Goal: Task Accomplishment & Management: Complete application form

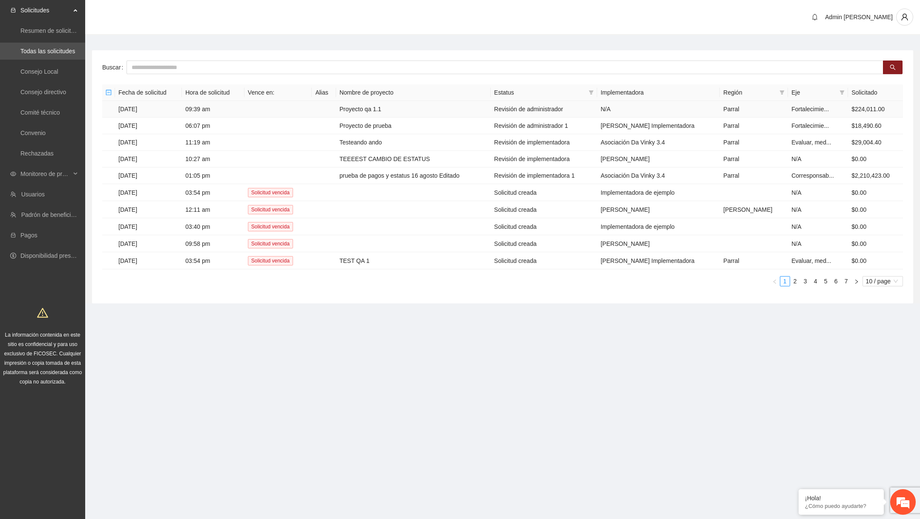
click at [375, 106] on td "Proyecto qa 1.1" at bounding box center [413, 109] width 155 height 17
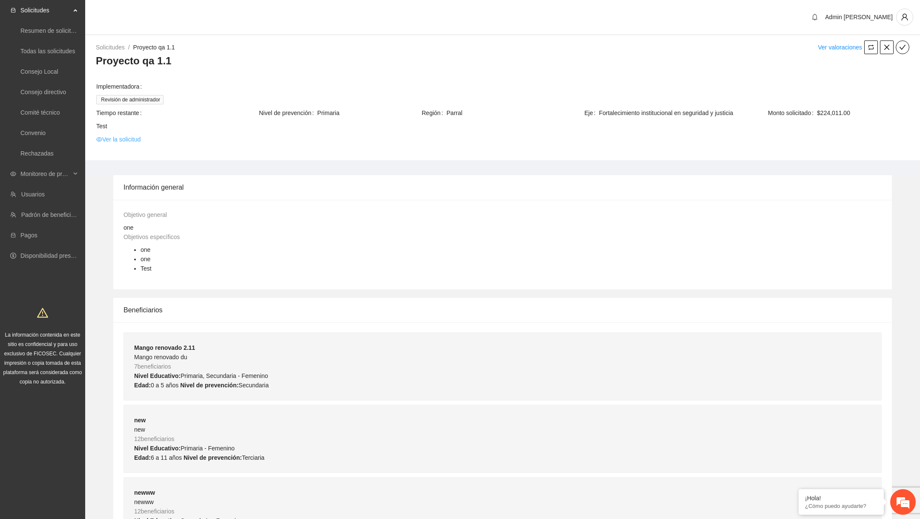
click at [136, 143] on link "Ver la solicitud" at bounding box center [118, 139] width 44 height 9
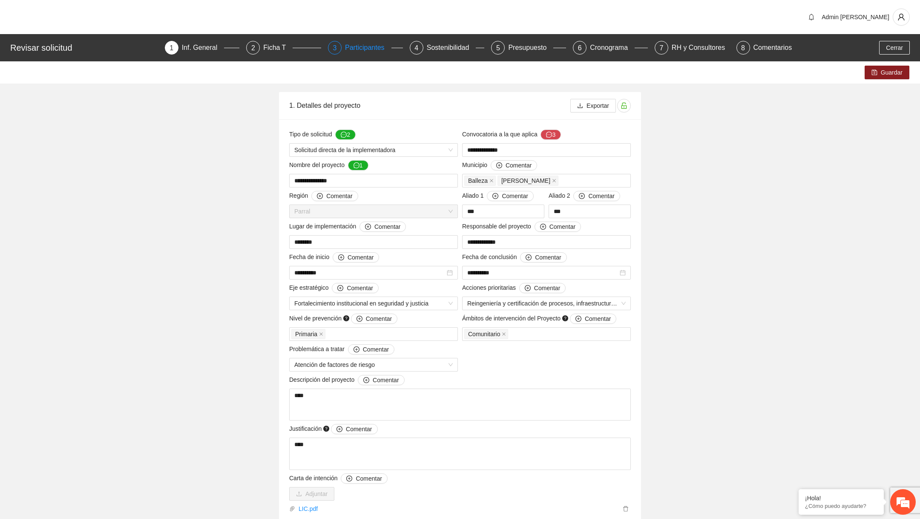
click at [372, 42] on div "Participantes" at bounding box center [368, 48] width 46 height 14
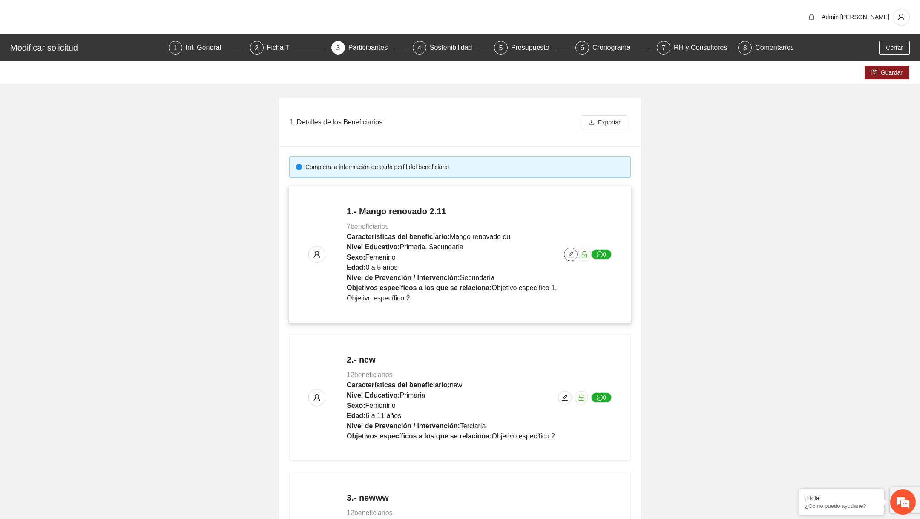
click at [565, 251] on span "edit" at bounding box center [570, 254] width 13 height 7
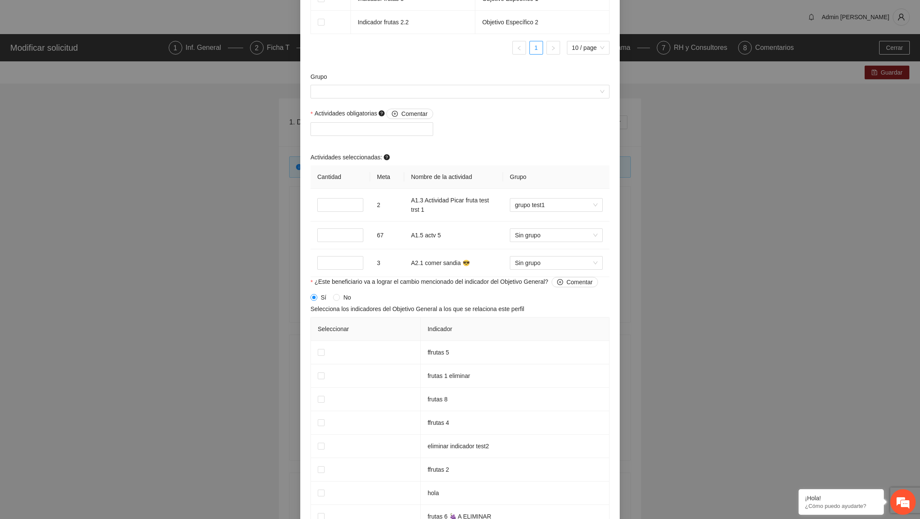
scroll to position [717, 0]
click at [417, 129] on div at bounding box center [372, 129] width 118 height 10
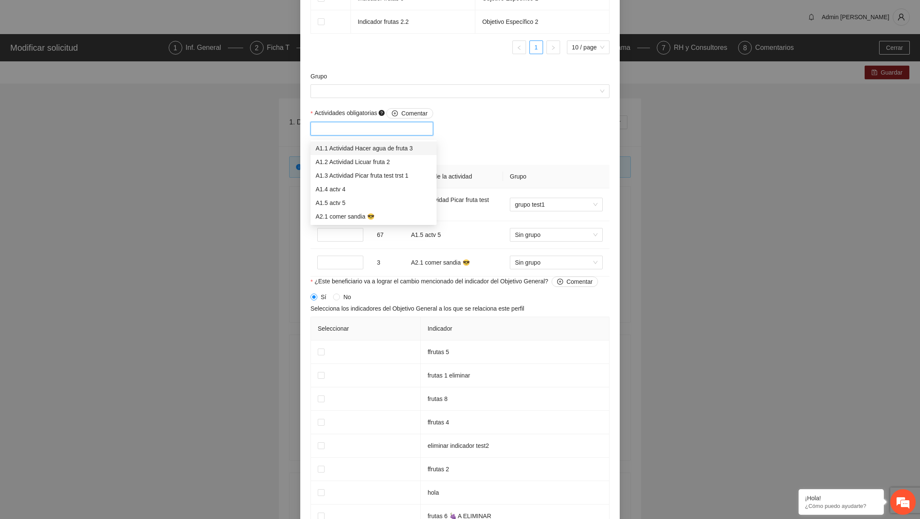
click at [415, 149] on div "A1.1 Actividad Hacer agua de fruta 3" at bounding box center [374, 148] width 116 height 9
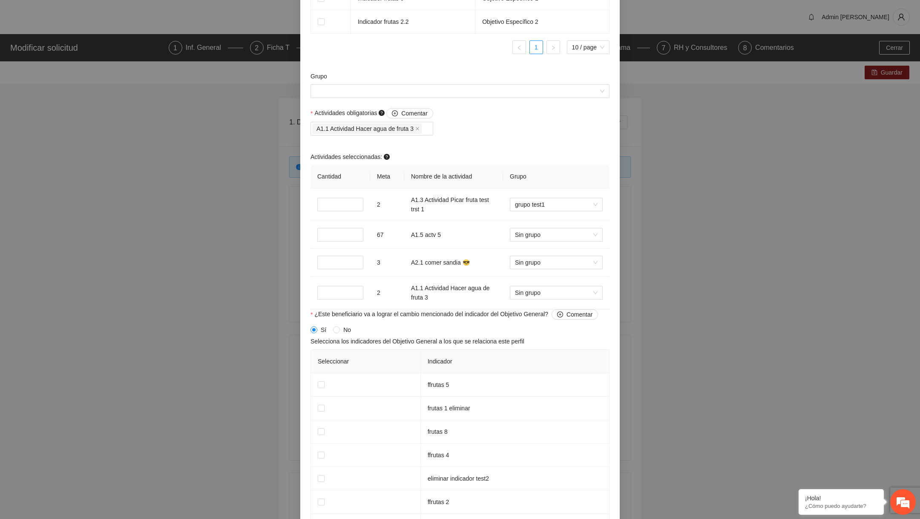
click at [488, 128] on div "Actividades obligatorias Comentar A1.1 Actividad Hacer agua de fruta 3 Activida…" at bounding box center [459, 208] width 303 height 201
click at [419, 130] on icon "close" at bounding box center [417, 128] width 3 height 3
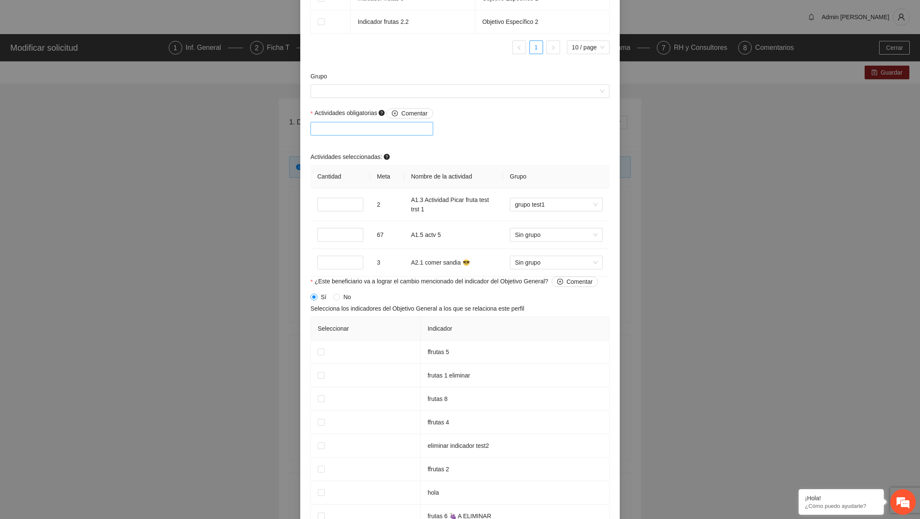
click at [397, 129] on div at bounding box center [372, 129] width 118 height 10
click at [514, 146] on div "Actividades obligatorias Comentar Actividades seleccionadas: Cantidad Meta Nomb…" at bounding box center [459, 192] width 303 height 168
click at [384, 131] on div at bounding box center [372, 129] width 118 height 10
click at [485, 146] on div "Actividades obligatorias Comentar Actividades seleccionadas: Cantidad Meta Nomb…" at bounding box center [459, 192] width 303 height 168
click at [409, 131] on div at bounding box center [372, 129] width 118 height 10
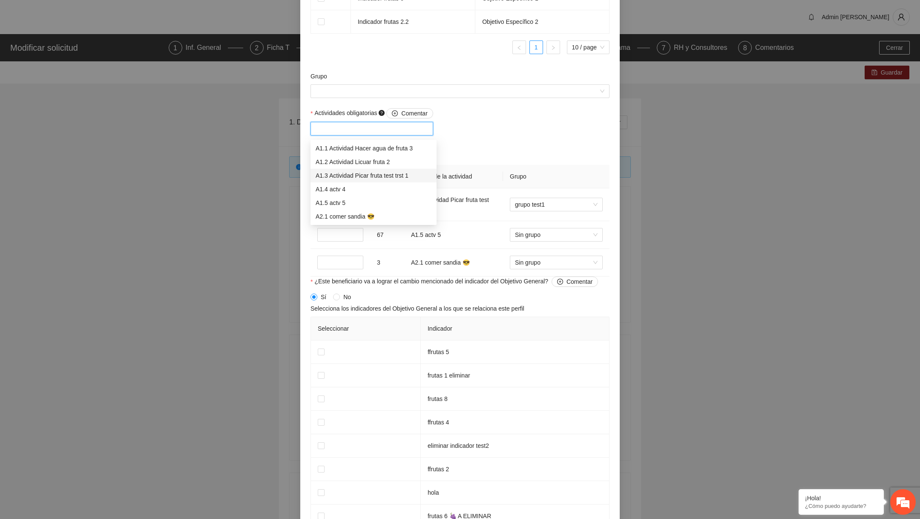
click at [382, 173] on div "A1.3 Actividad Picar fruta test trst 1" at bounding box center [374, 175] width 116 height 9
click at [389, 175] on div "A1.3 Actividad Picar fruta test trst 1" at bounding box center [371, 175] width 110 height 9
click at [420, 177] on div "A1.3 Actividad Picar fruta test trst 1" at bounding box center [374, 175] width 116 height 9
click at [420, 177] on div "A1.3 Actividad Picar fruta test trst 1" at bounding box center [371, 175] width 110 height 9
click at [351, 200] on div "A1.5 actv 5" at bounding box center [374, 202] width 116 height 9
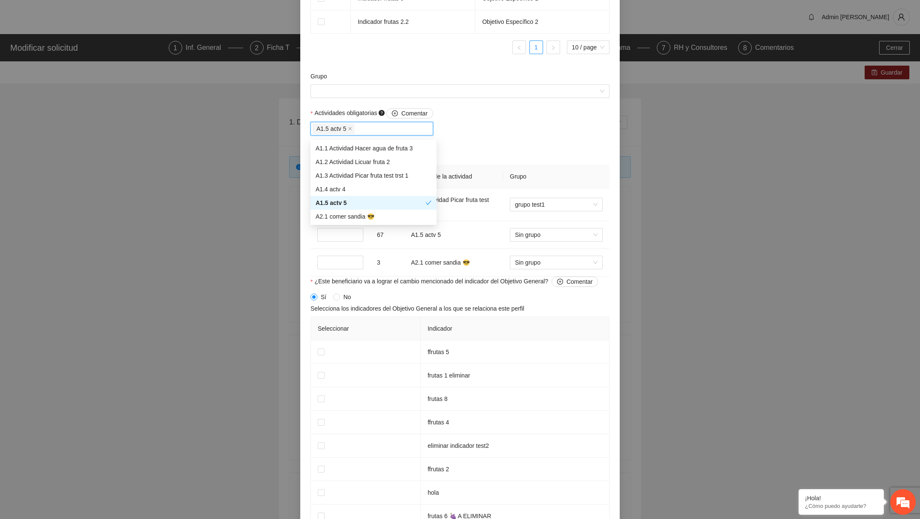
click at [351, 200] on div "A1.5 actv 5" at bounding box center [371, 202] width 110 height 9
click at [498, 175] on th "Nombre de la actividad" at bounding box center [453, 176] width 99 height 23
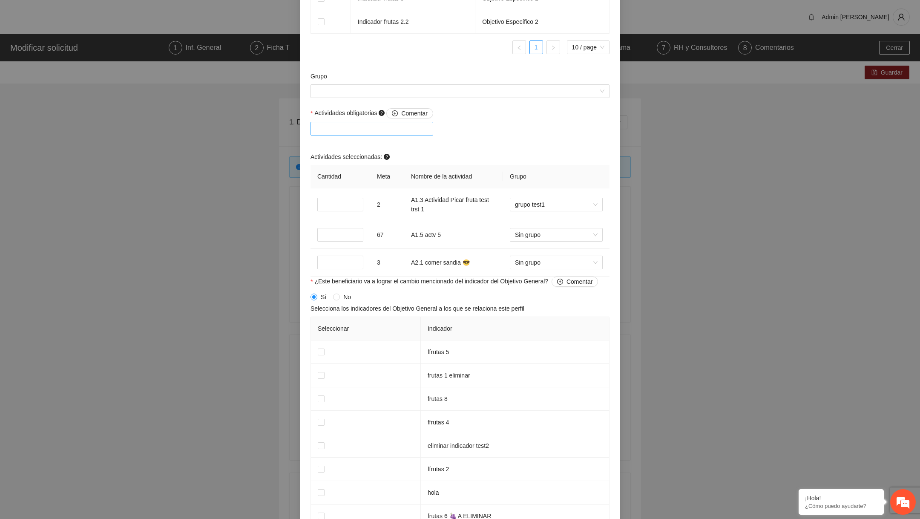
click at [327, 133] on div at bounding box center [372, 129] width 118 height 10
click at [248, 185] on div "**********" at bounding box center [460, 259] width 920 height 519
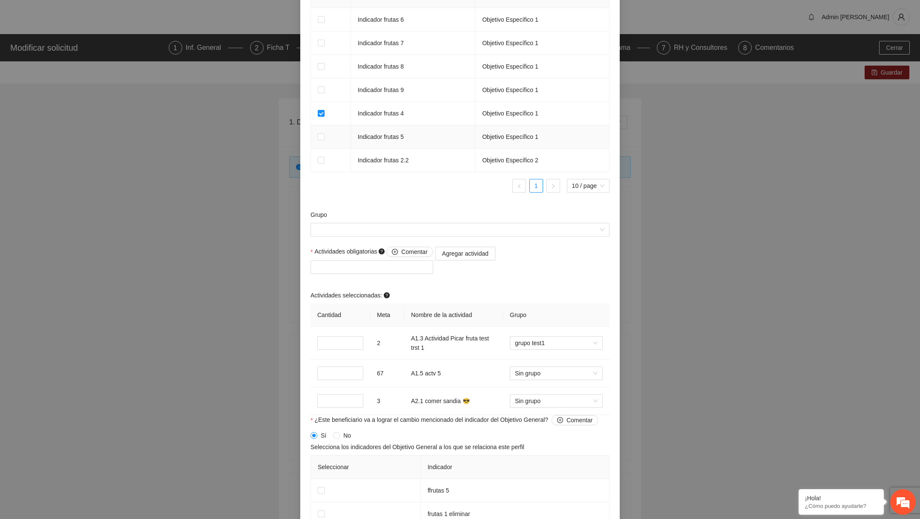
scroll to position [626, 0]
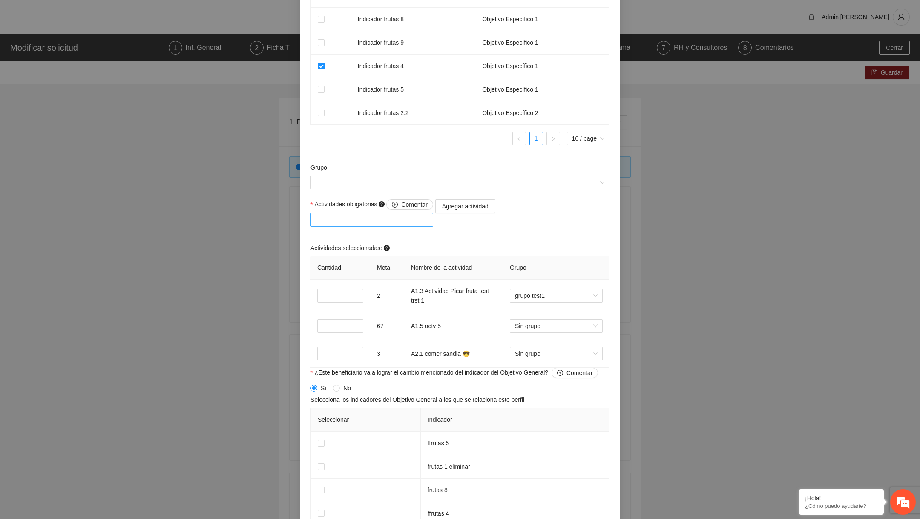
click at [405, 227] on div at bounding box center [372, 220] width 123 height 14
click at [352, 209] on span "Actividades obligatorias Comentar" at bounding box center [373, 204] width 118 height 10
click at [317, 215] on input "Actividades obligatorias Comentar" at bounding box center [317, 220] width 2 height 10
click at [352, 209] on span "Actividades obligatorias Comentar" at bounding box center [373, 204] width 118 height 10
click at [317, 215] on input "Actividades obligatorias Comentar" at bounding box center [317, 220] width 2 height 10
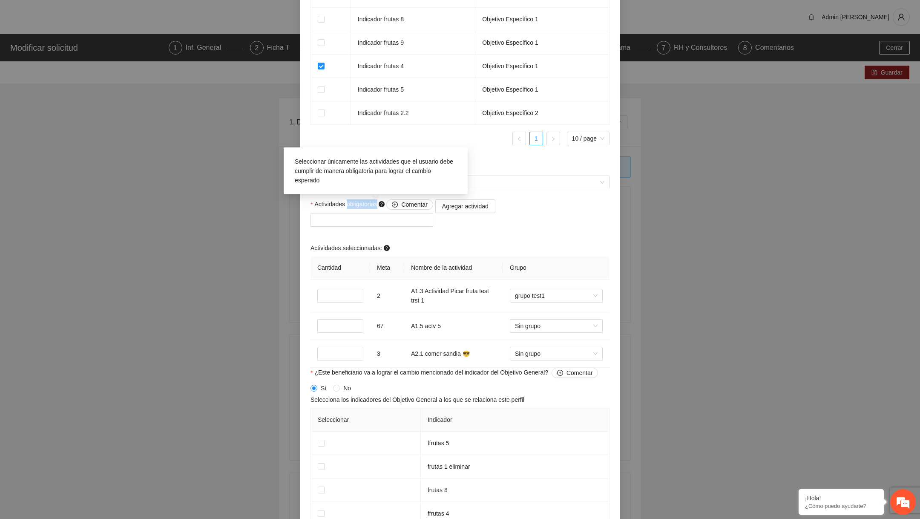
click at [352, 209] on span "Actividades obligatorias Comentar" at bounding box center [373, 204] width 118 height 10
click at [317, 215] on input "Actividades obligatorias Comentar" at bounding box center [317, 220] width 2 height 10
click at [352, 209] on span "Actividades obligatorias Comentar" at bounding box center [373, 204] width 118 height 10
click at [317, 215] on input "Actividades obligatorias Comentar" at bounding box center [317, 220] width 2 height 10
click at [322, 204] on span "Actividades obligatorias Comentar" at bounding box center [373, 204] width 118 height 10
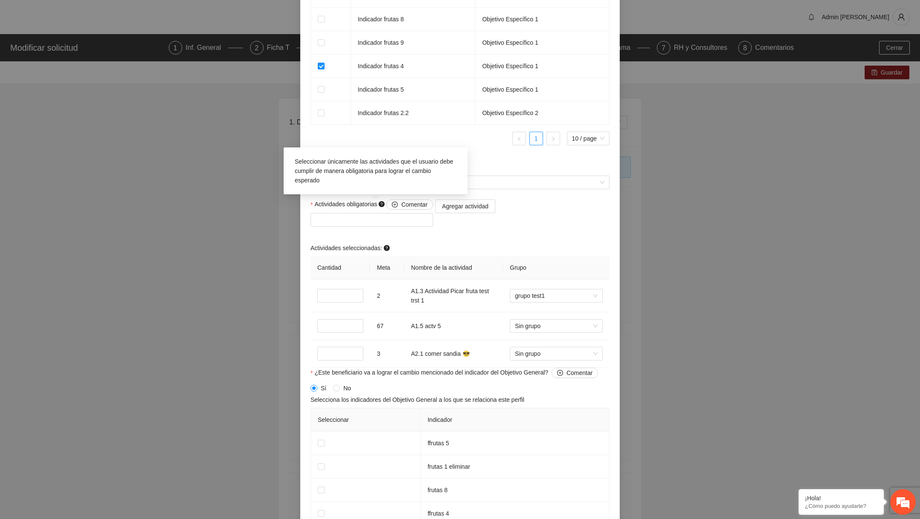
click at [317, 215] on input "Actividades obligatorias Comentar" at bounding box center [317, 220] width 2 height 10
drag, startPoint x: 314, startPoint y: 207, endPoint x: 378, endPoint y: 209, distance: 63.9
click at [378, 209] on span "Actividades obligatorias Comentar" at bounding box center [373, 204] width 118 height 10
copy span "Actividades obligatoria"
click at [208, 266] on div "**********" at bounding box center [460, 259] width 920 height 519
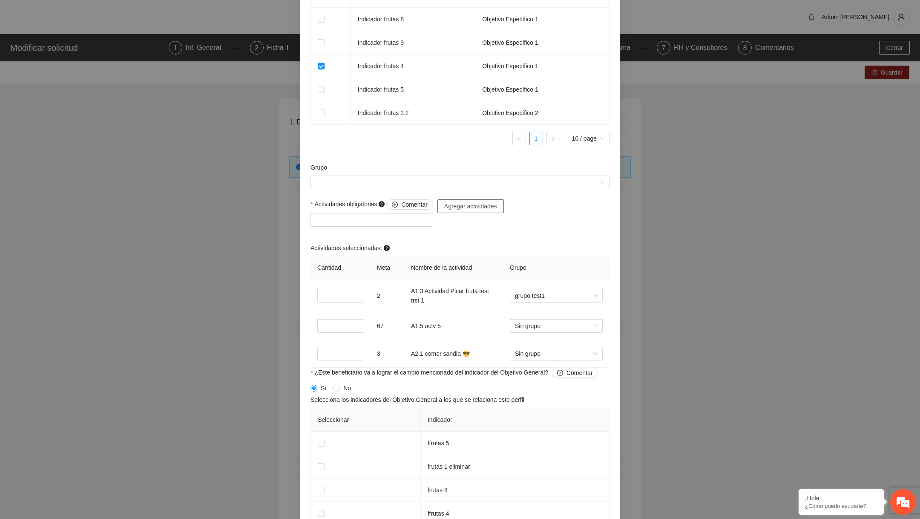
click at [467, 206] on span "Agregar actividades" at bounding box center [470, 205] width 53 height 9
drag, startPoint x: 310, startPoint y: 207, endPoint x: 388, endPoint y: 211, distance: 78.9
click at [388, 211] on div "Actividades obligatorias Comentar" at bounding box center [371, 217] width 127 height 37
copy span "Actividades obligatorias"
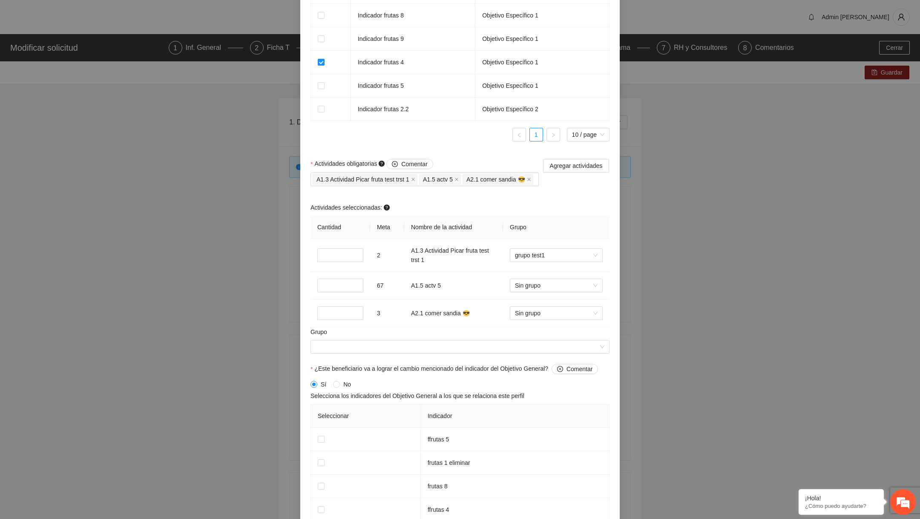
scroll to position [638, 0]
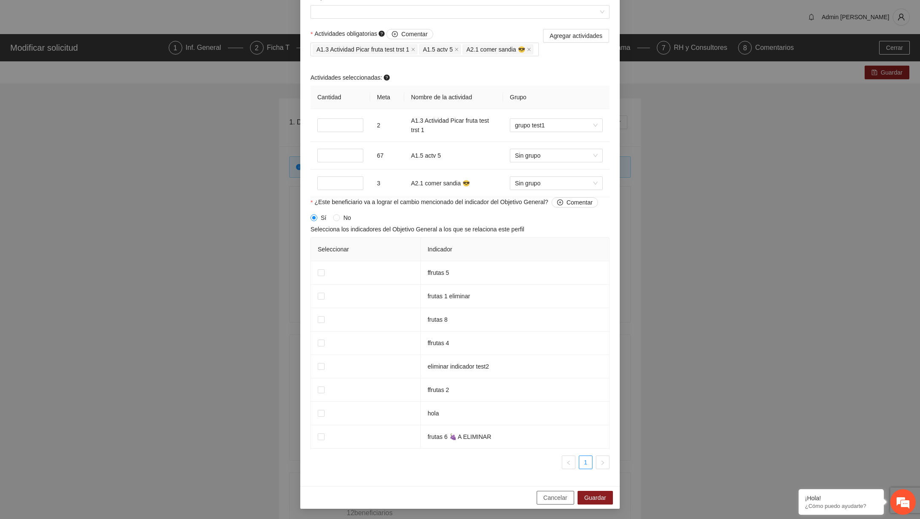
click at [547, 501] on span "Cancelar" at bounding box center [556, 497] width 24 height 9
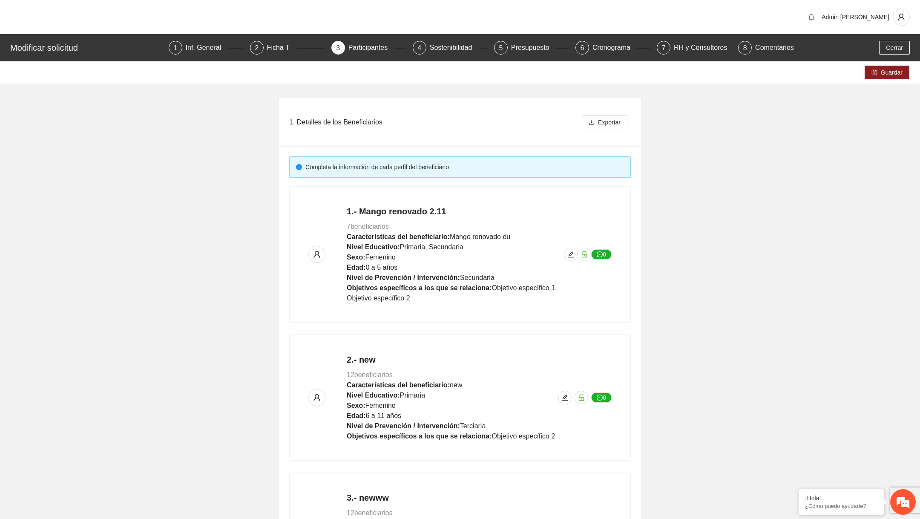
scroll to position [475, 0]
click at [568, 253] on icon "edit" at bounding box center [570, 254] width 7 height 7
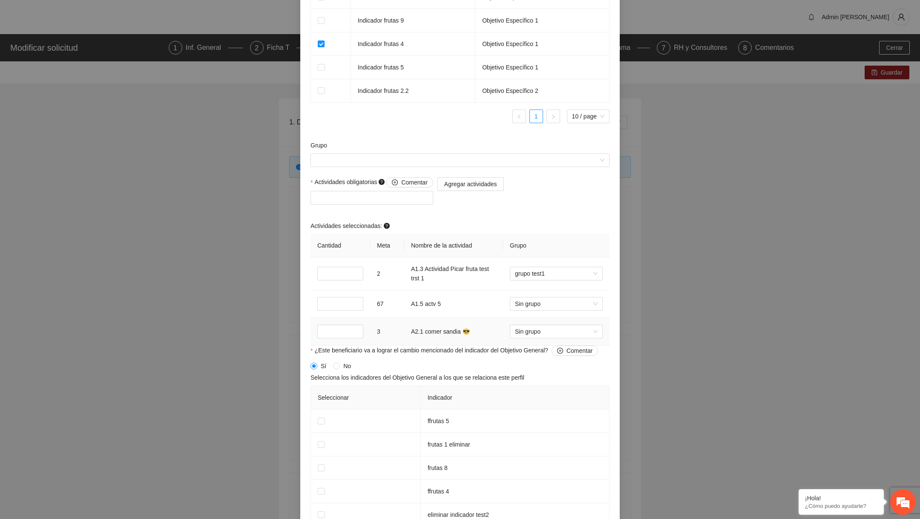
scroll to position [650, 0]
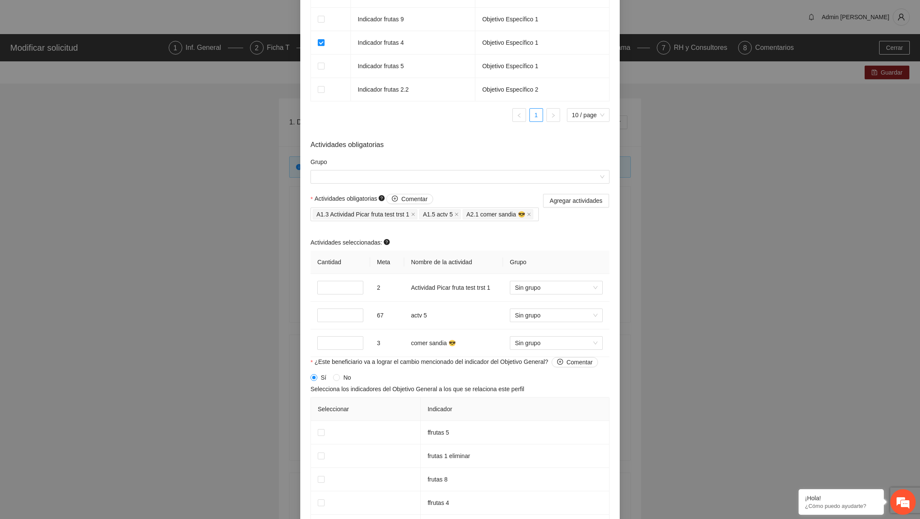
click at [432, 250] on div "Actividades seleccionadas:" at bounding box center [460, 244] width 299 height 13
click at [328, 177] on div "Seleccionar únicamente las actividades que el usuario debe cumplir de manera ob…" at bounding box center [376, 164] width 170 height 37
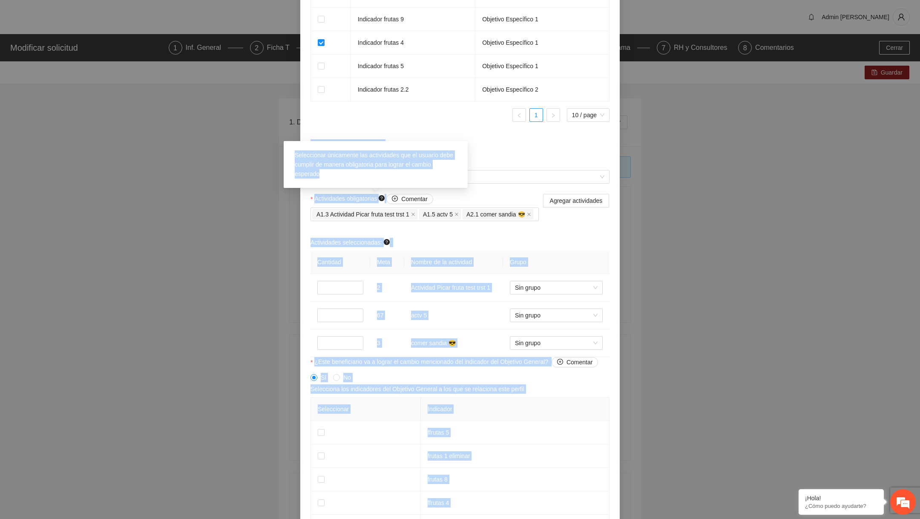
drag, startPoint x: 322, startPoint y: 171, endPoint x: 282, endPoint y: 145, distance: 47.7
click at [282, 145] on body "Admin [PERSON_NAME] Modificar solicitud 1 Inf. General 2 Ficha T 3 Participante…" at bounding box center [460, 259] width 920 height 519
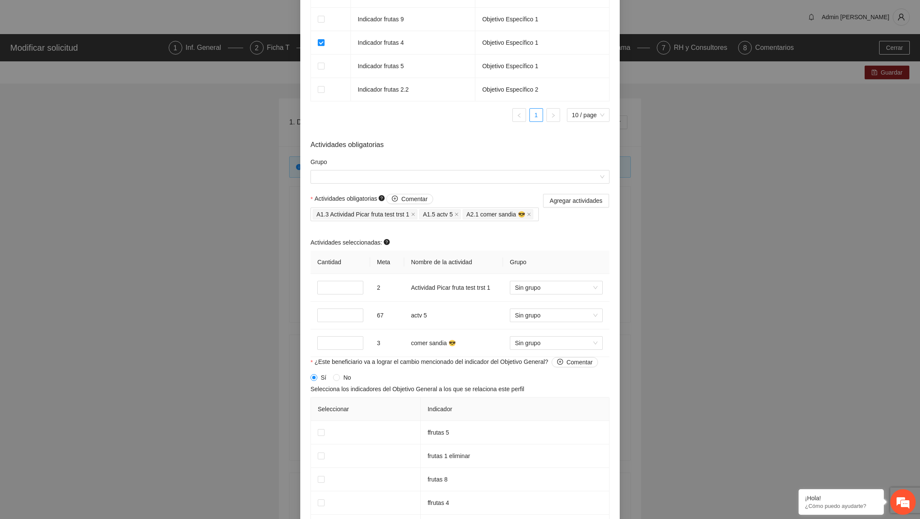
click at [366, 201] on span "Actividades obligatorias Comentar" at bounding box center [373, 199] width 118 height 10
click at [535, 209] on input "Actividades obligatorias Comentar" at bounding box center [536, 214] width 2 height 10
drag, startPoint x: 322, startPoint y: 174, endPoint x: 292, endPoint y: 156, distance: 34.8
click at [292, 156] on div "Seleccionar únicamente las actividades que el usuario debe cumplir de manera ob…" at bounding box center [376, 164] width 170 height 37
copy span "Seleccionar únicamente las actividades que el usuario debe cumplir de manera ob…"
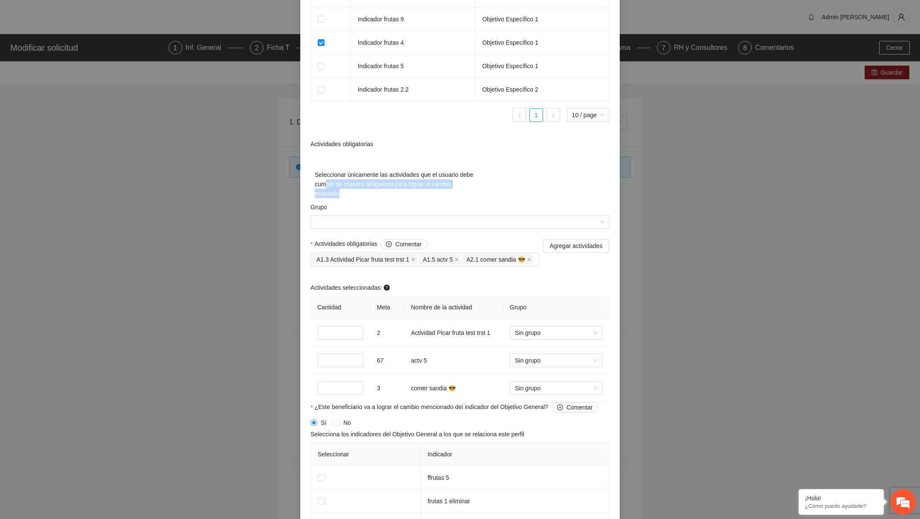
drag, startPoint x: 344, startPoint y: 190, endPoint x: 342, endPoint y: 195, distance: 5.3
click at [342, 193] on div "Seleccionar únicamente las actividades que el usuario debe cumplir de manera ob…" at bounding box center [396, 184] width 170 height 37
click at [342, 196] on div "Seleccionar únicamente las actividades que el usuario debe cumplir de manera ob…" at bounding box center [396, 184] width 170 height 37
drag, startPoint x: 342, startPoint y: 196, endPoint x: 302, endPoint y: 176, distance: 45.2
click at [302, 176] on div "**********" at bounding box center [459, 53] width 319 height 1275
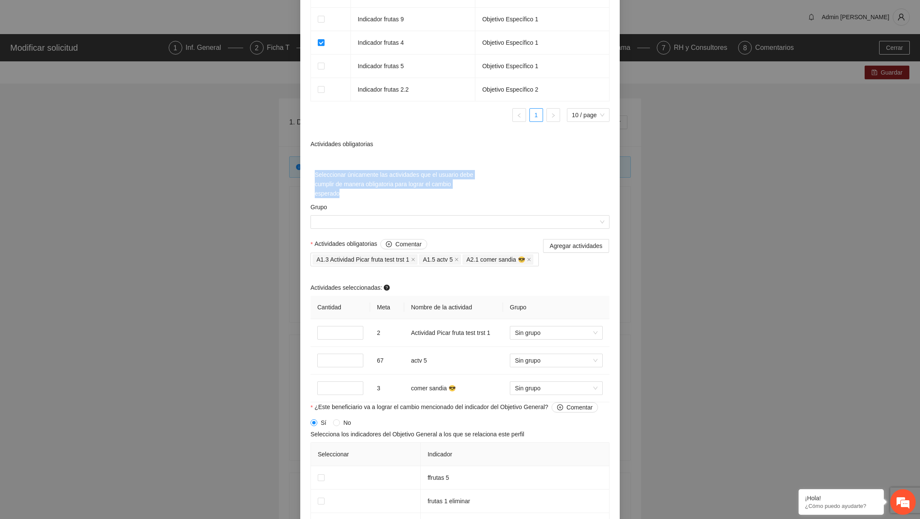
click at [345, 201] on div "Seleccionar únicamente las actividades que el usuario debe cumplir de manera ob…" at bounding box center [396, 184] width 170 height 37
drag, startPoint x: 343, startPoint y: 196, endPoint x: 309, endPoint y: 177, distance: 39.7
click at [309, 177] on div "**********" at bounding box center [459, 53] width 319 height 1275
click at [417, 183] on span "Seleccionar únicamente las actividades que el usuario debe cumplir de manera ob…" at bounding box center [394, 184] width 158 height 26
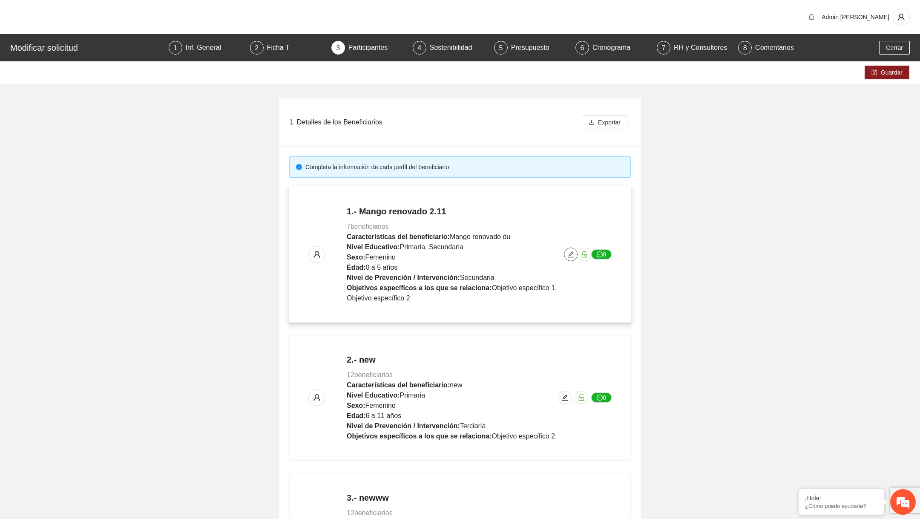
click at [572, 251] on icon "edit" at bounding box center [571, 254] width 6 height 6
click at [574, 251] on icon "edit" at bounding box center [570, 254] width 7 height 7
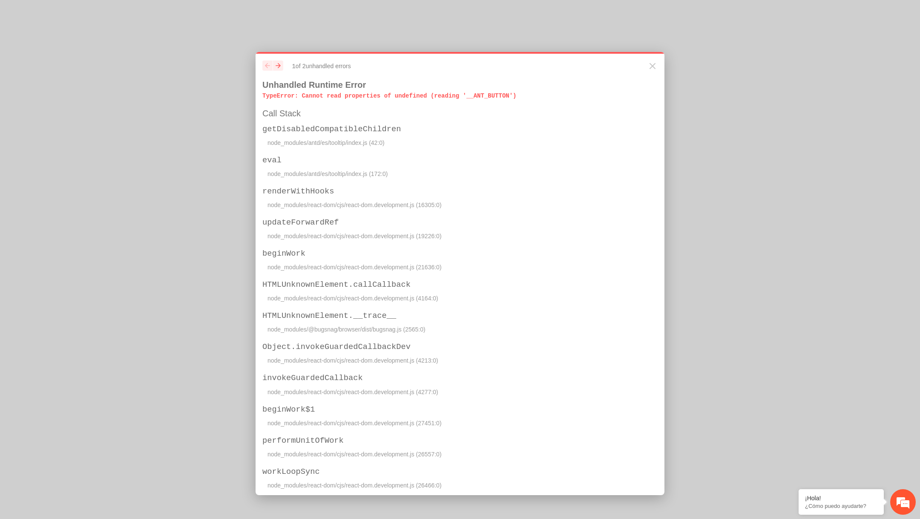
click at [345, 95] on p "TypeError : Cannot read properties of undefined (reading '__ANT_BUTTON')" at bounding box center [459, 96] width 395 height 9
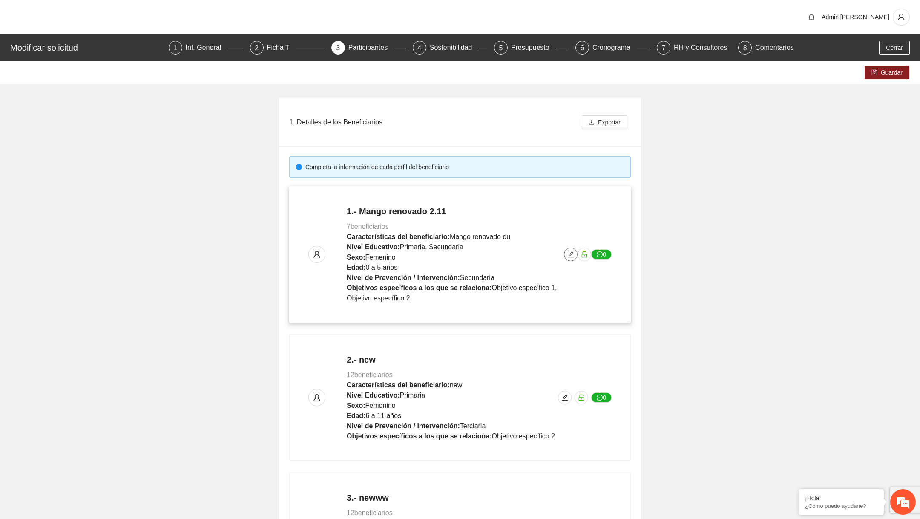
click at [568, 253] on icon "edit" at bounding box center [570, 254] width 7 height 7
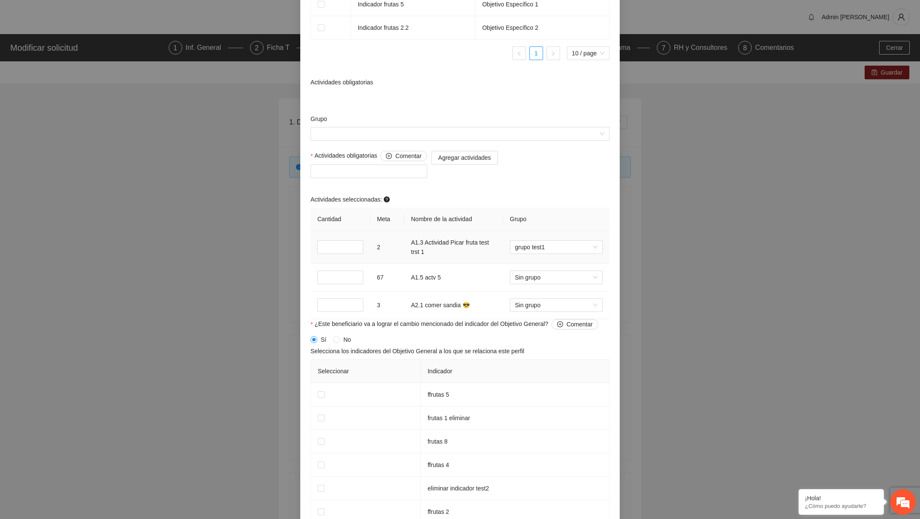
scroll to position [641, 0]
click at [418, 291] on td "A1.5 actv 5" at bounding box center [453, 277] width 99 height 28
click at [331, 178] on form "**********" at bounding box center [460, 17] width 299 height 1162
click at [328, 104] on div at bounding box center [460, 97] width 299 height 14
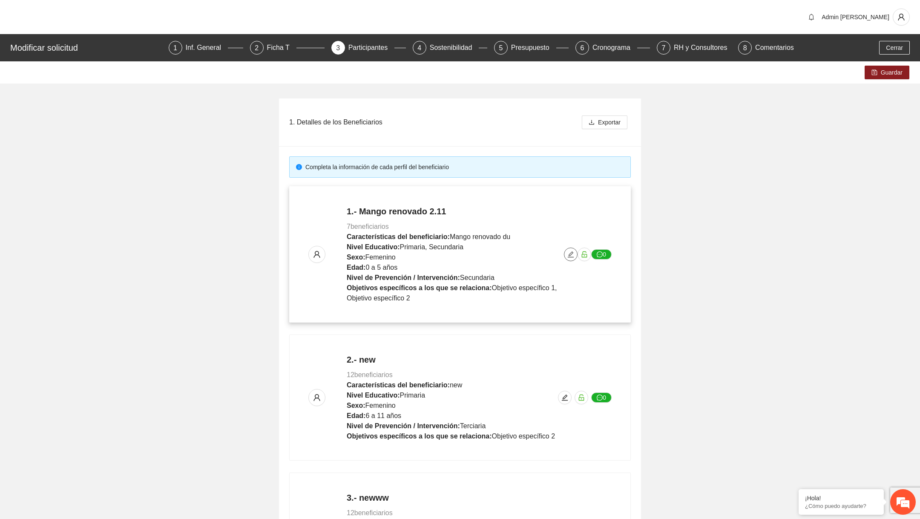
click at [573, 251] on icon "edit" at bounding box center [570, 254] width 7 height 7
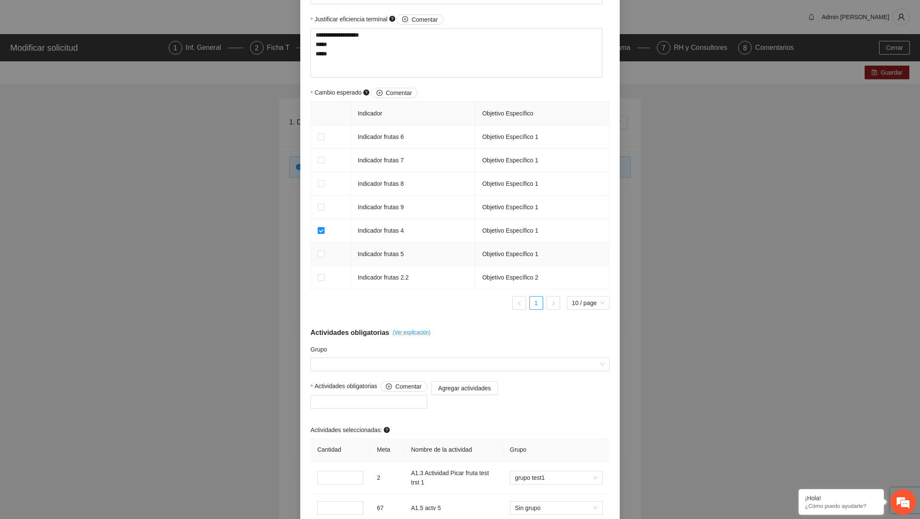
scroll to position [488, 0]
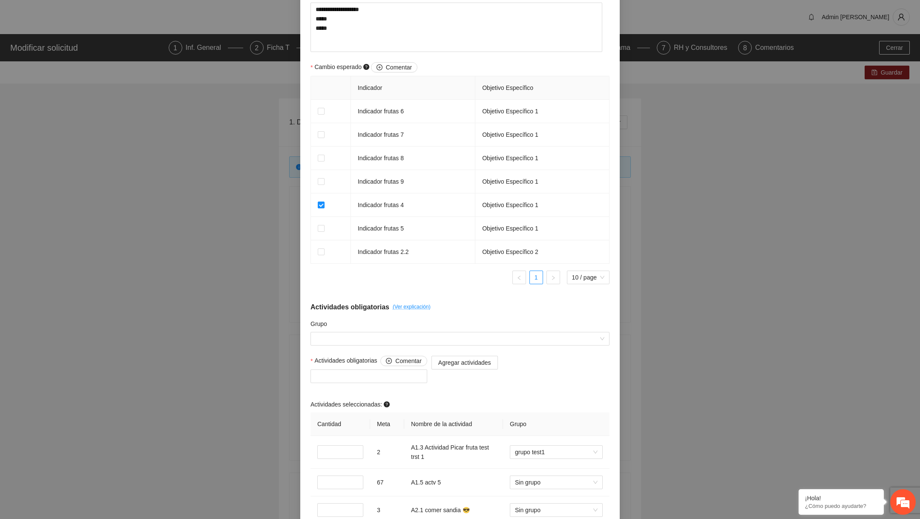
click at [361, 311] on span "Actividades obligatorias" at bounding box center [350, 307] width 79 height 11
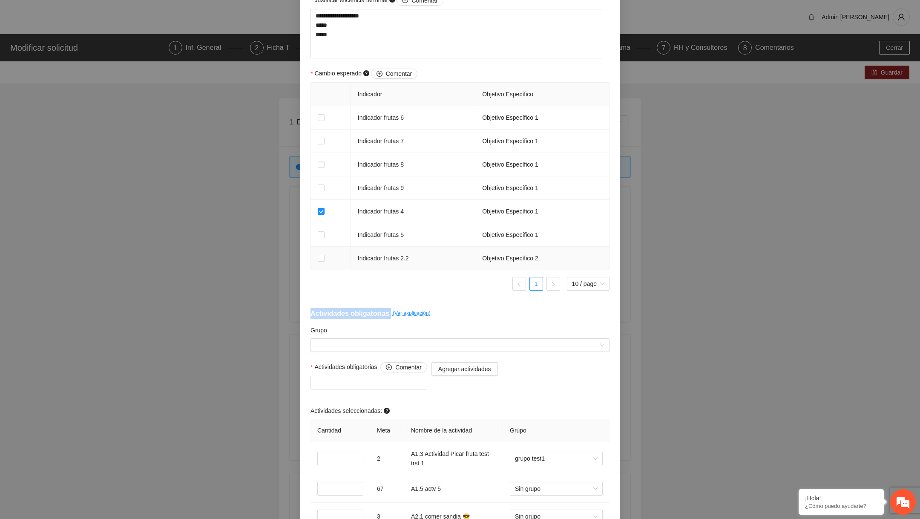
scroll to position [480, 0]
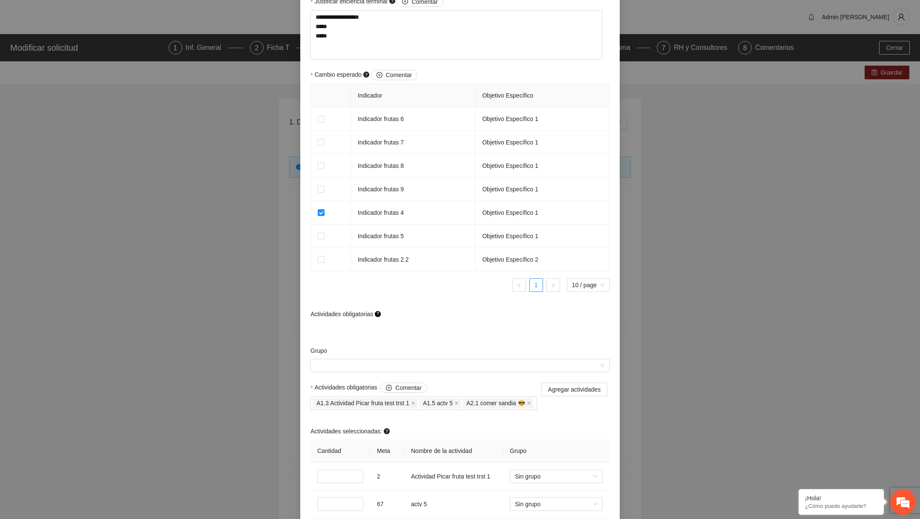
click at [381, 317] on span "?" at bounding box center [378, 314] width 6 height 6
click at [320, 341] on form "**********" at bounding box center [460, 210] width 299 height 1228
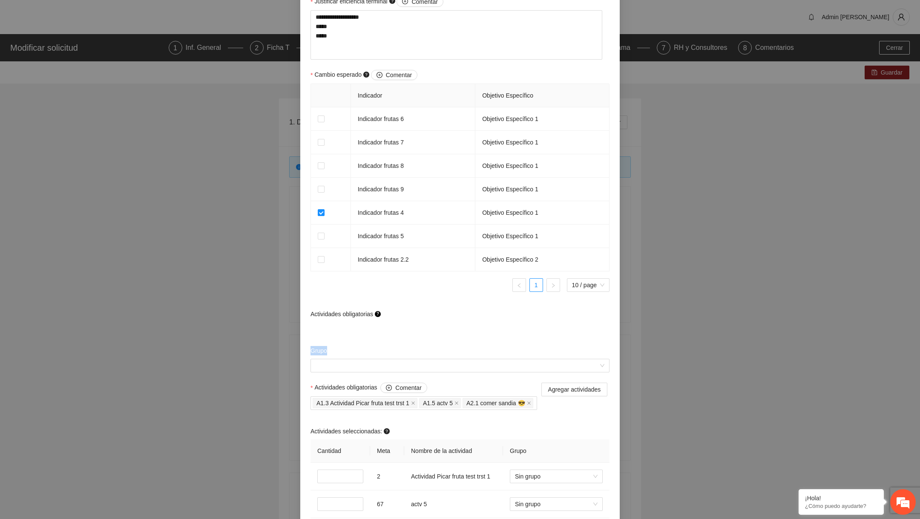
click at [320, 340] on form "**********" at bounding box center [460, 210] width 299 height 1228
click at [342, 83] on div "Cambio esperado Comentar" at bounding box center [460, 77] width 299 height 14
click at [341, 80] on span "Cambio esperado Comentar" at bounding box center [365, 75] width 103 height 10
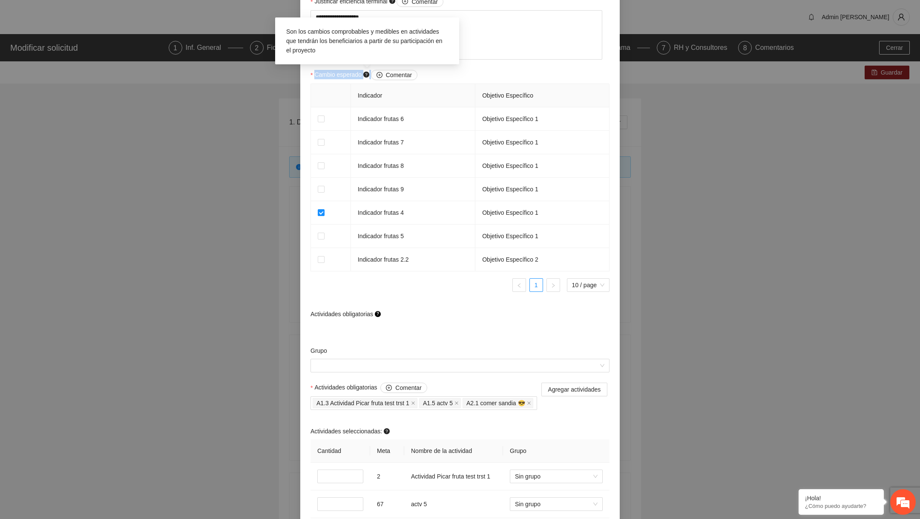
click at [341, 80] on span "Cambio esperado Comentar" at bounding box center [365, 75] width 103 height 10
copy span "Cambio esperado"
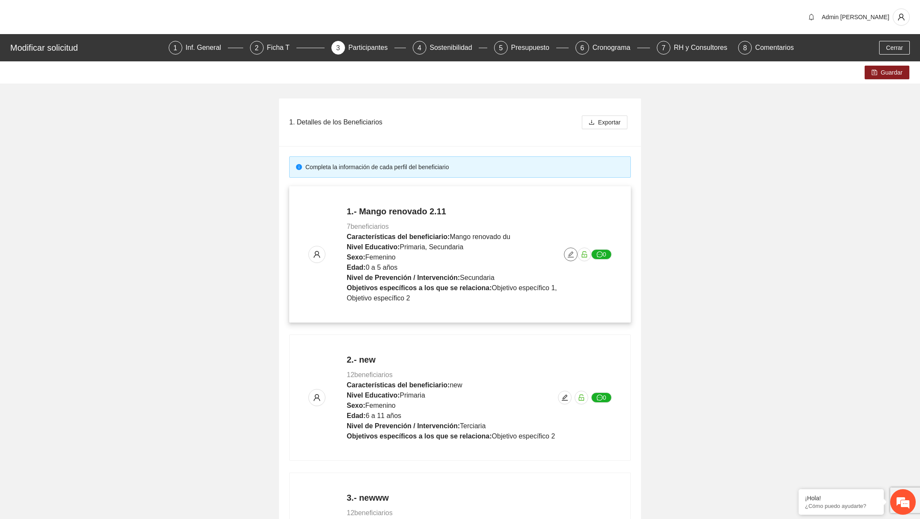
click at [568, 256] on icon "edit" at bounding box center [571, 254] width 6 height 6
click at [573, 245] on div "1.- Mango renovado 2.11 7 beneficiarios Características del beneficiario: Mango…" at bounding box center [459, 254] width 303 height 98
click at [569, 256] on icon "edit" at bounding box center [570, 254] width 7 height 7
click at [567, 254] on icon "edit" at bounding box center [570, 254] width 7 height 7
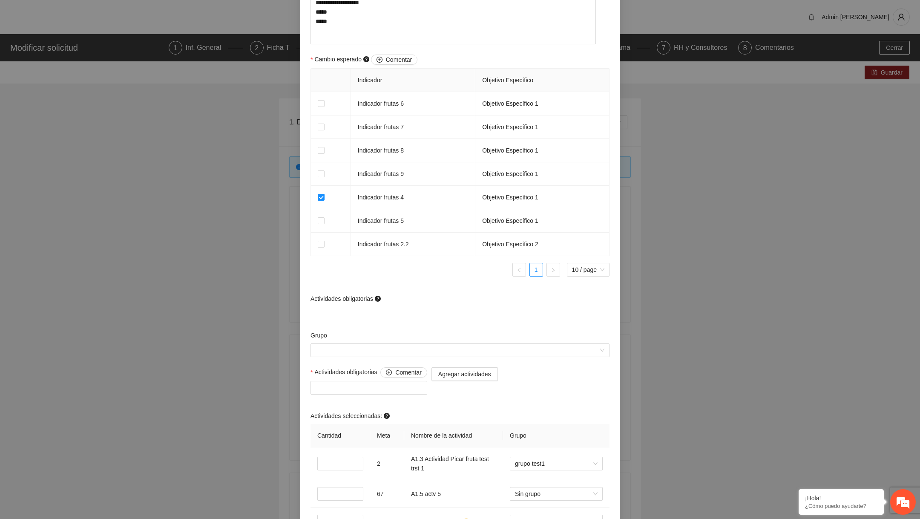
scroll to position [500, 0]
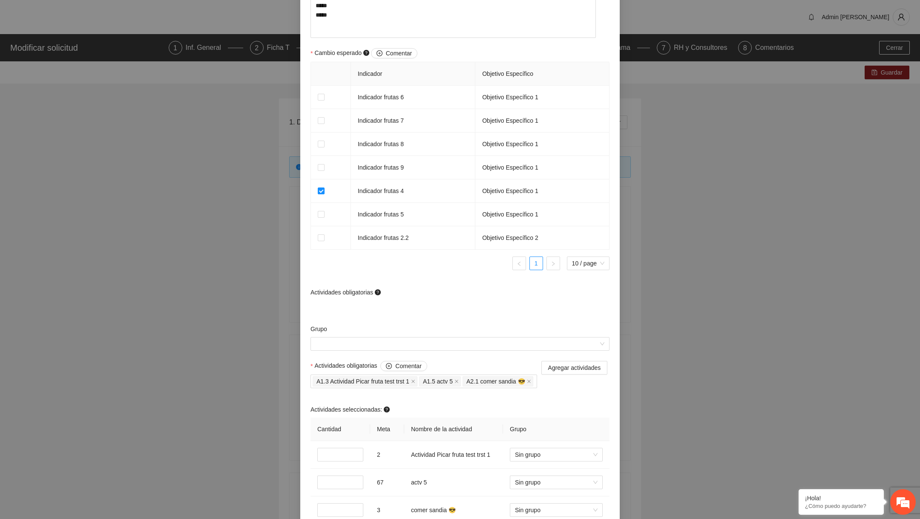
click at [358, 313] on div at bounding box center [373, 307] width 125 height 14
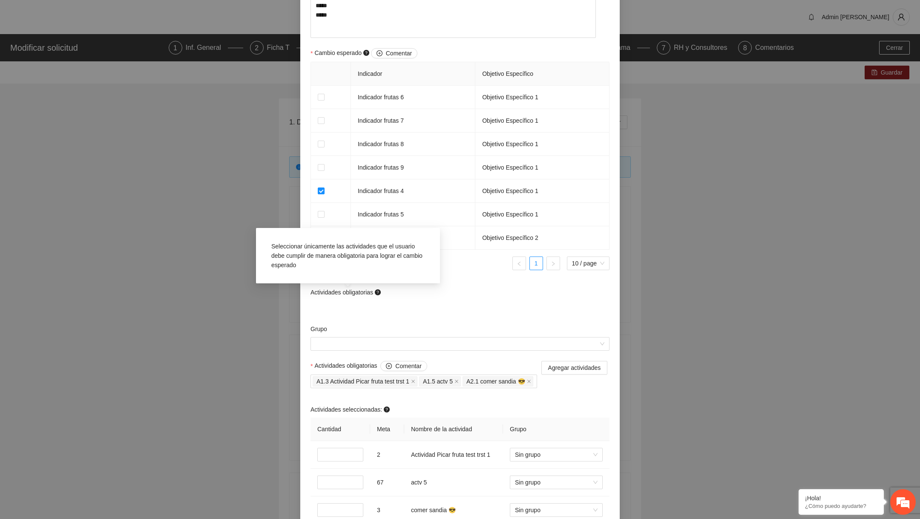
click at [331, 310] on div at bounding box center [373, 307] width 125 height 14
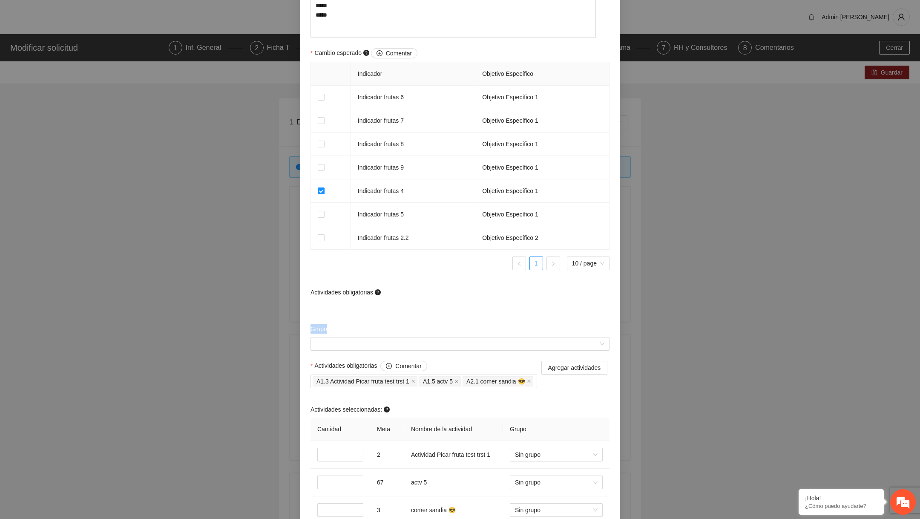
click at [331, 310] on div at bounding box center [373, 307] width 125 height 14
click at [367, 314] on div at bounding box center [373, 307] width 125 height 14
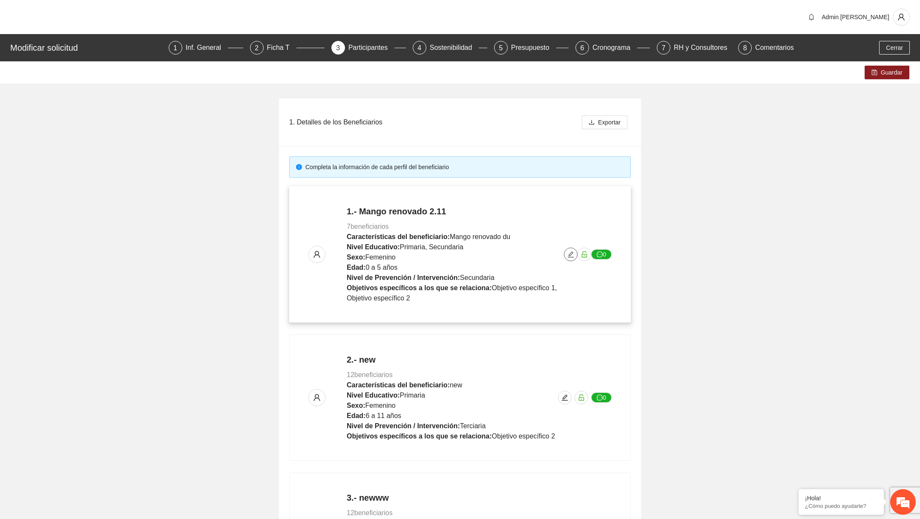
click at [571, 256] on icon "edit" at bounding box center [571, 254] width 6 height 6
click at [572, 252] on icon "edit" at bounding box center [570, 254] width 7 height 7
click at [569, 251] on icon "edit" at bounding box center [570, 254] width 7 height 7
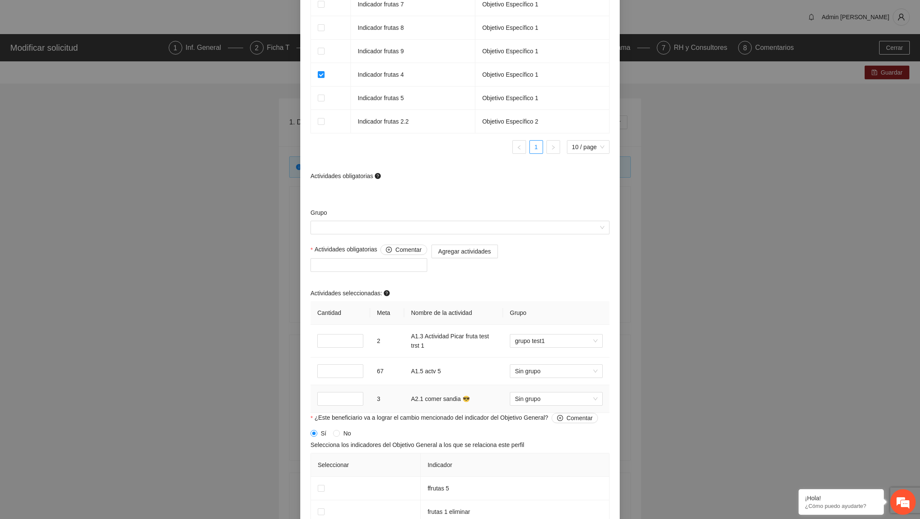
scroll to position [626, 0]
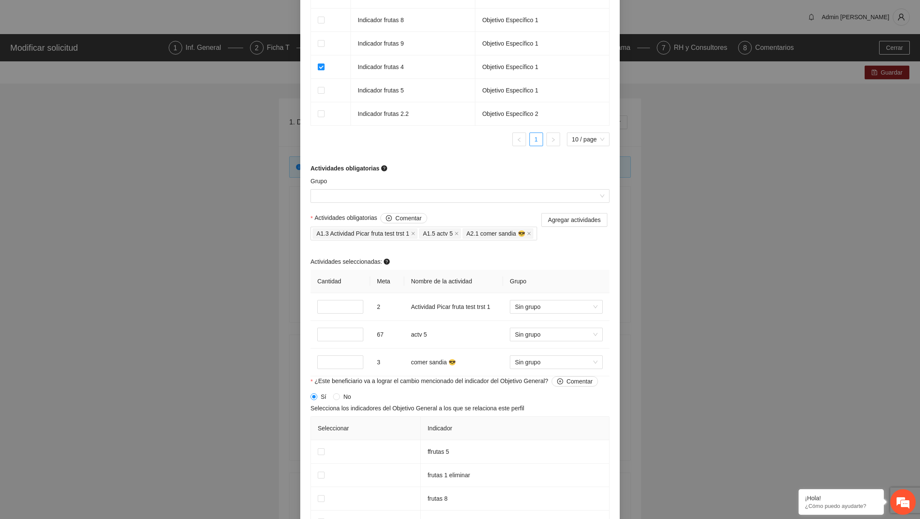
click at [337, 219] on span "Actividades obligatorias Comentar" at bounding box center [370, 218] width 112 height 10
click at [535, 228] on input "Actividades obligatorias Comentar" at bounding box center [536, 233] width 2 height 10
click at [337, 219] on span "Actividades obligatorias Comentar" at bounding box center [370, 218] width 112 height 10
click at [535, 228] on input "Actividades obligatorias Comentar" at bounding box center [536, 233] width 2 height 10
click at [337, 219] on span "Actividades obligatorias Comentar" at bounding box center [370, 218] width 112 height 10
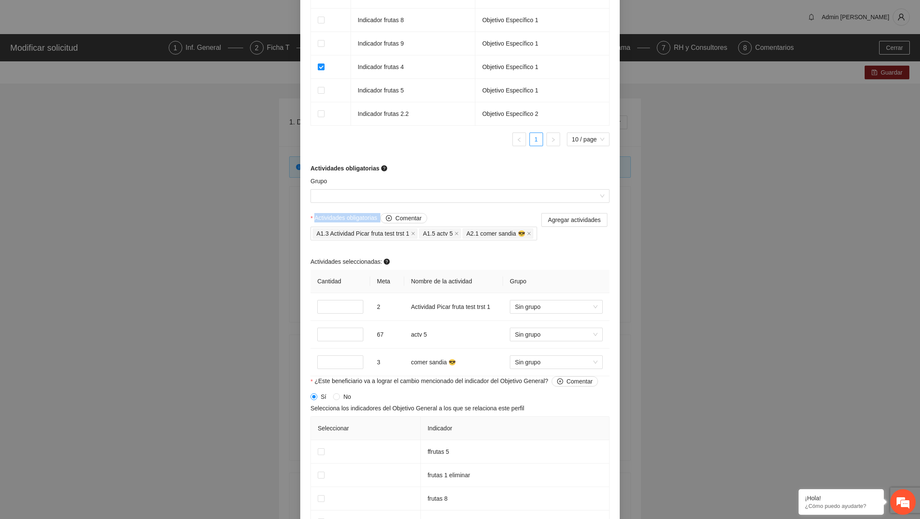
click at [535, 228] on input "Actividades obligatorias Comentar" at bounding box center [536, 233] width 2 height 10
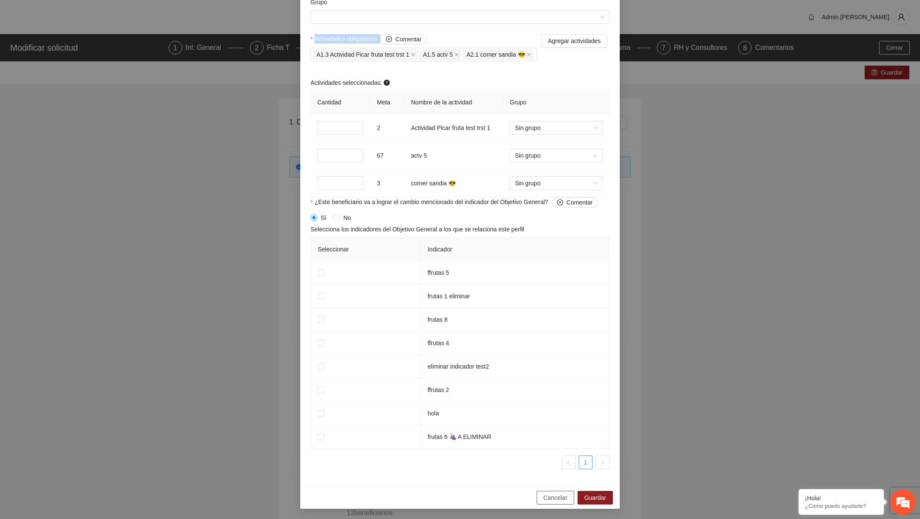
click at [555, 497] on span "Cancelar" at bounding box center [556, 497] width 24 height 9
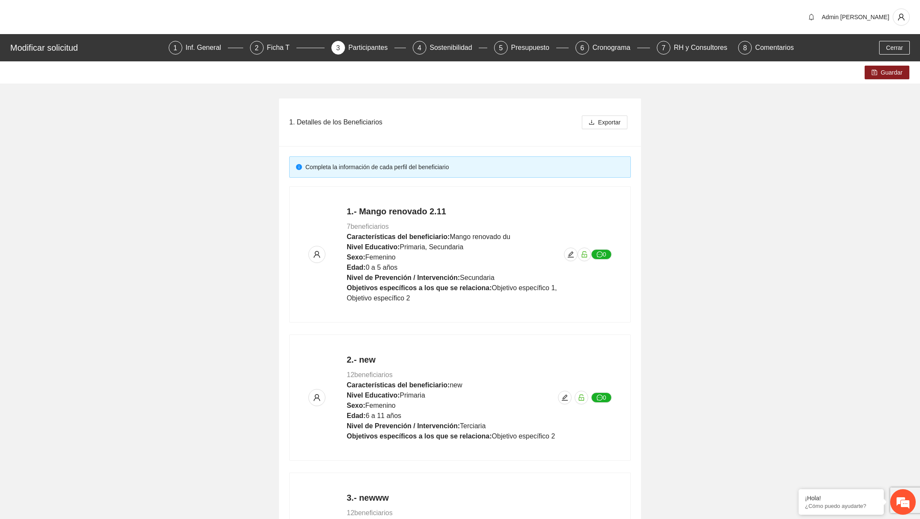
scroll to position [488, 0]
click at [570, 256] on icon "edit" at bounding box center [570, 254] width 7 height 7
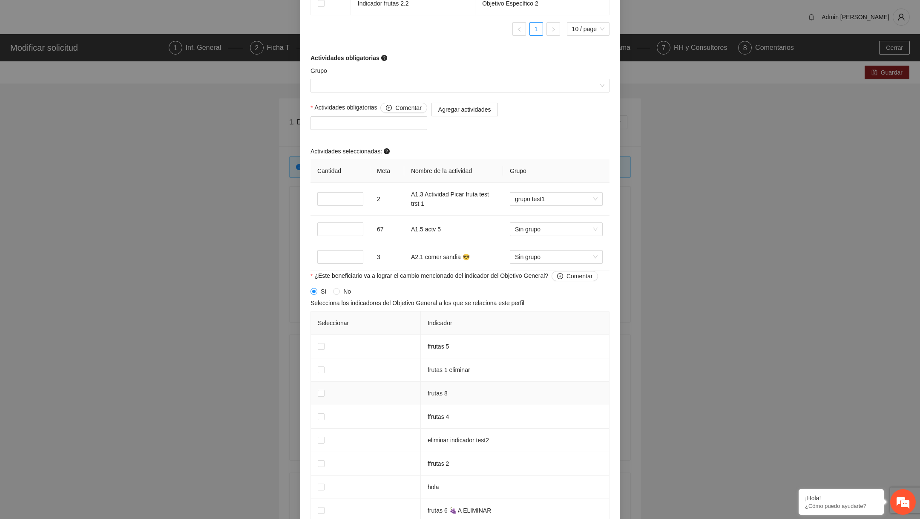
scroll to position [736, 0]
click at [358, 111] on span "Actividades obligatorias Comentar" at bounding box center [370, 109] width 112 height 10
click at [317, 119] on input "Actividades obligatorias Comentar" at bounding box center [317, 124] width 2 height 10
click at [358, 111] on span "Actividades obligatorias Comentar" at bounding box center [370, 109] width 112 height 10
click at [317, 119] on input "Actividades obligatorias Comentar" at bounding box center [317, 124] width 2 height 10
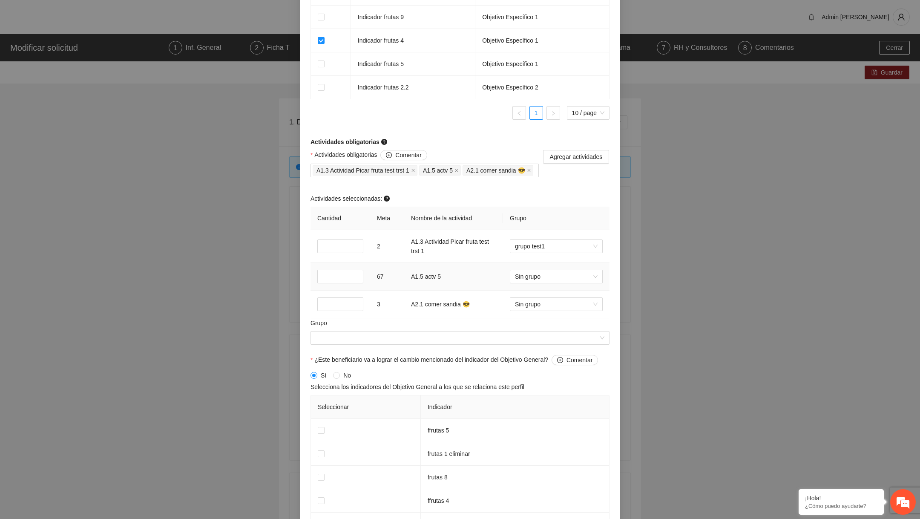
scroll to position [639, 0]
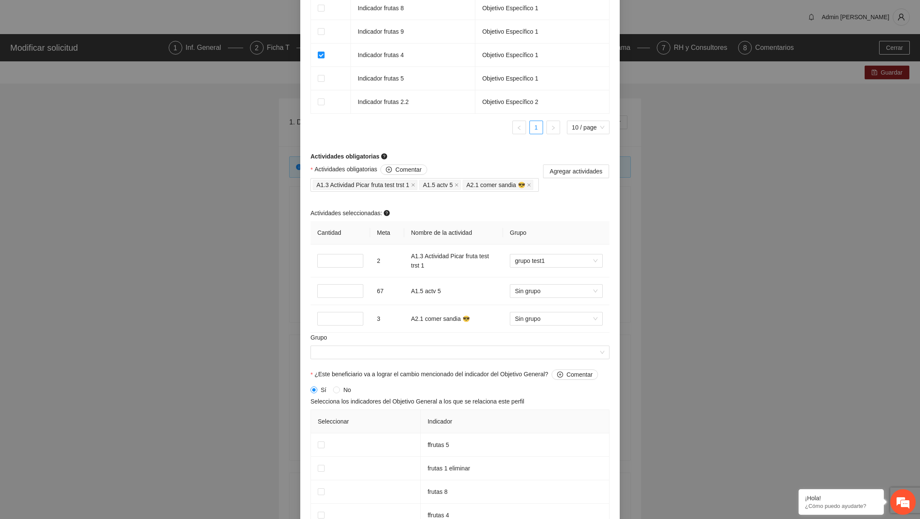
click at [364, 200] on div "Actividades obligatorias Comentar A1.3 Actividad Picar fruta test trst 1 A1.5 a…" at bounding box center [424, 182] width 233 height 37
click at [483, 179] on div "Actividades obligatorias Comentar Actividades seleccionadas: Cantidad Meta Nomb…" at bounding box center [459, 248] width 303 height 168
click at [393, 184] on div at bounding box center [369, 185] width 112 height 10
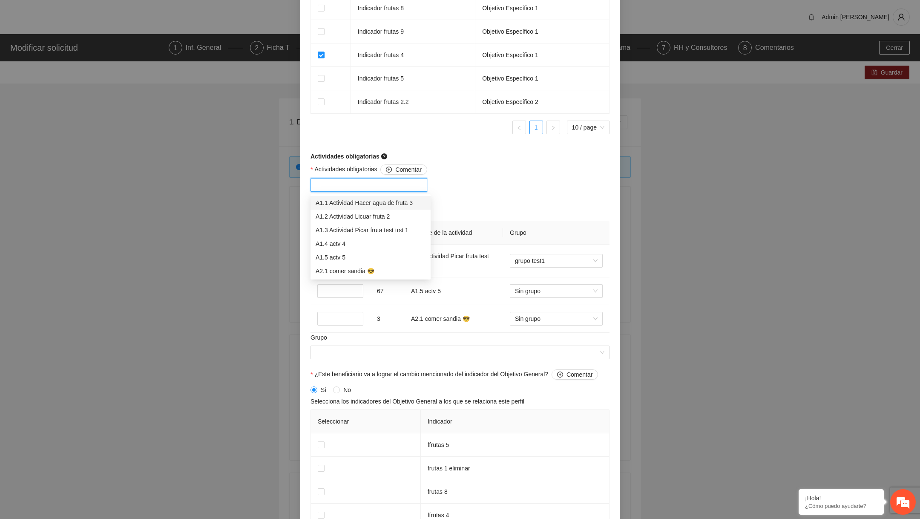
click at [393, 184] on div at bounding box center [369, 185] width 112 height 10
click at [414, 201] on div "Actividades obligatorias Comentar" at bounding box center [368, 182] width 121 height 37
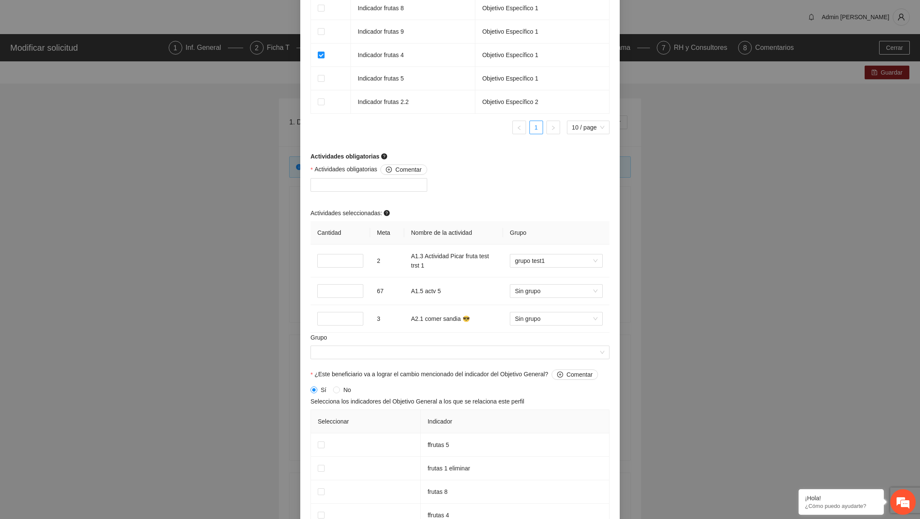
click at [414, 201] on div "Actividades obligatorias Comentar" at bounding box center [368, 182] width 121 height 37
click at [443, 355] on input "Grupo" at bounding box center [457, 352] width 283 height 13
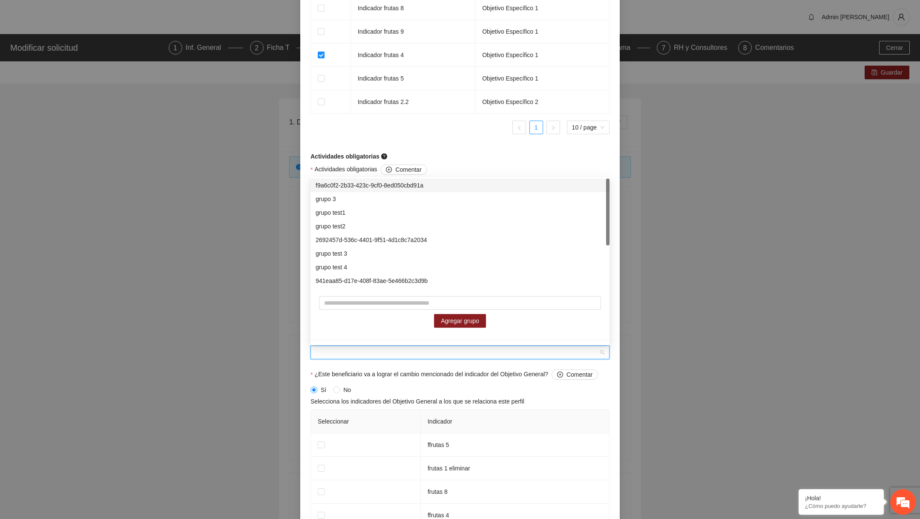
click at [443, 355] on input "Grupo" at bounding box center [457, 352] width 283 height 13
click at [490, 158] on div "Actividades obligatorias" at bounding box center [460, 156] width 299 height 9
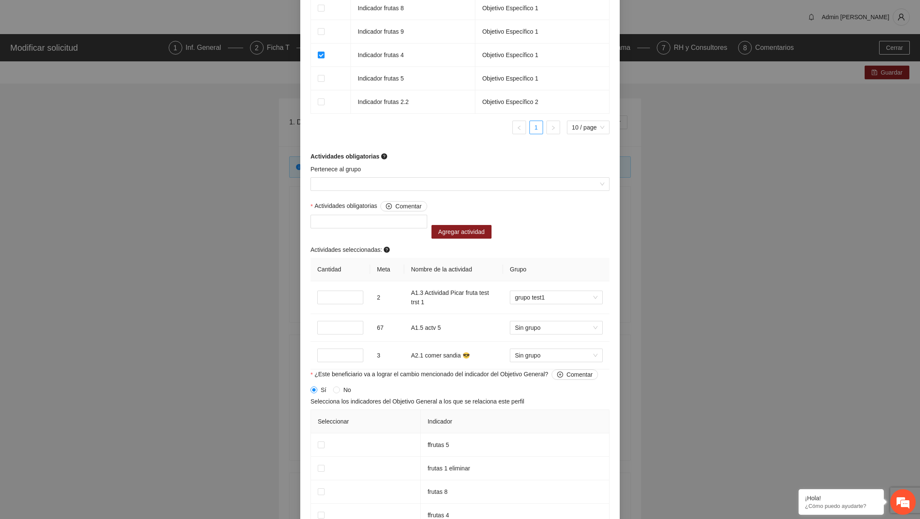
click at [373, 193] on div "Pertenece al grupo" at bounding box center [459, 182] width 303 height 37
click at [373, 189] on input "Pertenece al grupo" at bounding box center [457, 184] width 283 height 13
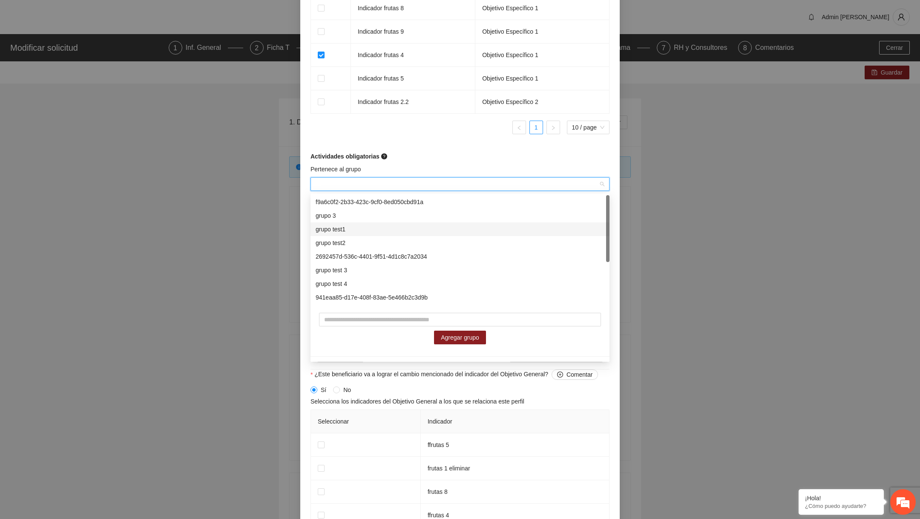
click at [354, 227] on div "grupo test1" at bounding box center [460, 228] width 289 height 9
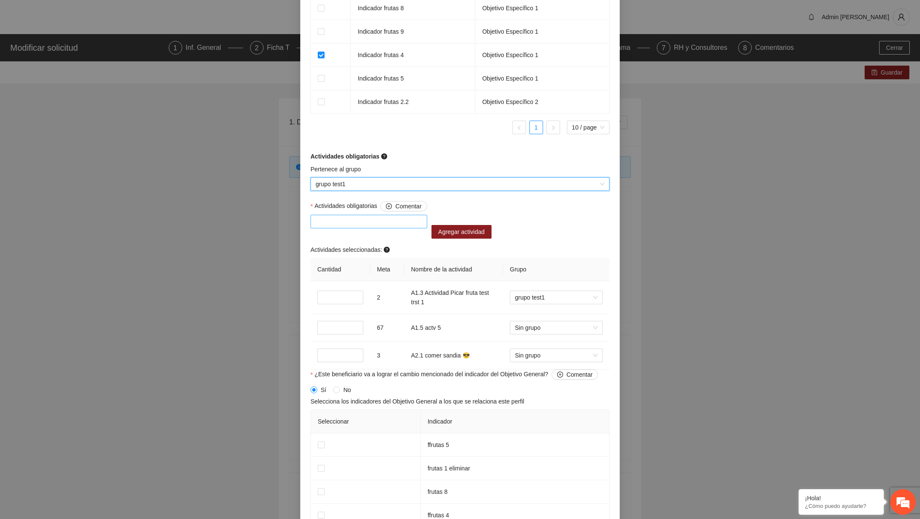
click at [324, 220] on div at bounding box center [369, 221] width 112 height 10
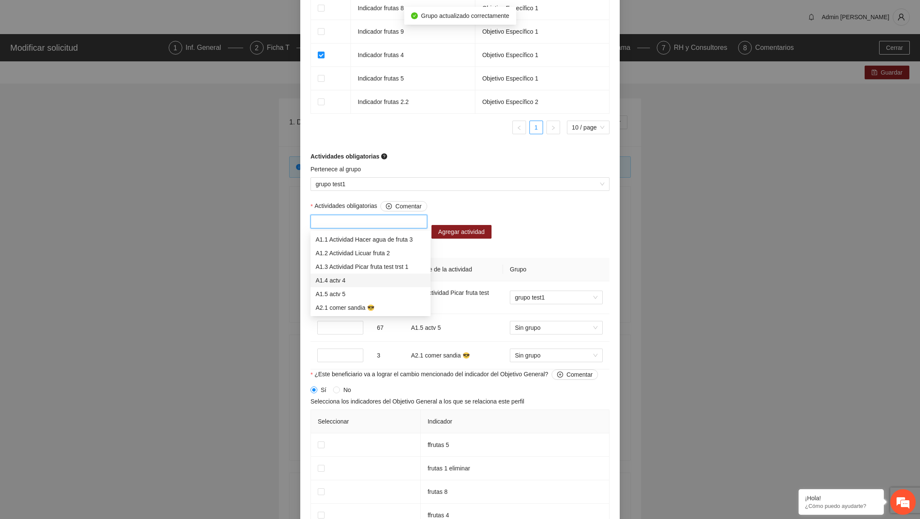
click at [339, 280] on div "A1.4 actv 4" at bounding box center [371, 280] width 110 height 9
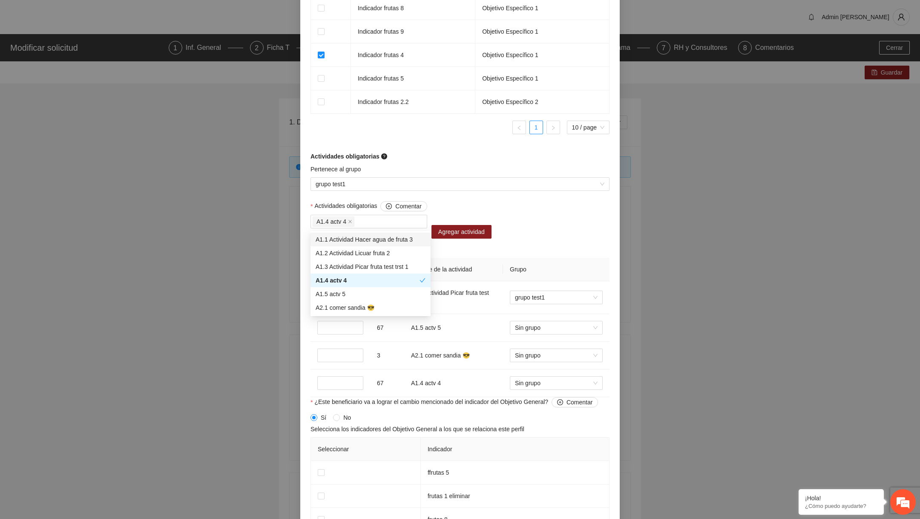
click at [365, 201] on div "Pertenece al grupo grupo test1" at bounding box center [459, 182] width 303 height 37
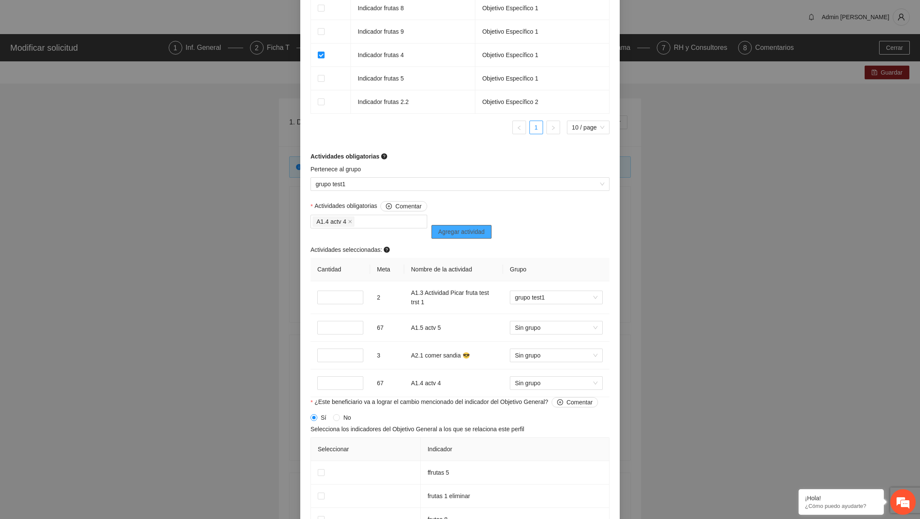
click at [447, 236] on span "Agregar actividad" at bounding box center [461, 231] width 46 height 9
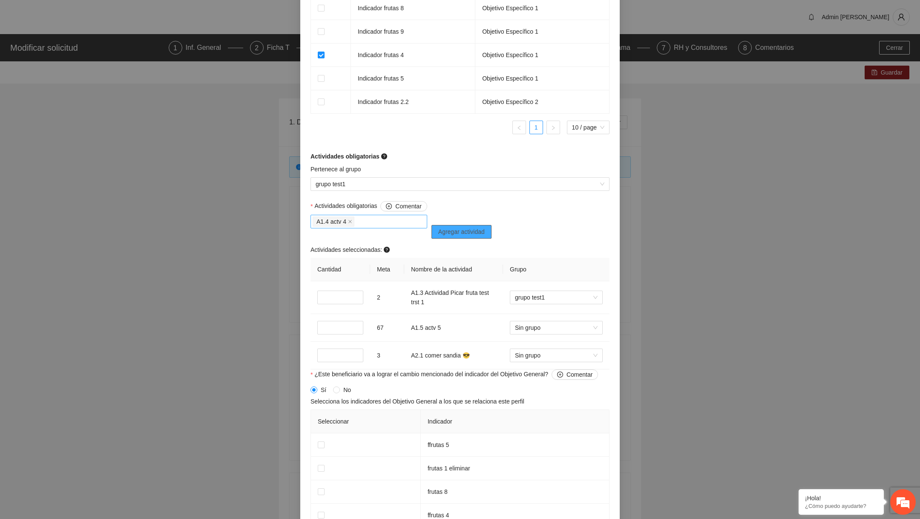
click at [373, 219] on div "A1.4 actv 4" at bounding box center [369, 222] width 112 height 12
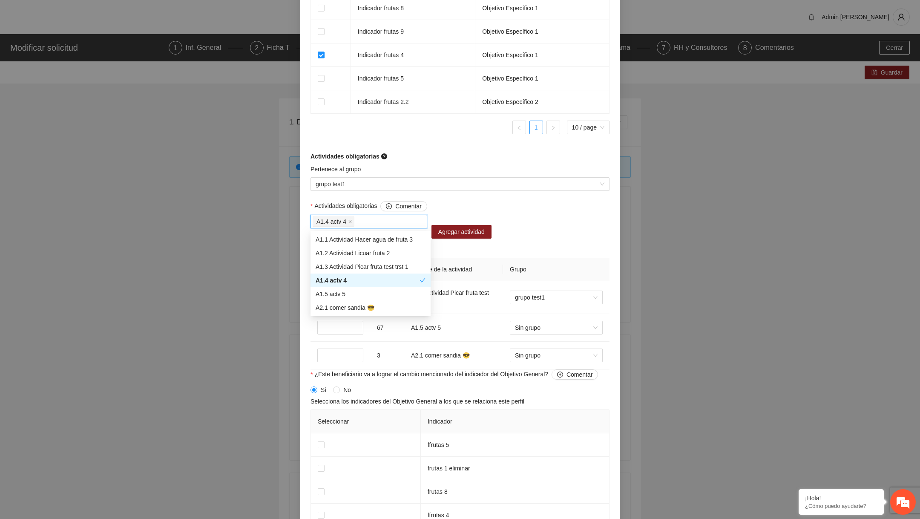
click at [381, 277] on div "A1.4 actv 4" at bounding box center [368, 280] width 104 height 9
click at [345, 219] on div at bounding box center [369, 221] width 112 height 10
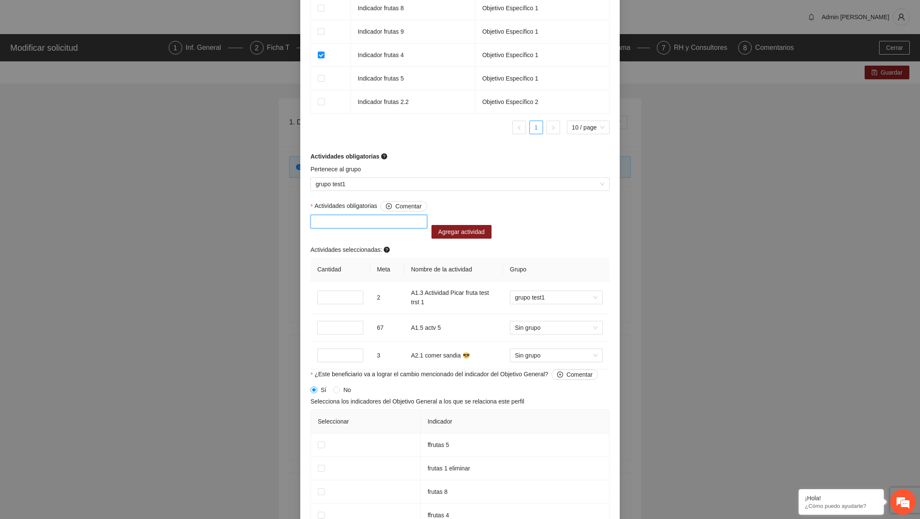
click at [345, 219] on div at bounding box center [369, 221] width 112 height 10
click at [347, 314] on div "A2.1 comer sandia 😎" at bounding box center [371, 308] width 120 height 14
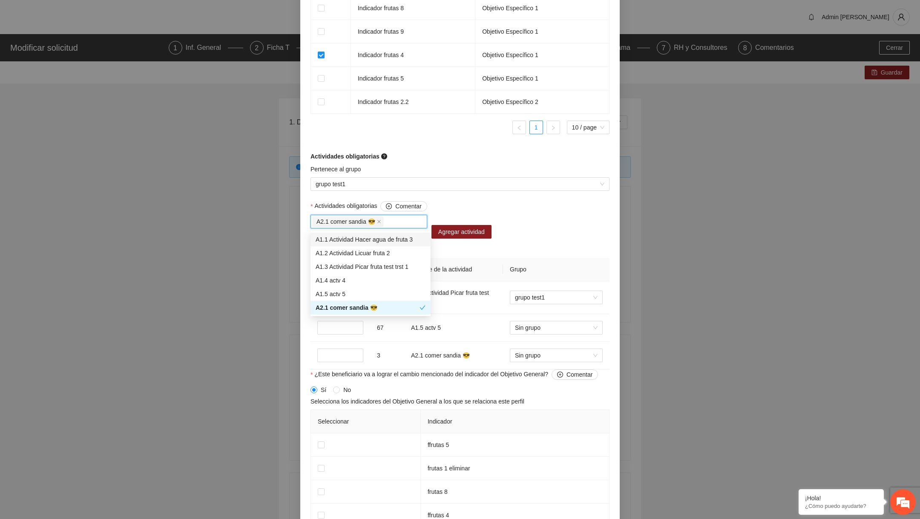
click at [403, 224] on div "A2.1 comer sandia 😎" at bounding box center [369, 222] width 112 height 12
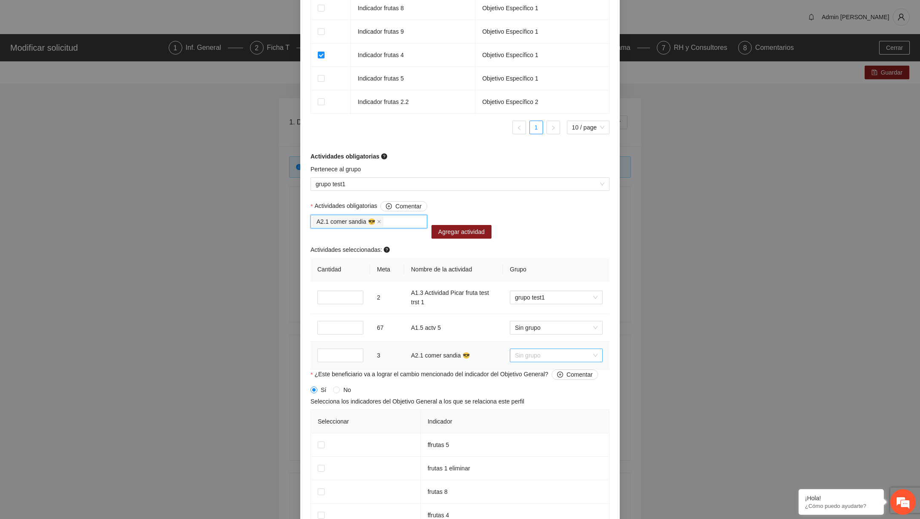
click at [522, 358] on span "Sin grupo" at bounding box center [556, 355] width 83 height 13
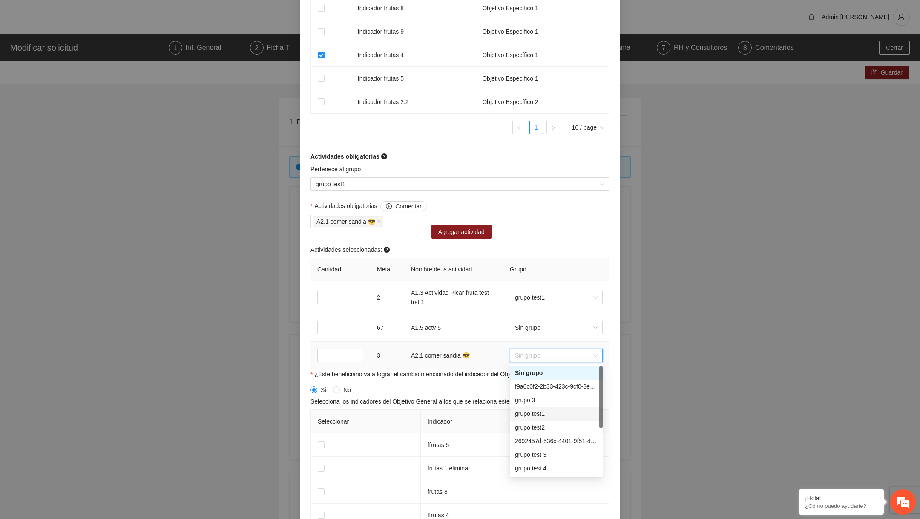
click at [530, 413] on div "grupo test1" at bounding box center [556, 413] width 83 height 9
click at [523, 245] on div "Actividades obligatorias Comentar A2.1 comer sandia 😎 Agregar actividad Activid…" at bounding box center [459, 285] width 303 height 168
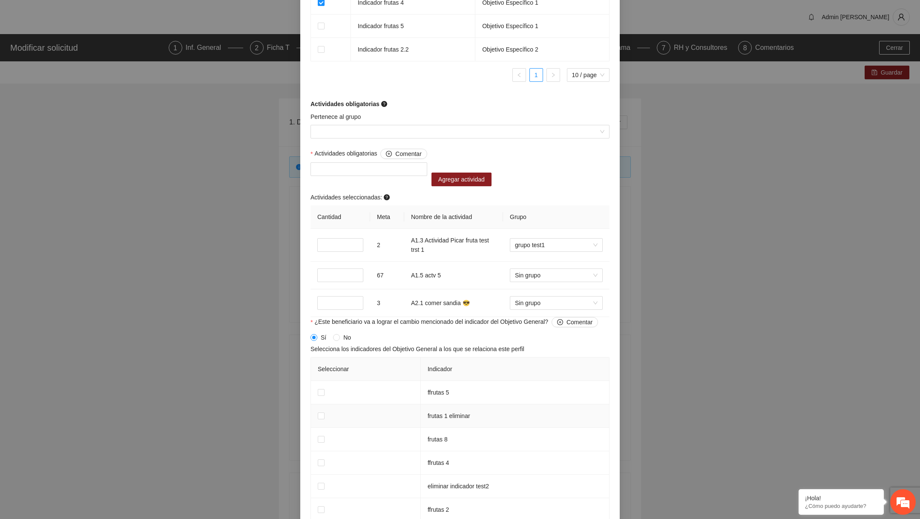
scroll to position [690, 0]
click at [384, 137] on input "Pertenece al grupo" at bounding box center [457, 133] width 283 height 13
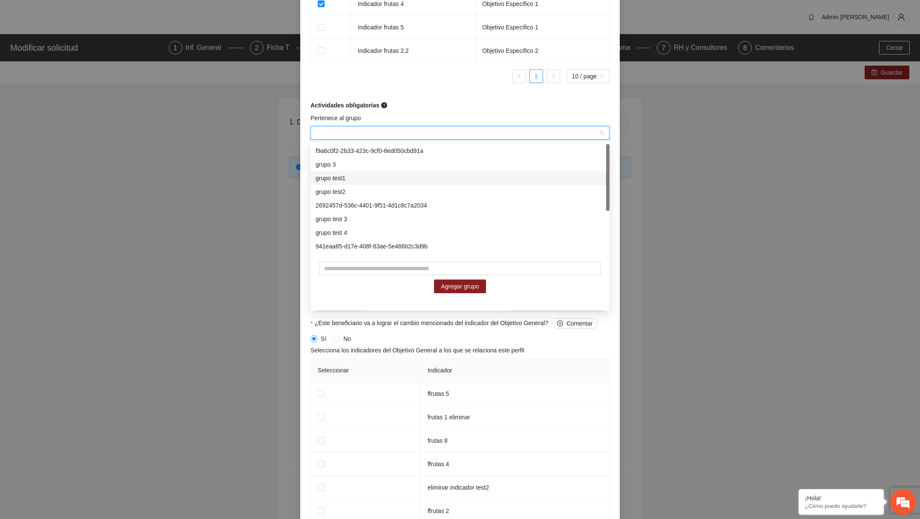
click at [344, 176] on div "grupo test1" at bounding box center [460, 177] width 289 height 9
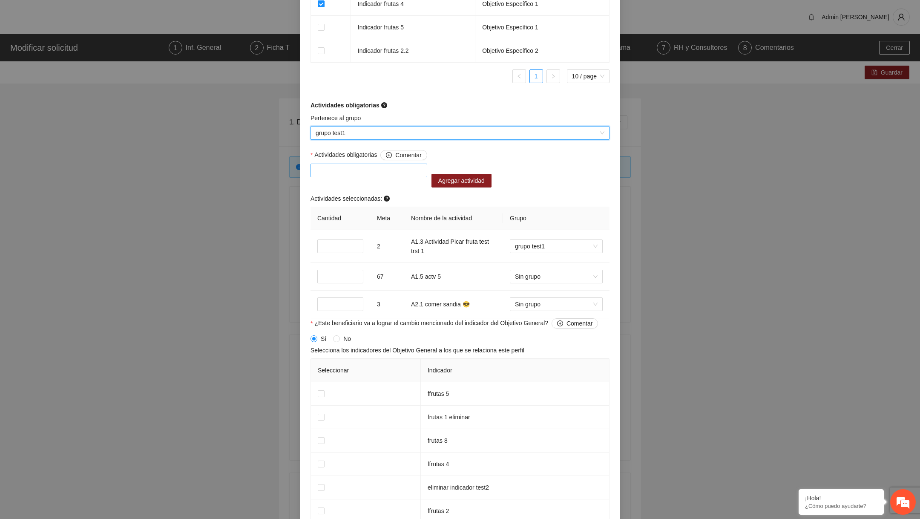
click at [345, 175] on div at bounding box center [369, 170] width 112 height 10
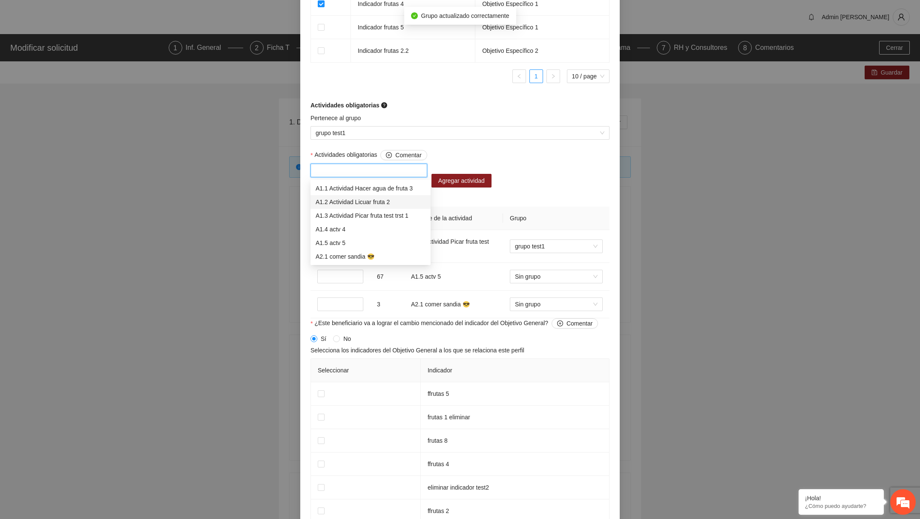
click at [348, 201] on div "A1.2 Actividad Licuar fruta 2" at bounding box center [371, 201] width 110 height 9
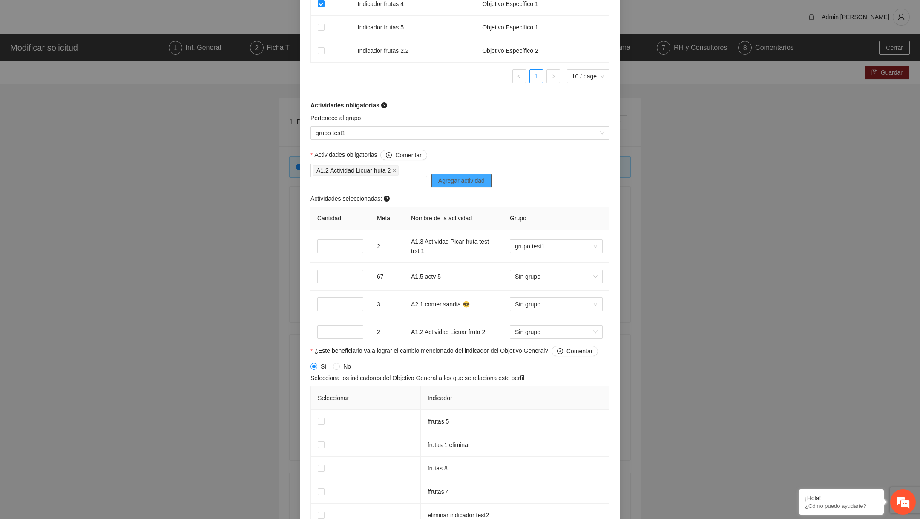
click at [462, 185] on span "Agregar actividad" at bounding box center [461, 180] width 46 height 9
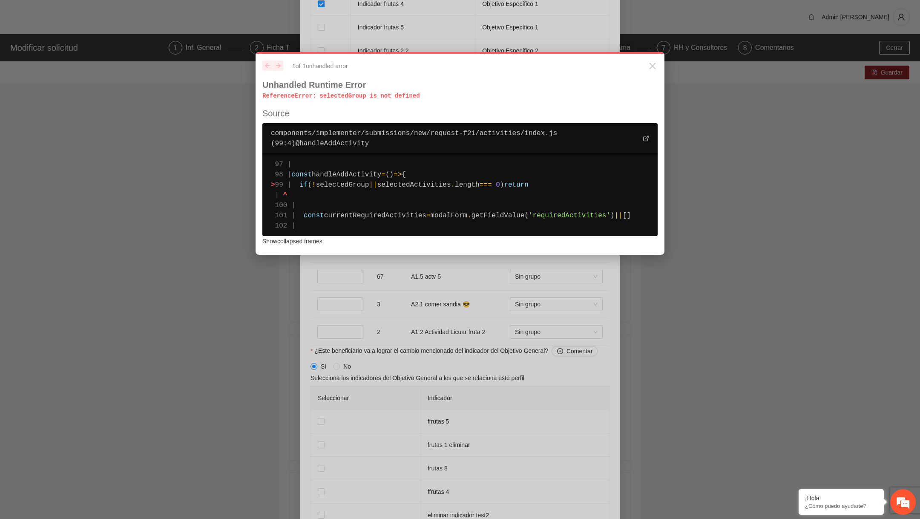
click at [357, 184] on span "selectedGroup" at bounding box center [342, 185] width 53 height 8
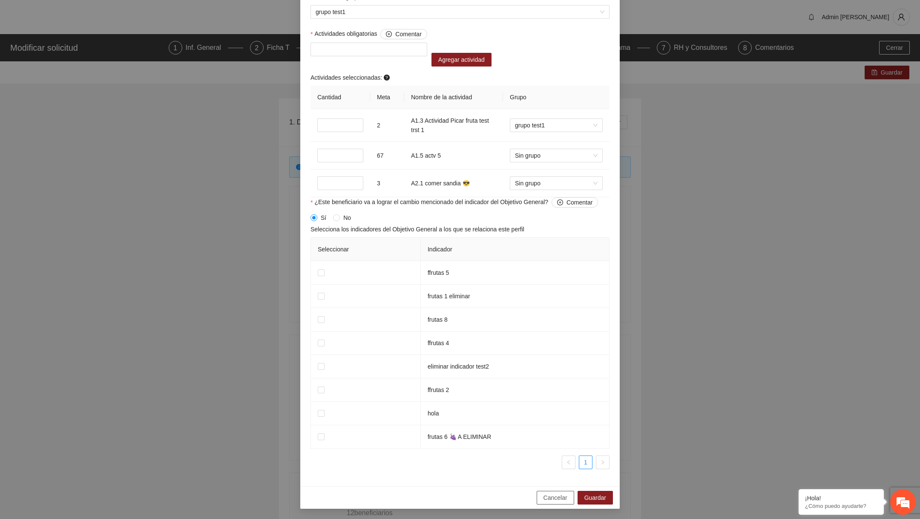
click at [564, 500] on span "Cancelar" at bounding box center [556, 497] width 24 height 9
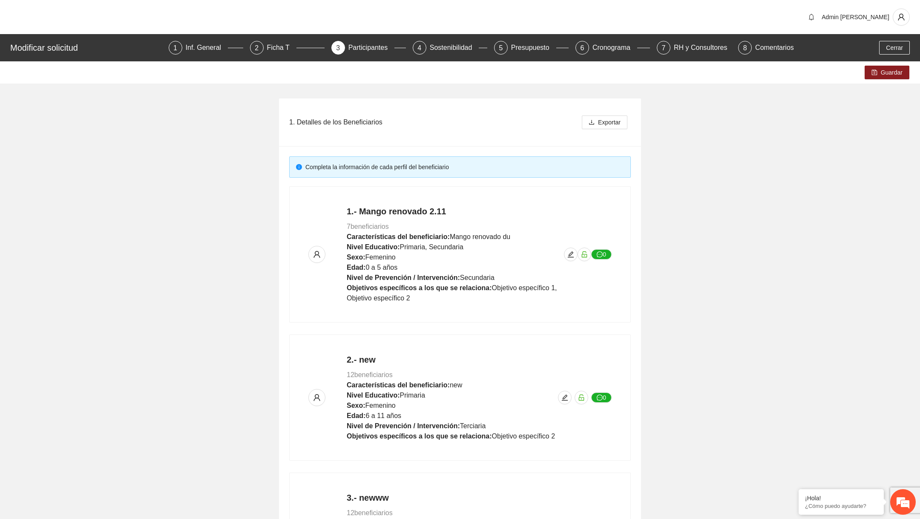
scroll to position [488, 0]
click at [569, 250] on button "button" at bounding box center [571, 254] width 14 height 14
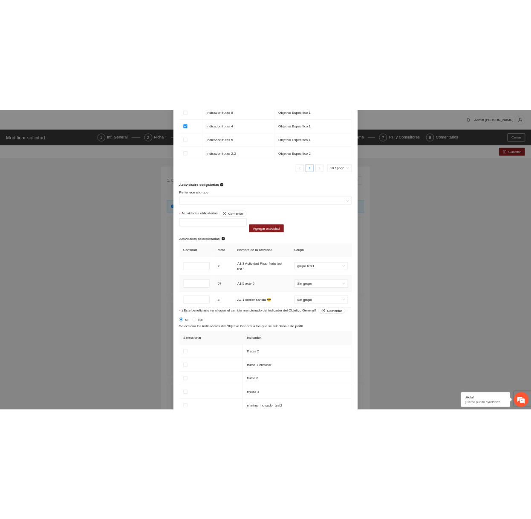
scroll to position [673, 0]
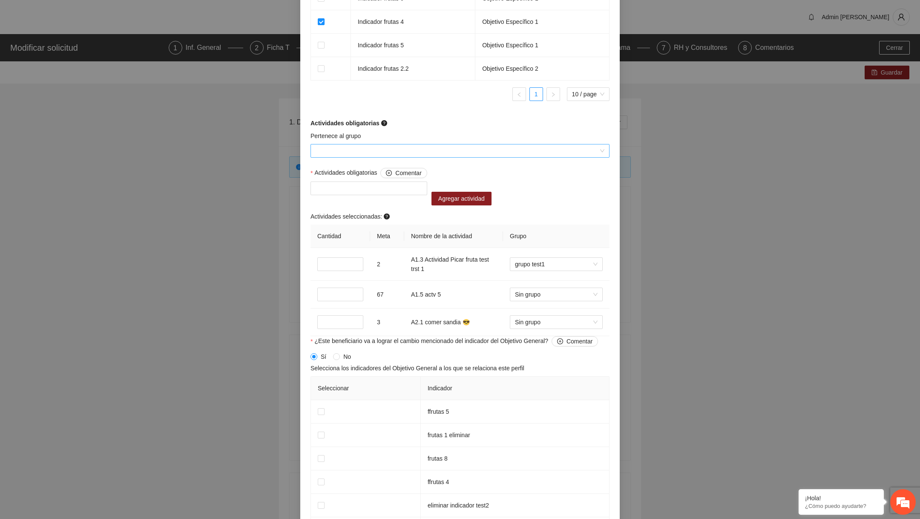
click at [363, 149] on input "Pertenece al grupo" at bounding box center [457, 150] width 283 height 13
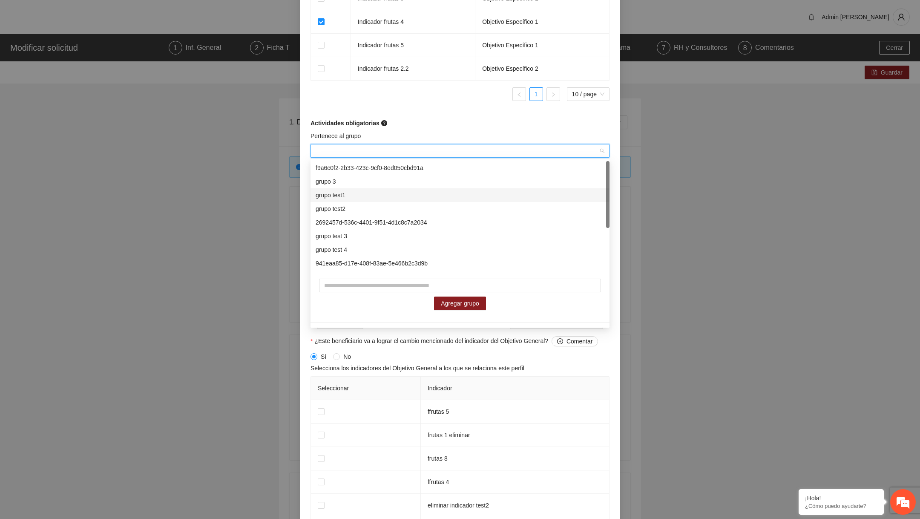
click at [357, 197] on div "grupo test1" at bounding box center [460, 194] width 289 height 9
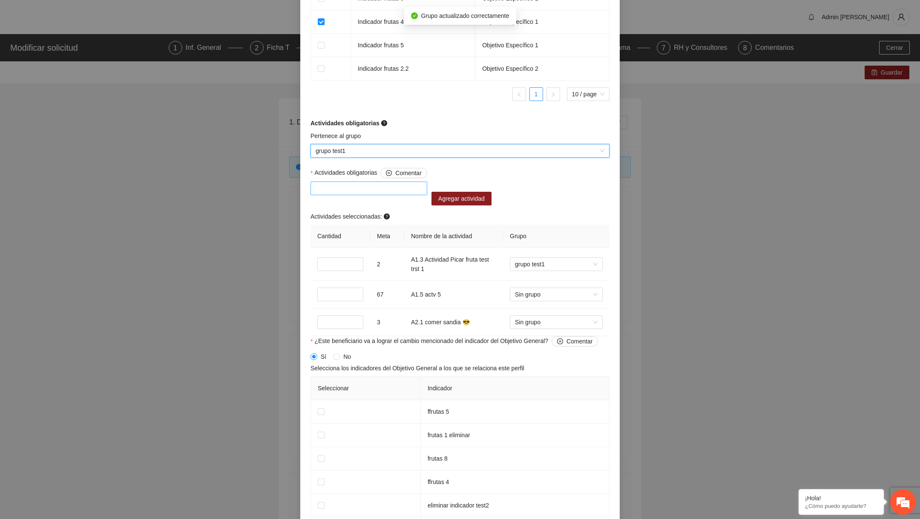
click at [374, 189] on div at bounding box center [369, 188] width 112 height 10
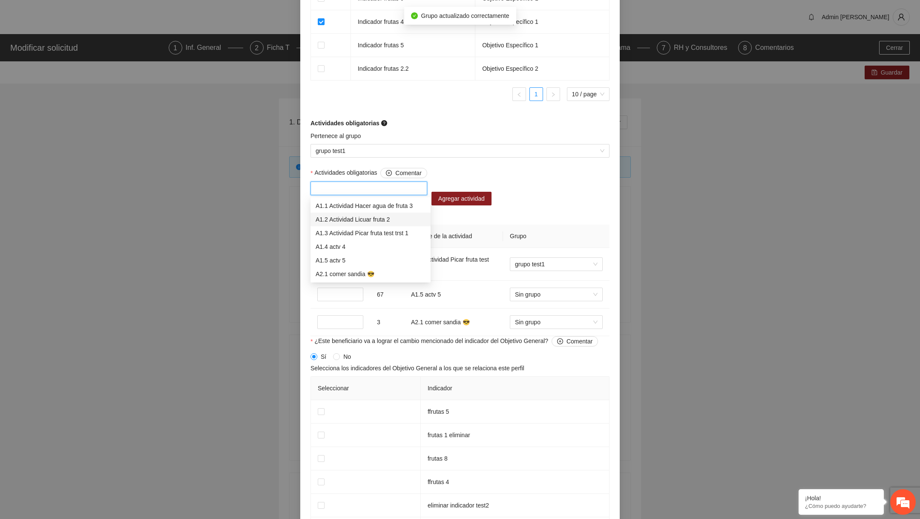
click at [359, 221] on div "A1.2 Actividad Licuar fruta 2" at bounding box center [371, 219] width 110 height 9
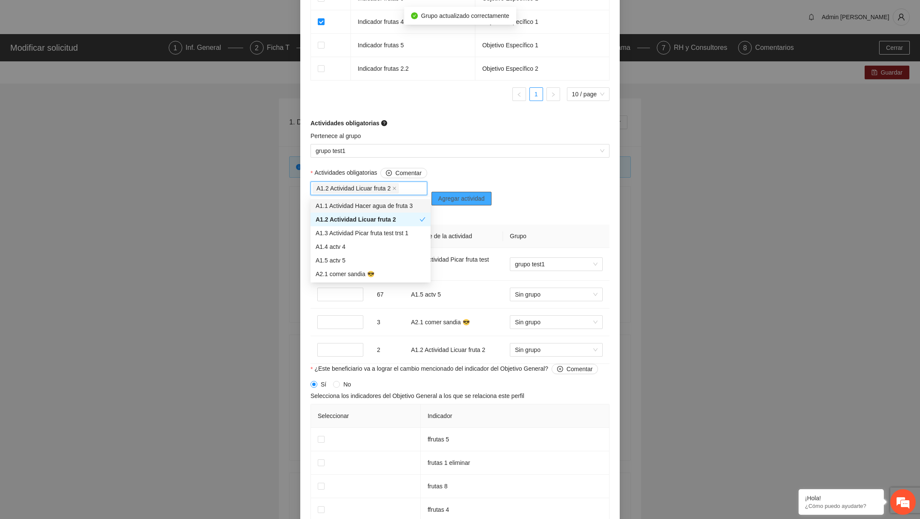
click at [457, 196] on span "Agregar actividad" at bounding box center [461, 198] width 46 height 9
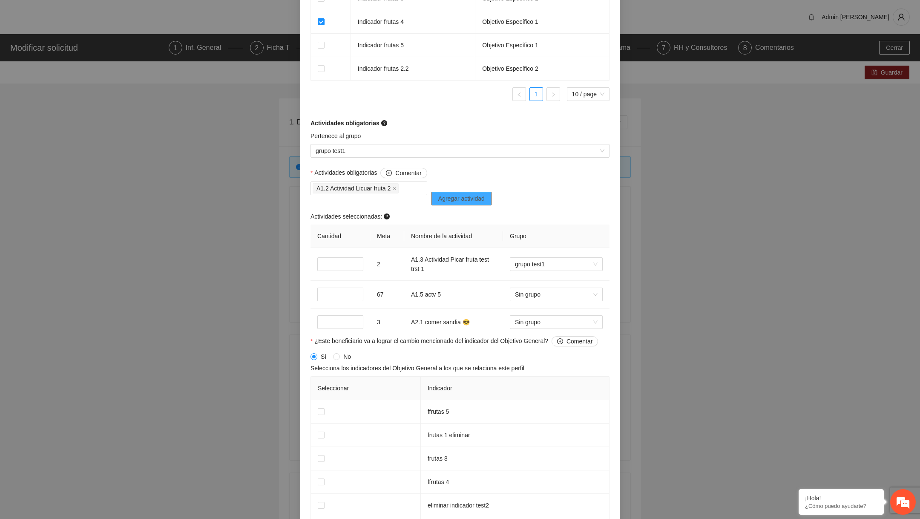
click at [457, 196] on span "Agregar actividad" at bounding box center [461, 198] width 46 height 9
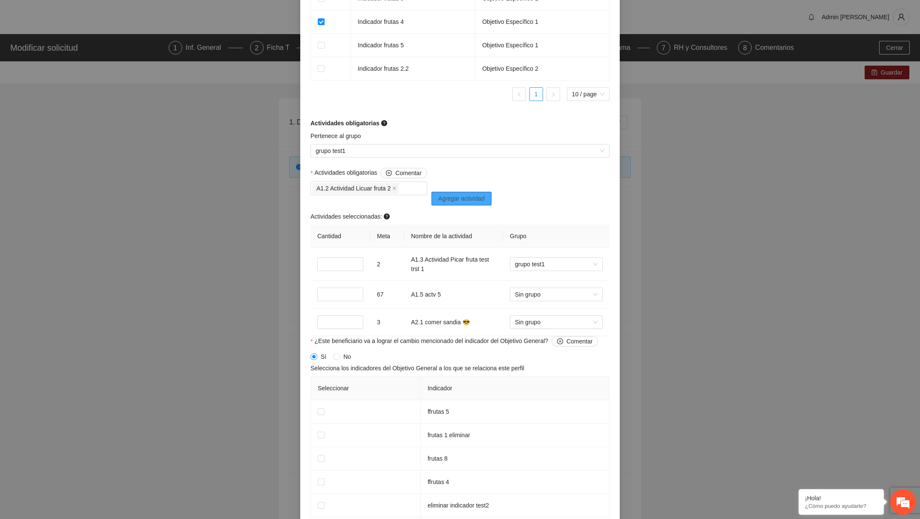
click at [457, 196] on span "Agregar actividad" at bounding box center [461, 198] width 46 height 9
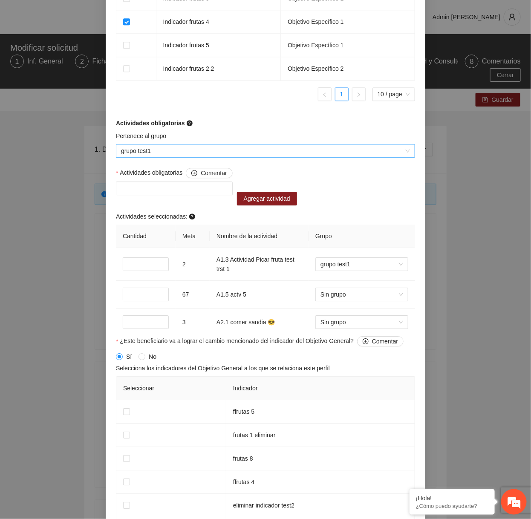
click at [257, 153] on span "grupo test1" at bounding box center [265, 150] width 289 height 13
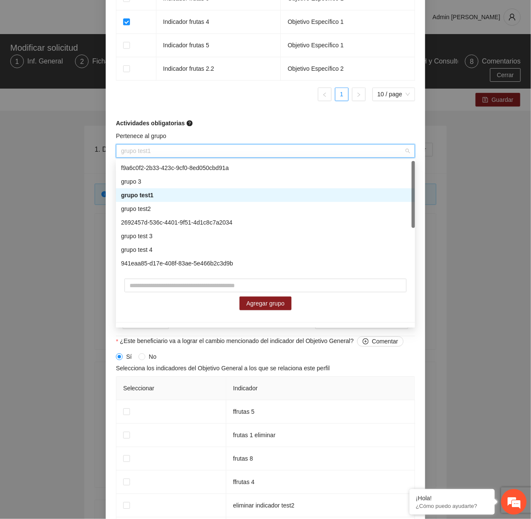
click at [157, 185] on div "grupo 3" at bounding box center [265, 181] width 289 height 9
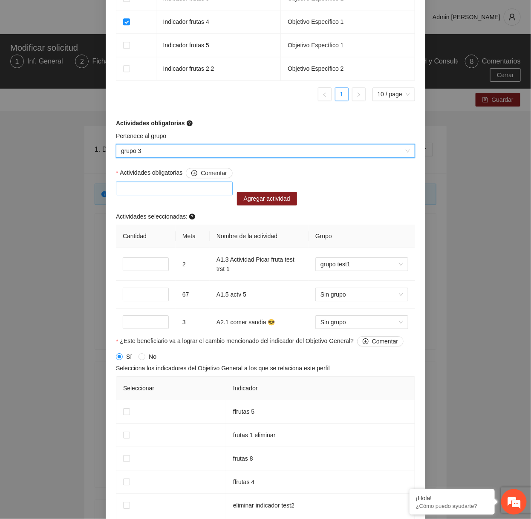
click at [144, 187] on div at bounding box center [174, 188] width 112 height 10
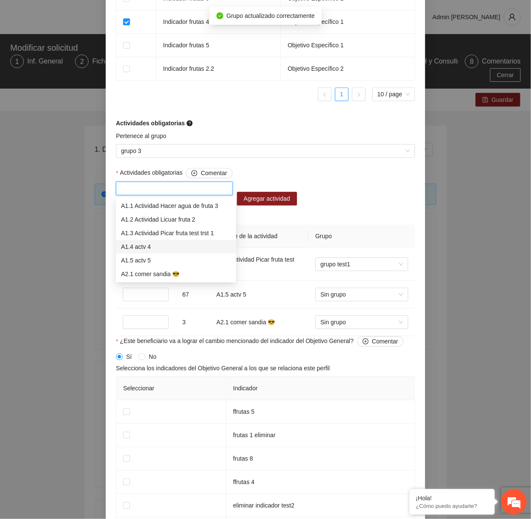
click at [145, 247] on div "A1.4 actv 4" at bounding box center [176, 246] width 110 height 9
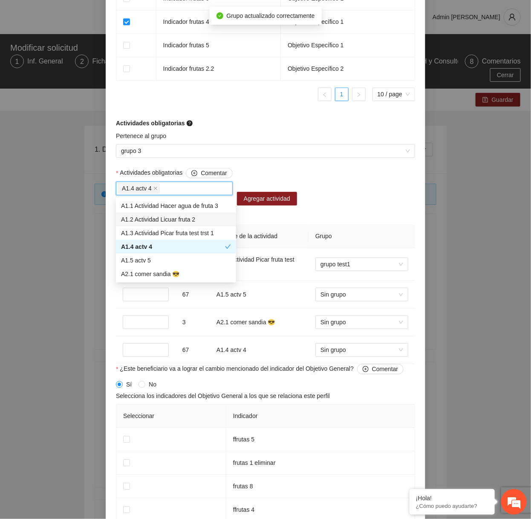
click at [342, 200] on div "Actividades obligatorias Comentar A1.4 actv 4 Agregar actividad Actividades sel…" at bounding box center [265, 266] width 303 height 196
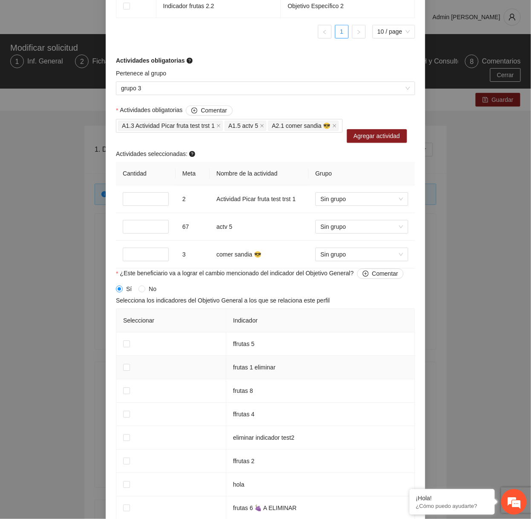
scroll to position [806, 0]
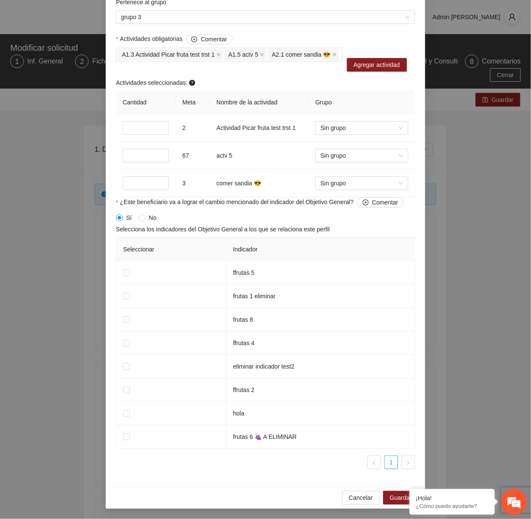
click at [356, 489] on div "Cancelar Guardar" at bounding box center [265, 497] width 319 height 23
click at [357, 496] on span "Cancelar" at bounding box center [361, 497] width 24 height 9
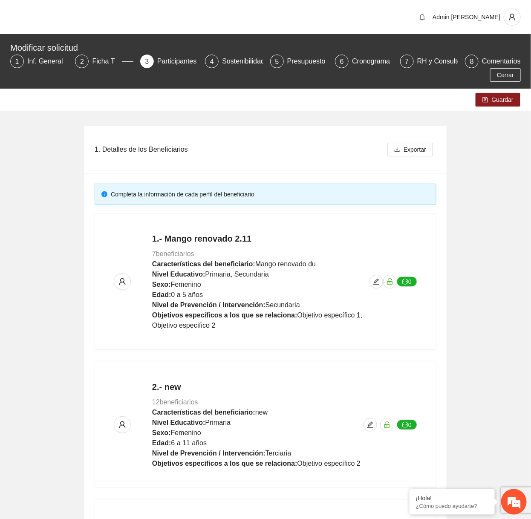
scroll to position [488, 0]
click at [380, 286] on button "button" at bounding box center [376, 282] width 14 height 14
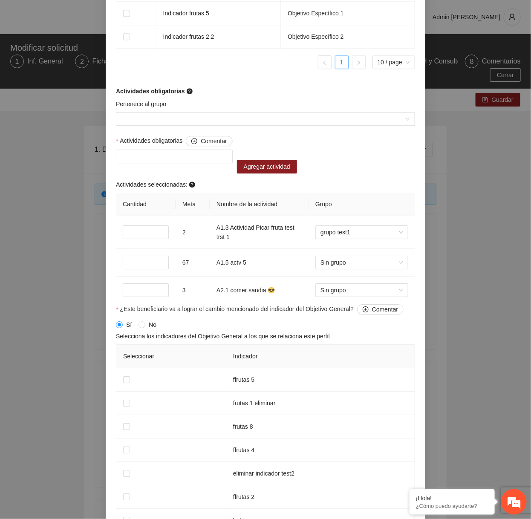
scroll to position [676, 0]
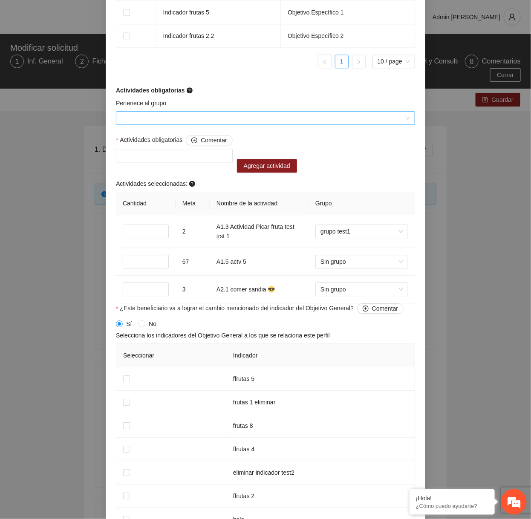
click at [203, 124] on input "Pertenece al grupo" at bounding box center [262, 118] width 283 height 13
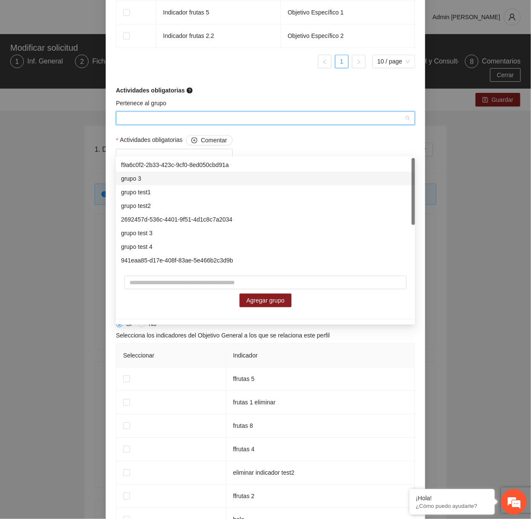
click at [161, 180] on div "grupo 3" at bounding box center [265, 178] width 289 height 9
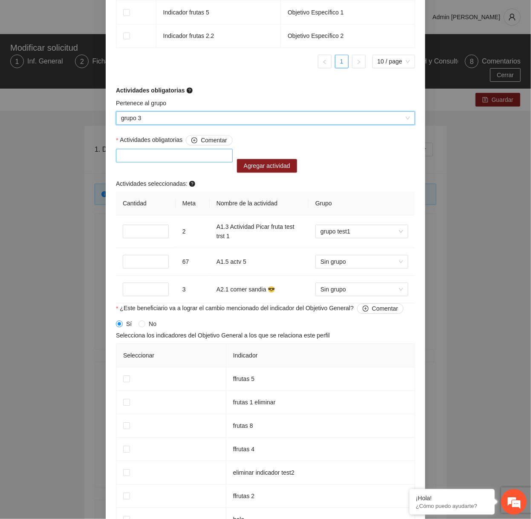
click at [211, 161] on div at bounding box center [174, 155] width 112 height 10
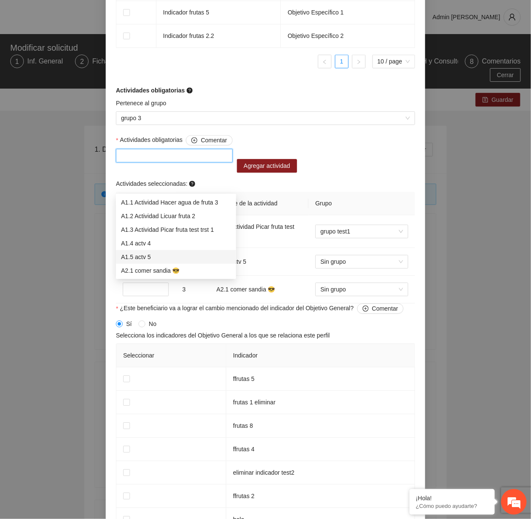
click at [162, 256] on div "A1.5 actv 5" at bounding box center [176, 256] width 110 height 9
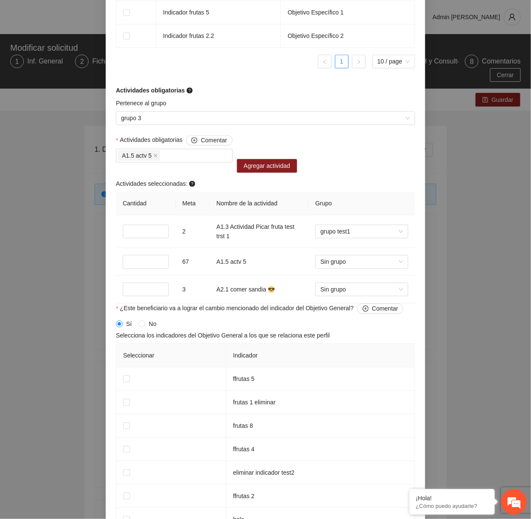
click at [301, 176] on div "Actividades obligatorias Comentar A1.5 actv 5 Agregar actividad Actividades sel…" at bounding box center [265, 219] width 303 height 168
click at [284, 170] on span "Agregar actividad" at bounding box center [267, 165] width 46 height 9
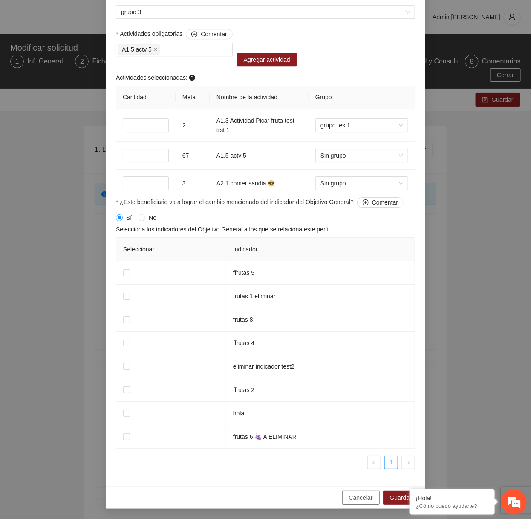
click at [346, 495] on button "Cancelar" at bounding box center [360, 498] width 37 height 14
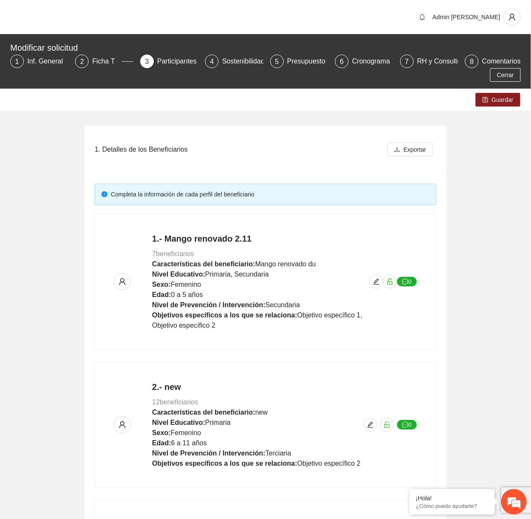
scroll to position [488, 0]
click at [374, 278] on icon "edit" at bounding box center [376, 281] width 7 height 7
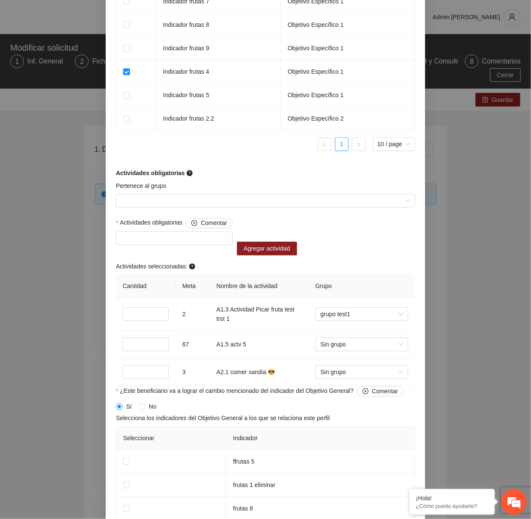
scroll to position [608, 0]
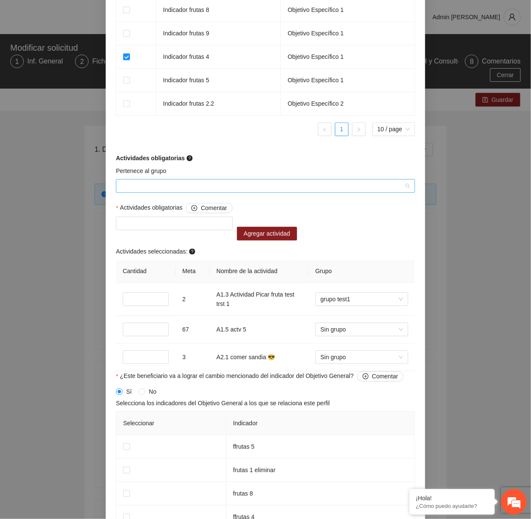
click at [280, 192] on input "Pertenece al grupo" at bounding box center [262, 185] width 283 height 13
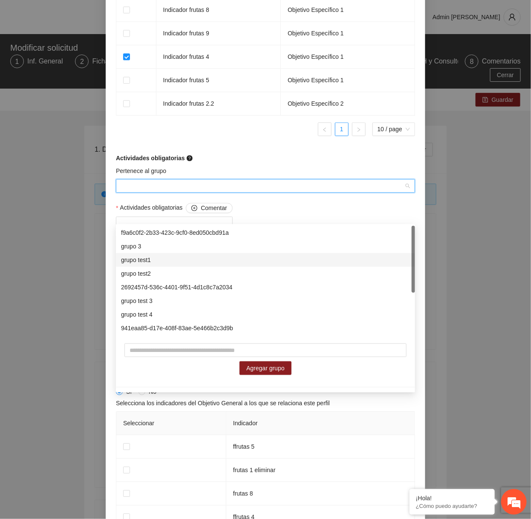
click at [179, 261] on div "grupo test1" at bounding box center [265, 259] width 289 height 9
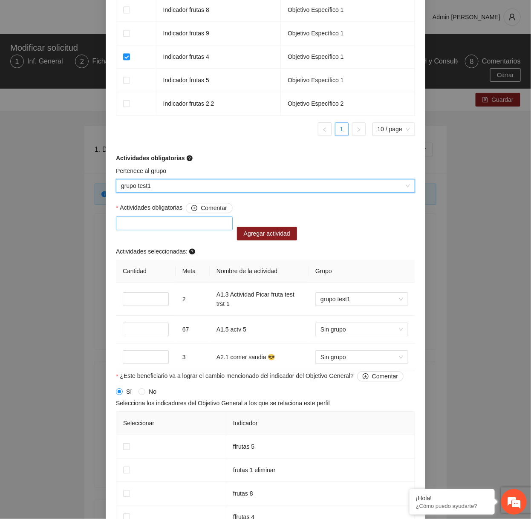
click at [194, 228] on div at bounding box center [174, 223] width 112 height 10
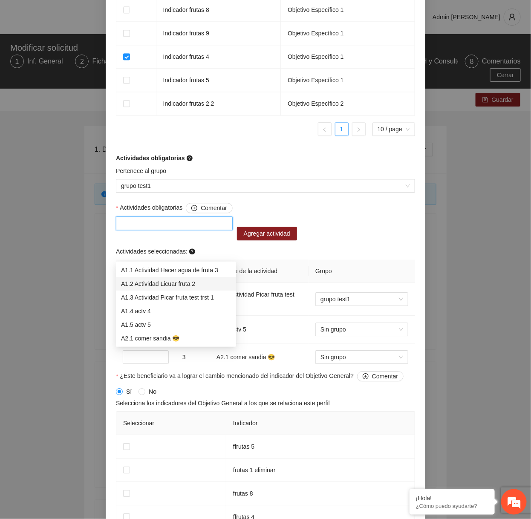
click at [172, 281] on div "A1.2 Actividad Licuar fruta 2" at bounding box center [176, 283] width 110 height 9
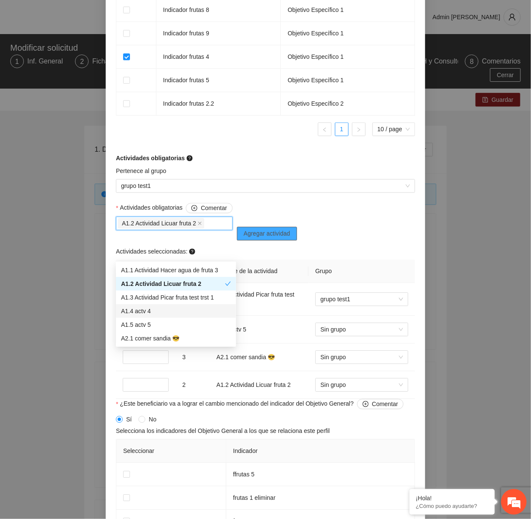
click at [278, 240] on button "Agregar actividad" at bounding box center [267, 234] width 60 height 14
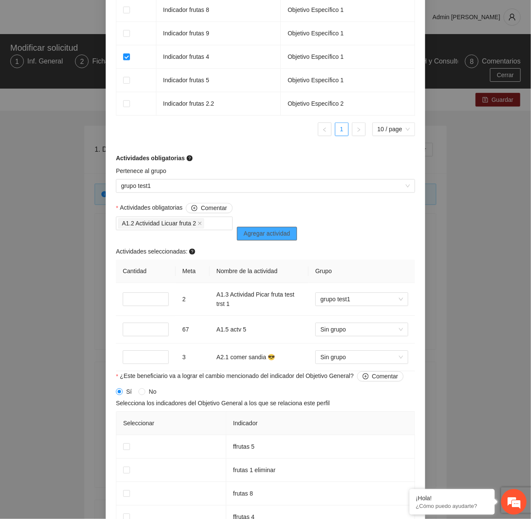
click at [278, 240] on button "Agregar actividad" at bounding box center [267, 234] width 60 height 14
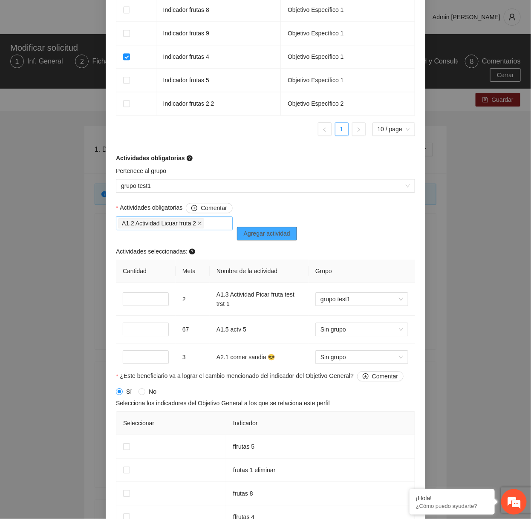
click at [201, 225] on icon "close" at bounding box center [199, 223] width 3 height 3
click at [155, 192] on span "grupo test1" at bounding box center [265, 185] width 289 height 13
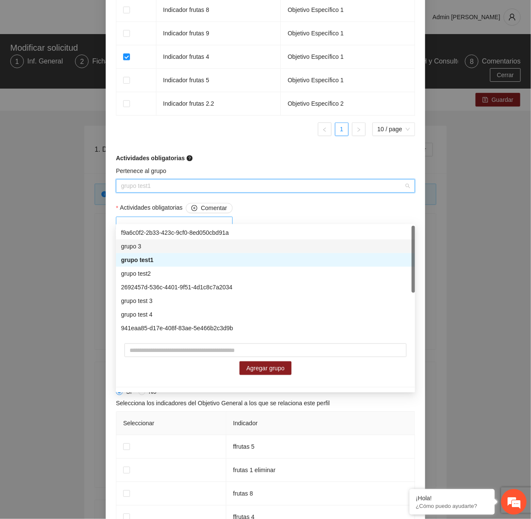
click at [151, 244] on div "grupo 3" at bounding box center [265, 246] width 289 height 9
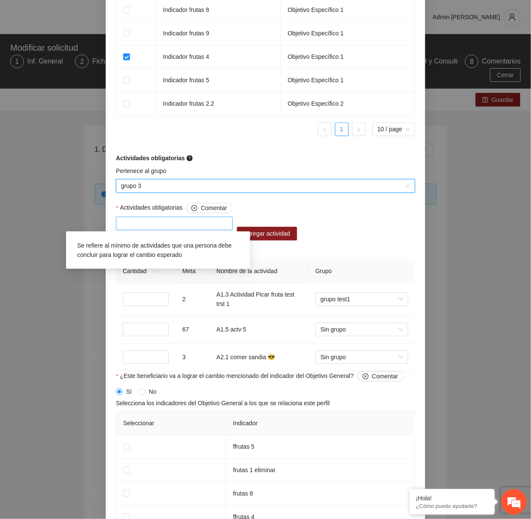
click at [185, 256] on span "Se refiere al mínimo de actividades que una persona debe concluir para lograr e…" at bounding box center [154, 250] width 155 height 16
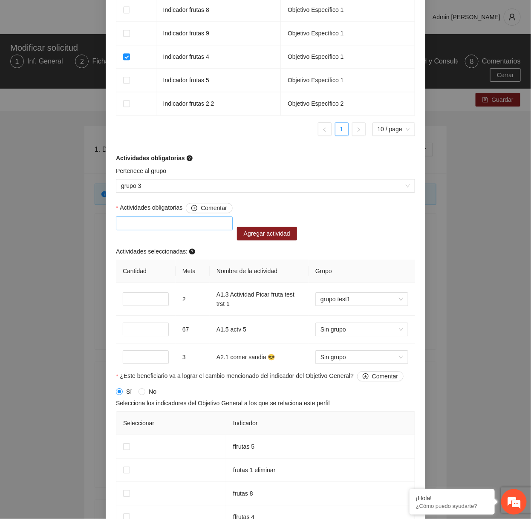
click at [315, 247] on div "Actividades obligatorias Comentar Agregar actividad Actividades seleccionadas: …" at bounding box center [265, 287] width 303 height 168
click at [178, 228] on div at bounding box center [174, 223] width 112 height 10
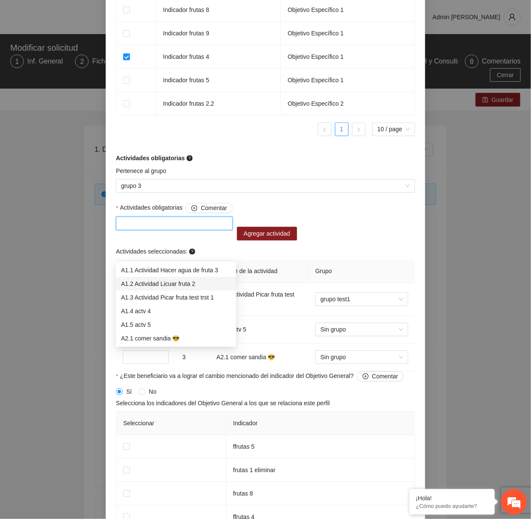
click at [159, 285] on div "A1.2 Actividad Licuar fruta 2" at bounding box center [176, 283] width 110 height 9
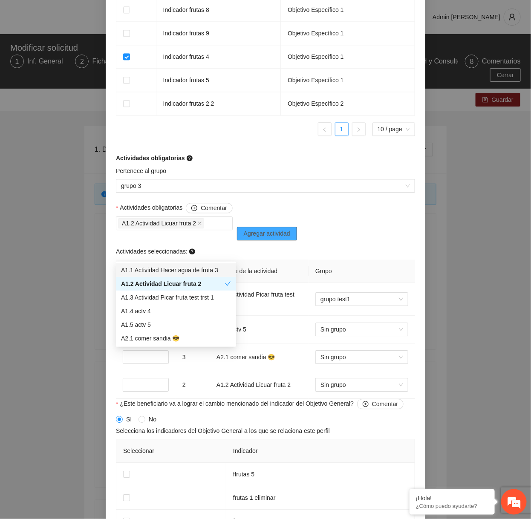
click at [285, 238] on span "Agregar actividad" at bounding box center [267, 233] width 46 height 9
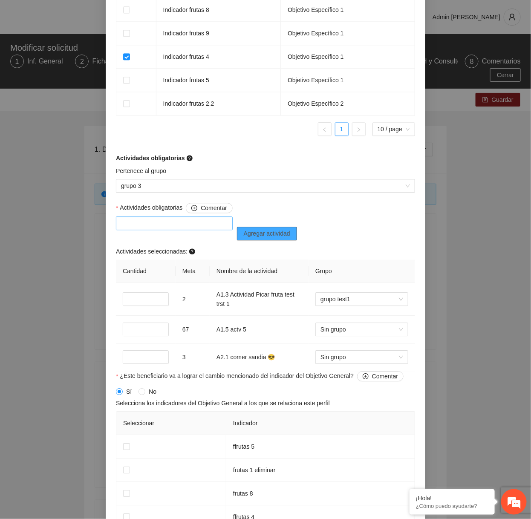
click at [187, 228] on div at bounding box center [174, 223] width 112 height 10
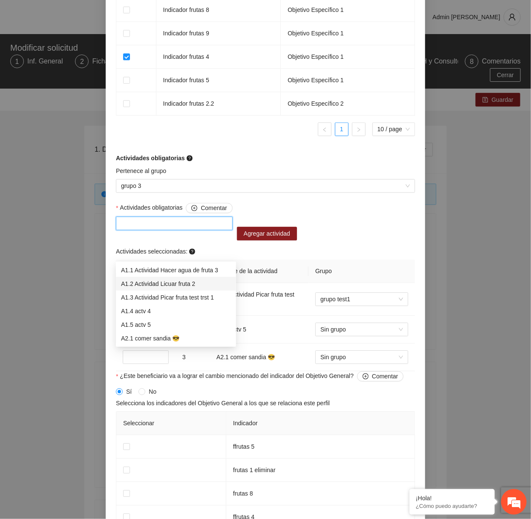
click at [164, 279] on div "A1.2 Actividad Licuar fruta 2" at bounding box center [176, 283] width 110 height 9
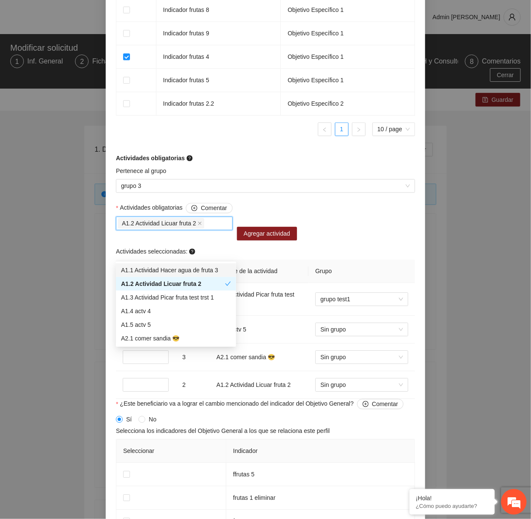
click at [312, 236] on div "Actividades obligatorias Comentar A1.2 Actividad Licuar fruta 2 Agregar activid…" at bounding box center [265, 301] width 303 height 196
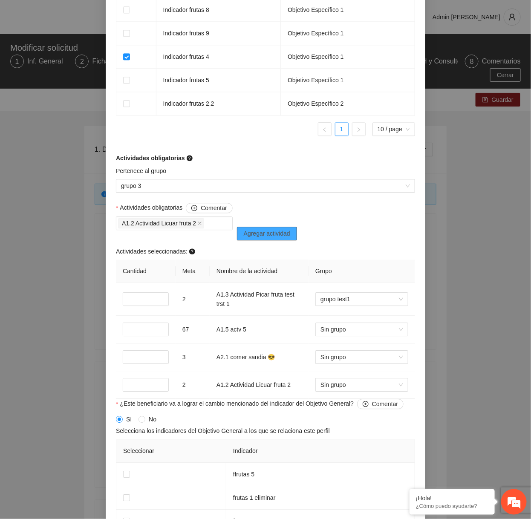
click at [290, 238] on span "Agregar actividad" at bounding box center [267, 233] width 46 height 9
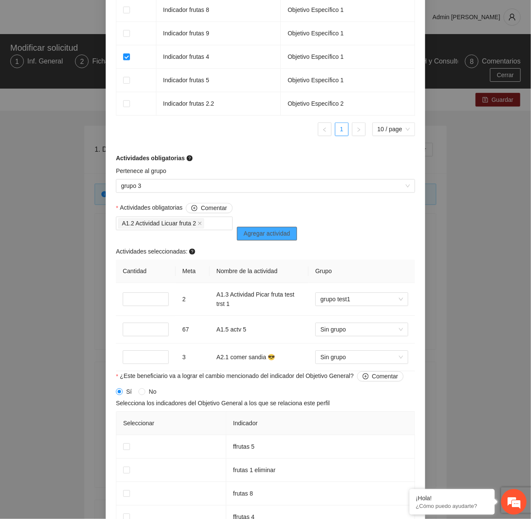
click at [290, 238] on span "Agregar actividad" at bounding box center [267, 233] width 46 height 9
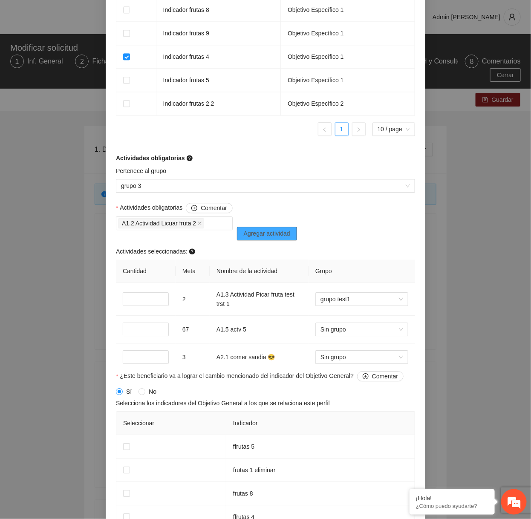
click at [290, 238] on span "Agregar actividad" at bounding box center [267, 233] width 46 height 9
click at [171, 228] on div at bounding box center [174, 223] width 112 height 10
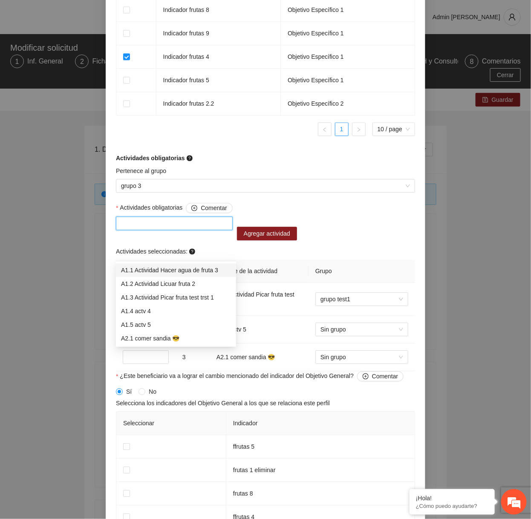
click at [159, 276] on div "A1.1 Actividad Hacer agua de fruta 3" at bounding box center [176, 270] width 120 height 14
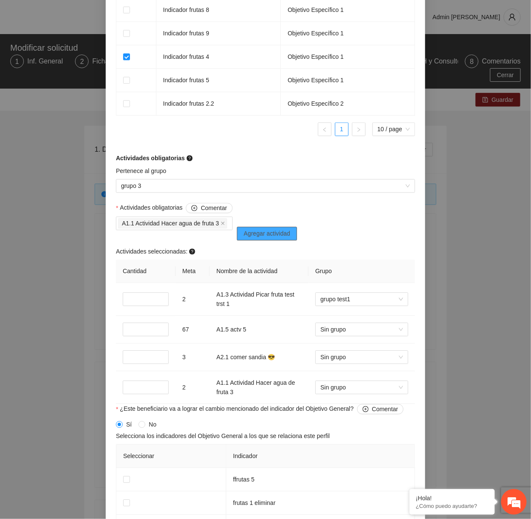
click at [263, 238] on span "Agregar actividad" at bounding box center [267, 233] width 46 height 9
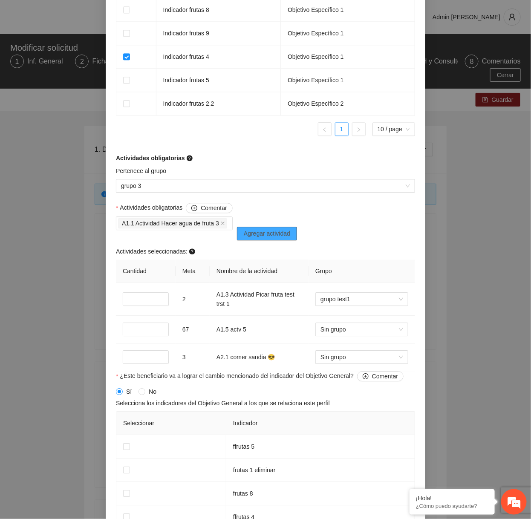
click at [263, 238] on span "Agregar actividad" at bounding box center [267, 233] width 46 height 9
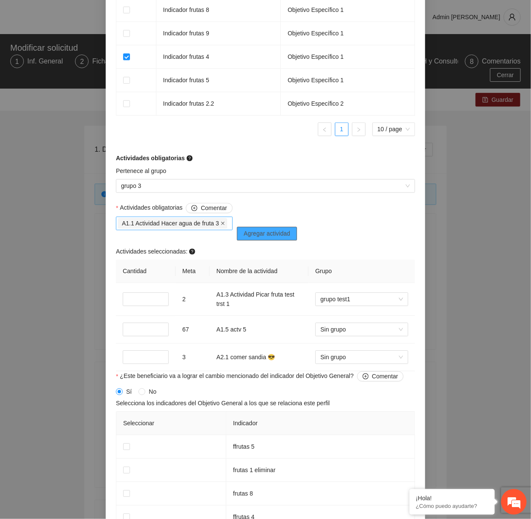
click at [225, 228] on span at bounding box center [223, 223] width 4 height 9
click at [179, 228] on div at bounding box center [174, 223] width 112 height 10
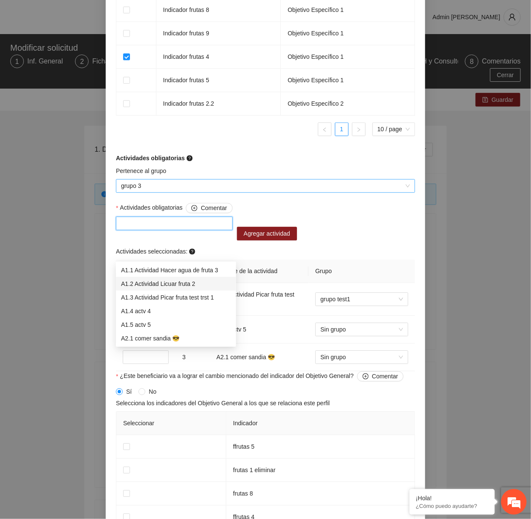
click at [183, 192] on span "grupo 3" at bounding box center [265, 185] width 289 height 13
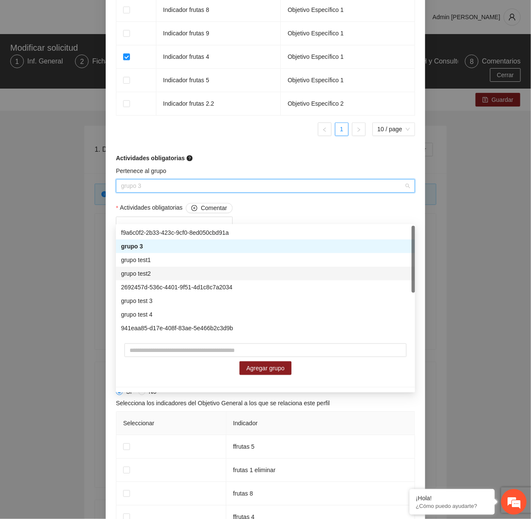
click at [159, 268] on div "grupo test2" at bounding box center [265, 274] width 299 height 14
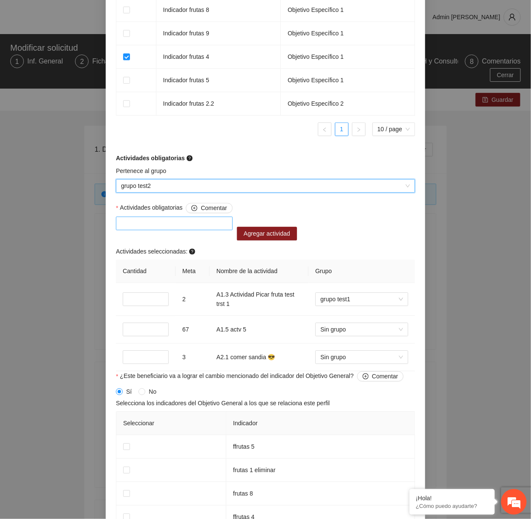
click at [171, 228] on div at bounding box center [174, 223] width 112 height 10
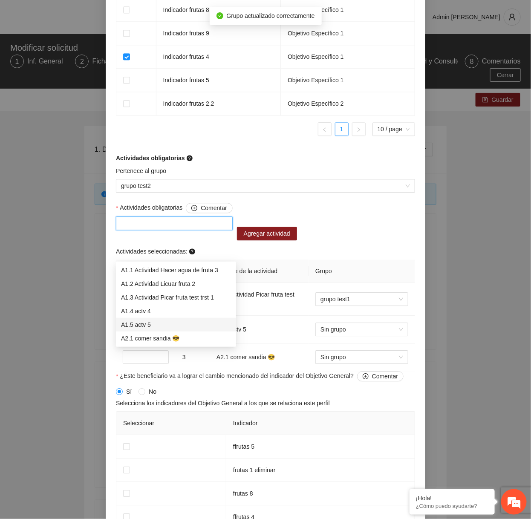
click at [165, 318] on div "A1.5 actv 5" at bounding box center [176, 325] width 120 height 14
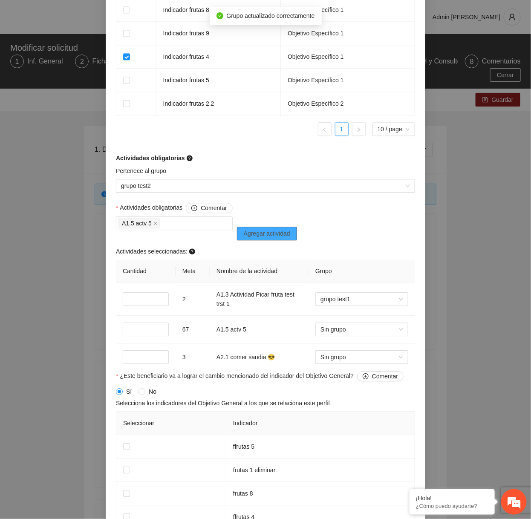
click at [281, 238] on span "Agregar actividad" at bounding box center [267, 233] width 46 height 9
click at [158, 225] on icon "close" at bounding box center [155, 223] width 4 height 4
click at [159, 228] on div at bounding box center [174, 223] width 112 height 10
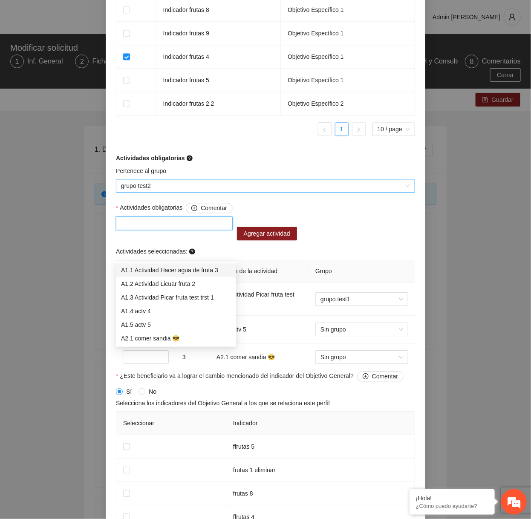
click at [219, 192] on span "grupo test2" at bounding box center [265, 185] width 289 height 13
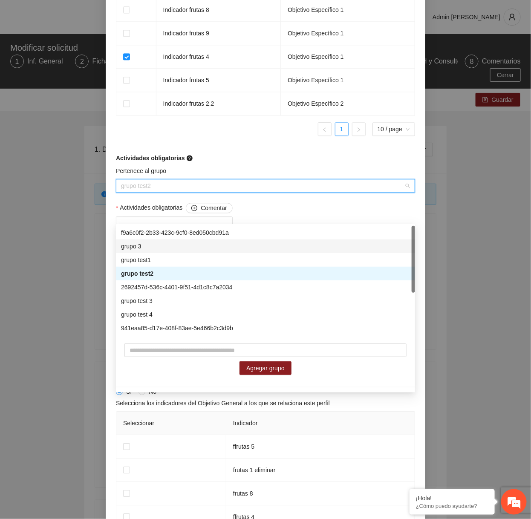
click at [170, 252] on div "grupo 3" at bounding box center [265, 246] width 299 height 14
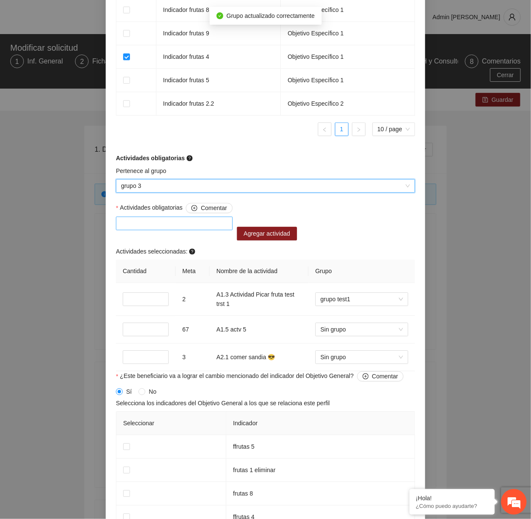
click at [164, 228] on div at bounding box center [174, 223] width 112 height 10
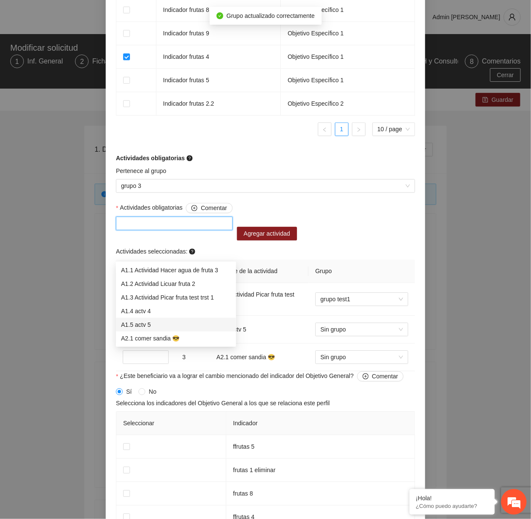
click at [142, 327] on div "A1.5 actv 5" at bounding box center [176, 324] width 110 height 9
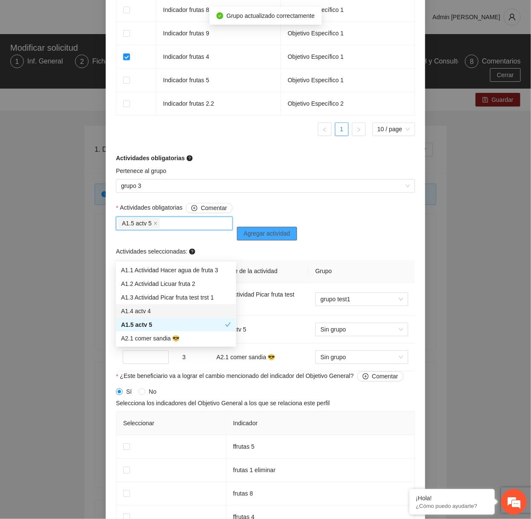
click at [288, 238] on span "Agregar actividad" at bounding box center [267, 233] width 46 height 9
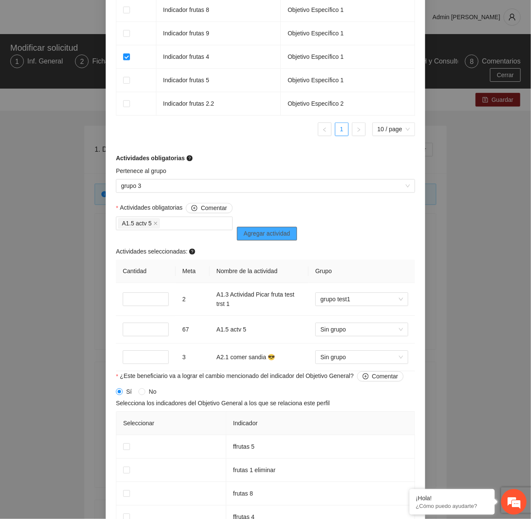
click at [288, 238] on span "Agregar actividad" at bounding box center [267, 233] width 46 height 9
click at [219, 192] on span "grupo 3" at bounding box center [265, 185] width 289 height 13
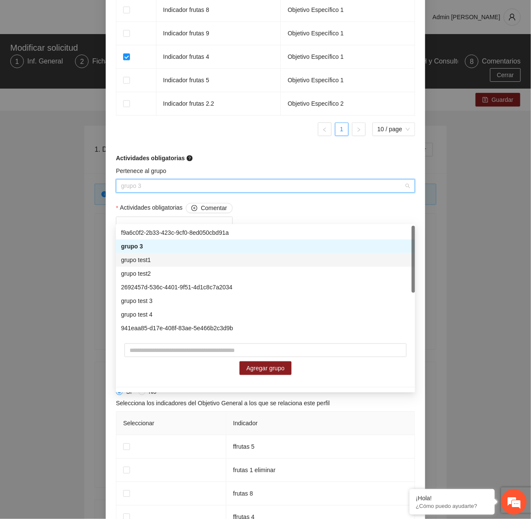
click at [185, 254] on div "grupo test1" at bounding box center [265, 260] width 299 height 14
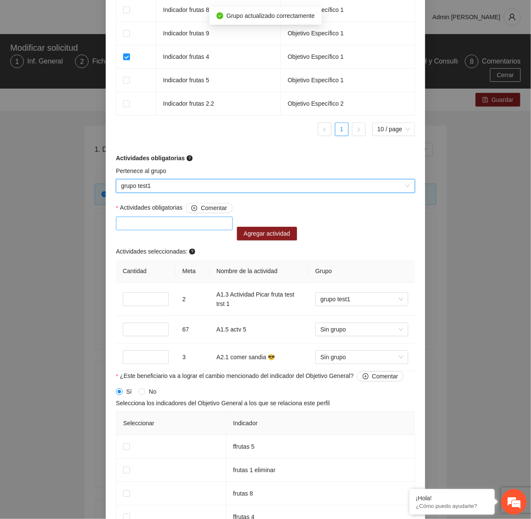
click at [182, 228] on div at bounding box center [174, 223] width 112 height 10
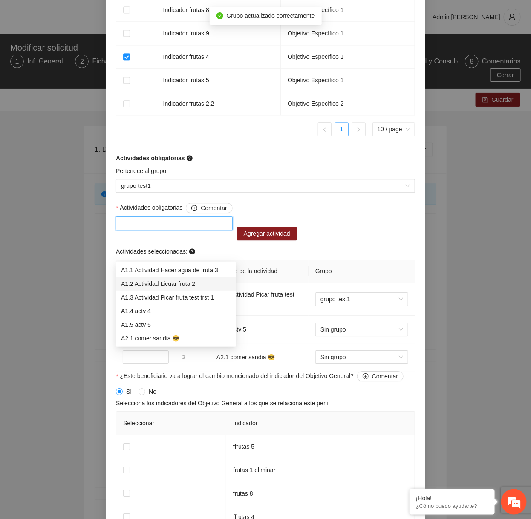
click at [167, 279] on div "A1.2 Actividad Licuar fruta 2" at bounding box center [176, 283] width 110 height 9
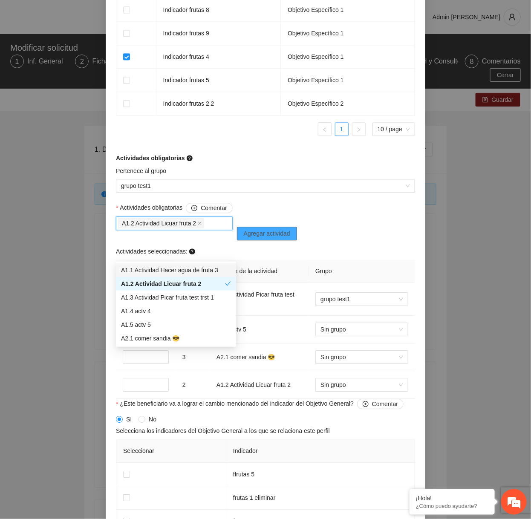
click at [278, 238] on span "Agregar actividad" at bounding box center [267, 233] width 46 height 9
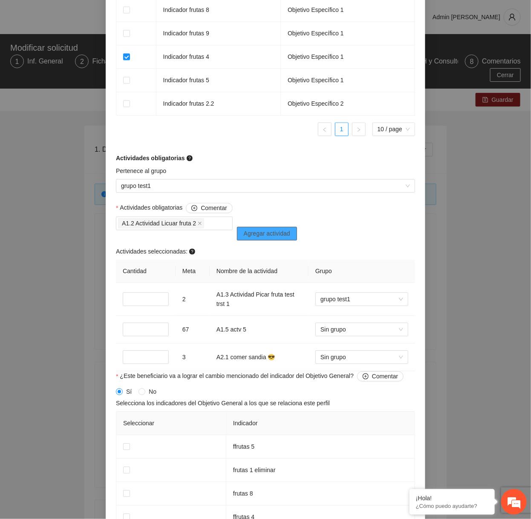
click at [278, 238] on span "Agregar actividad" at bounding box center [267, 233] width 46 height 9
click at [202, 228] on div at bounding box center [174, 223] width 112 height 10
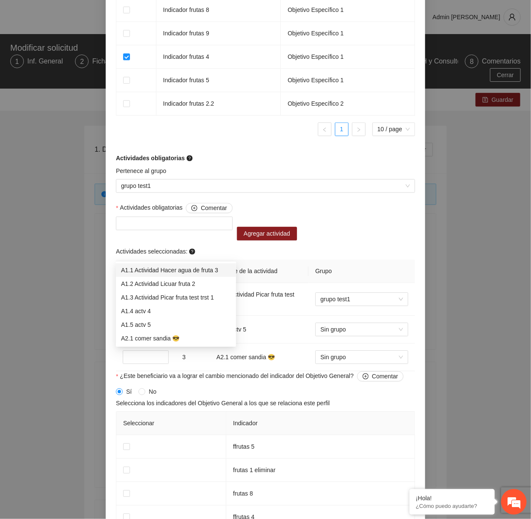
click at [162, 213] on span "Actividades obligatorias Comentar" at bounding box center [176, 208] width 112 height 10
click at [123, 228] on input "Actividades obligatorias Comentar" at bounding box center [122, 223] width 2 height 10
click at [162, 213] on span "Actividades obligatorias Comentar" at bounding box center [176, 208] width 112 height 10
click at [123, 228] on input "Actividades obligatorias Comentar" at bounding box center [122, 223] width 2 height 10
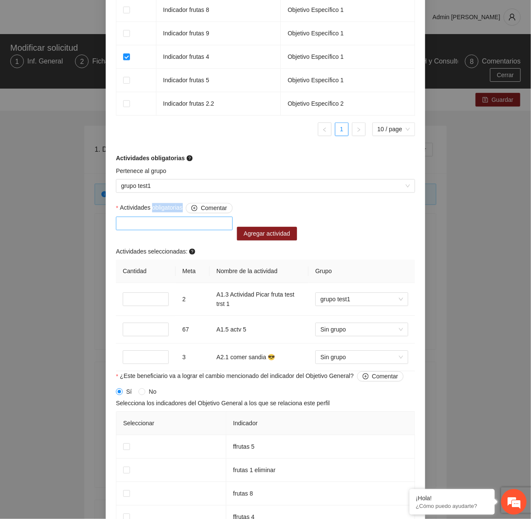
click at [155, 228] on div at bounding box center [174, 223] width 112 height 10
click at [247, 238] on span "Agregar actividad" at bounding box center [267, 233] width 46 height 9
click at [198, 228] on div at bounding box center [174, 223] width 112 height 10
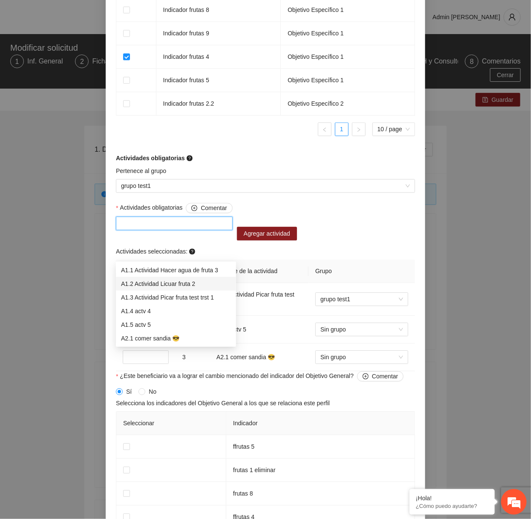
click at [166, 284] on div "A1.2 Actividad Licuar fruta 2" at bounding box center [176, 283] width 110 height 9
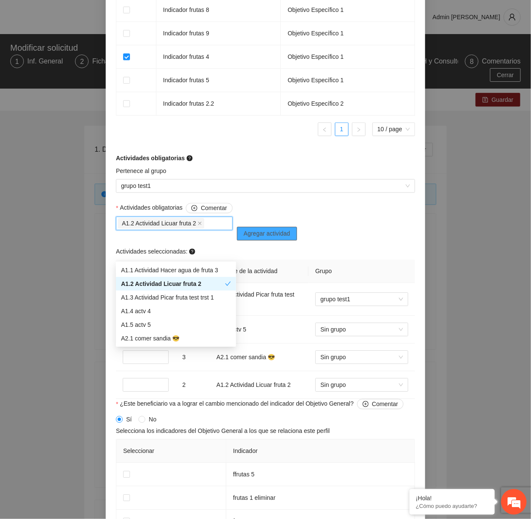
click at [264, 238] on span "Agregar actividad" at bounding box center [267, 233] width 46 height 9
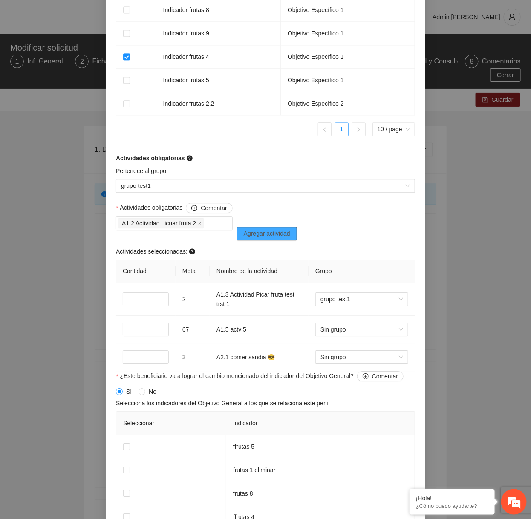
click at [264, 238] on span "Agregar actividad" at bounding box center [267, 233] width 46 height 9
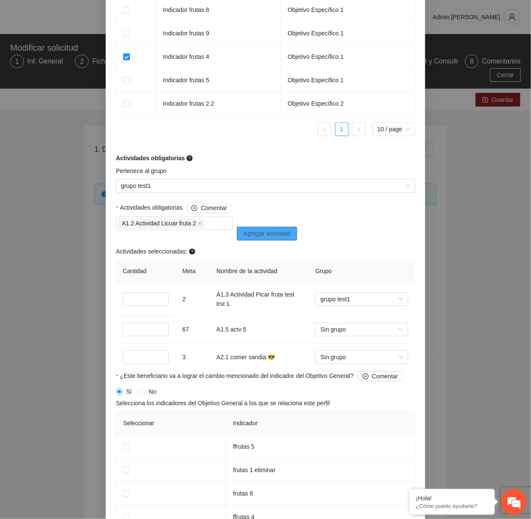
click at [264, 238] on span "Agregar actividad" at bounding box center [267, 233] width 46 height 9
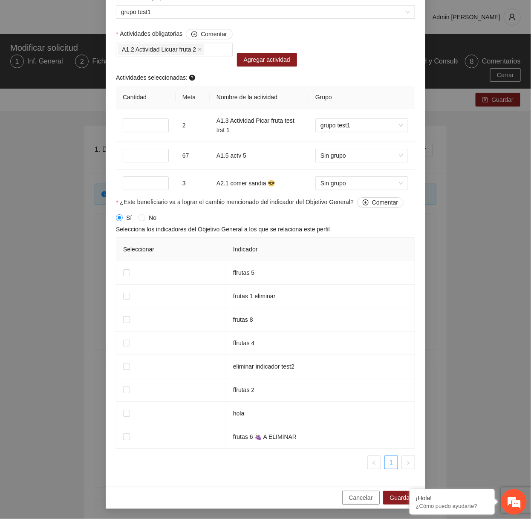
click at [361, 502] on span "Cancelar" at bounding box center [361, 497] width 24 height 9
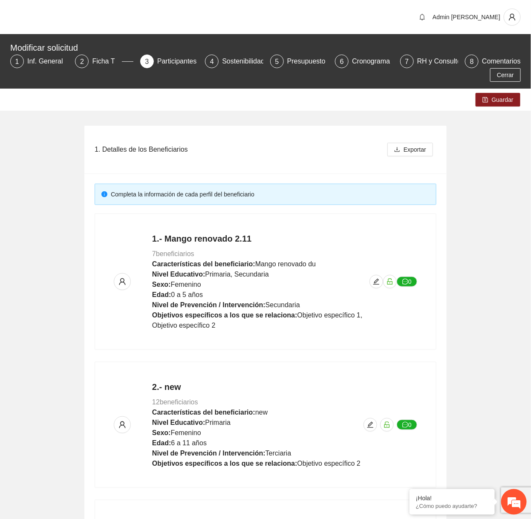
scroll to position [488, 0]
click at [378, 281] on icon "edit" at bounding box center [376, 281] width 7 height 7
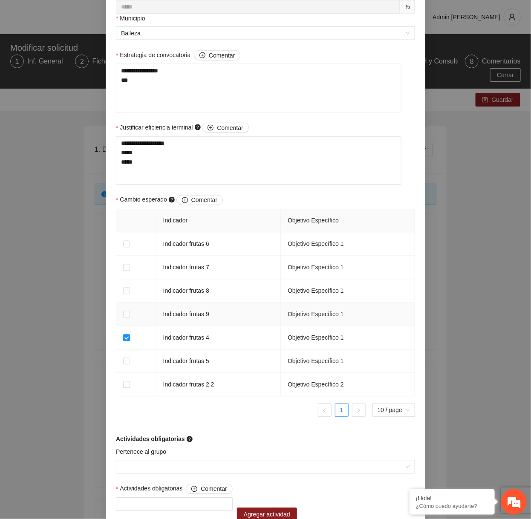
scroll to position [556, 0]
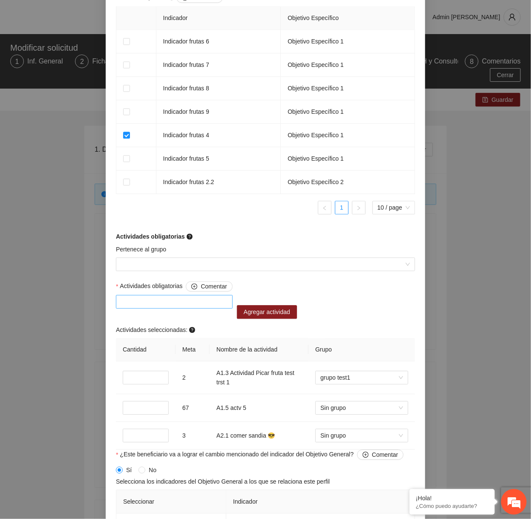
click at [210, 307] on div at bounding box center [174, 301] width 112 height 10
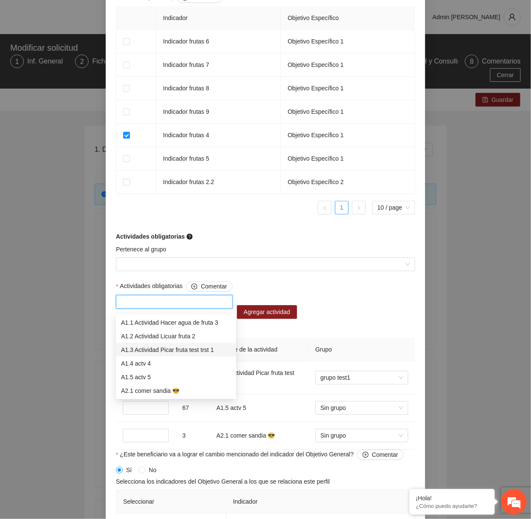
click at [173, 347] on div "A1.3 Actividad Picar fruta test trst 1" at bounding box center [176, 349] width 110 height 9
click at [191, 351] on div "A1.3 Actividad Picar fruta test trst 1" at bounding box center [173, 349] width 104 height 9
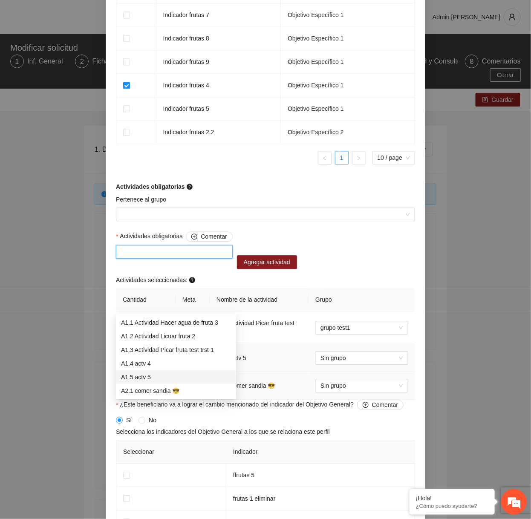
scroll to position [607, 0]
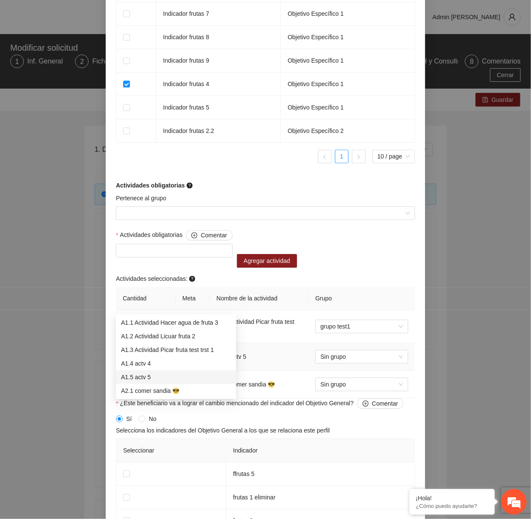
click at [273, 371] on td "A1.5 actv 5" at bounding box center [259, 357] width 99 height 28
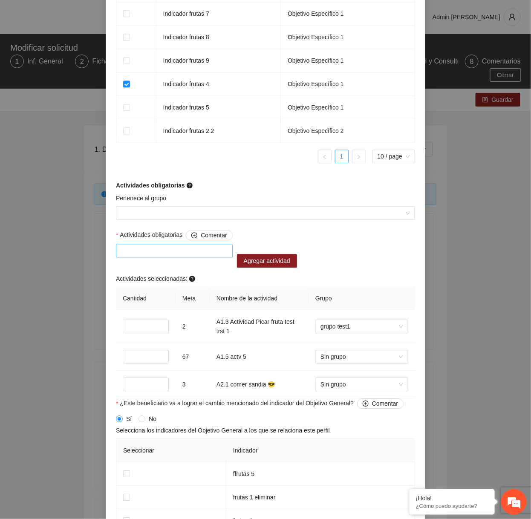
click at [183, 255] on div at bounding box center [174, 250] width 112 height 10
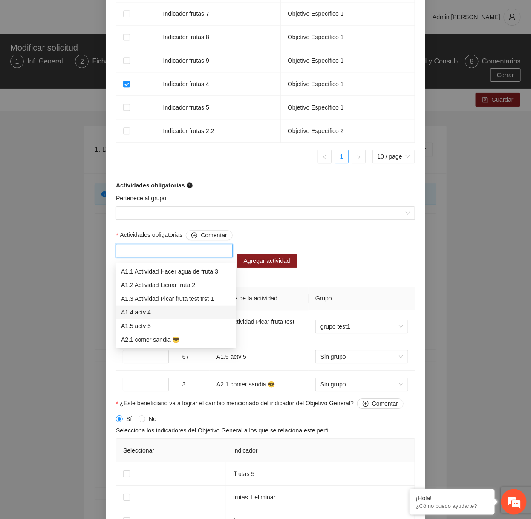
click at [156, 314] on div "A1.4 actv 4" at bounding box center [176, 312] width 110 height 9
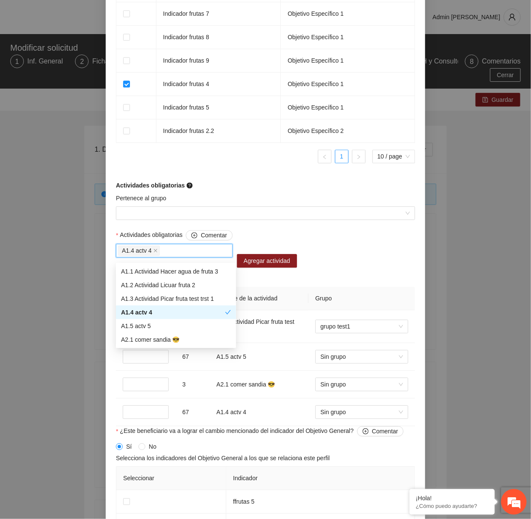
click at [156, 314] on div "A1.4 actv 4" at bounding box center [173, 312] width 104 height 9
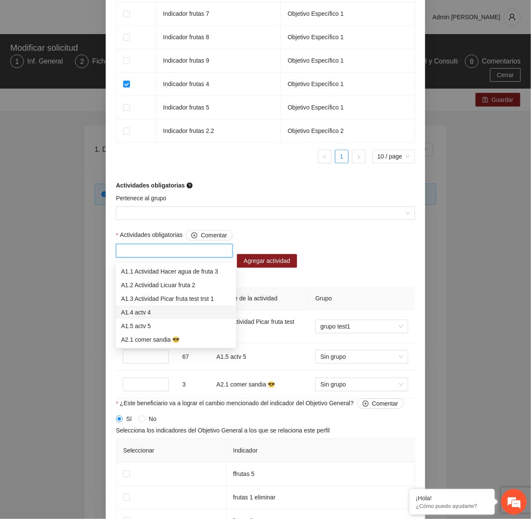
click at [156, 314] on div "A1.4 actv 4" at bounding box center [176, 312] width 110 height 9
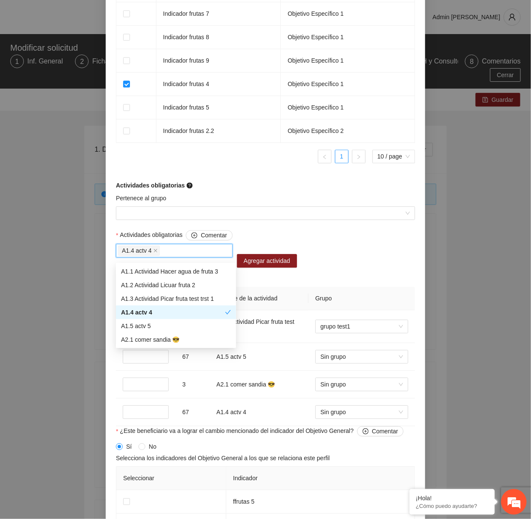
click at [156, 314] on div "A1.4 actv 4" at bounding box center [173, 312] width 104 height 9
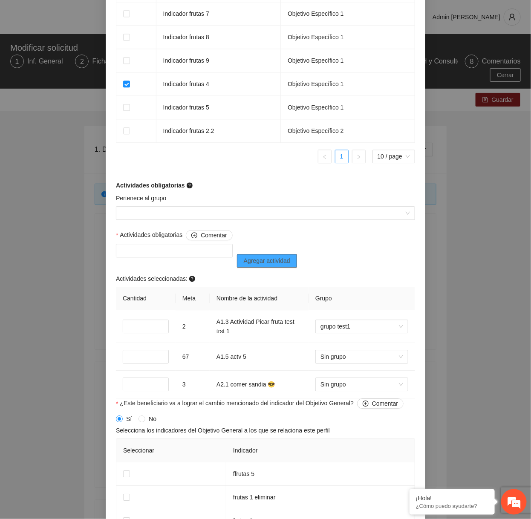
click at [260, 258] on button "Agregar actividad" at bounding box center [267, 261] width 60 height 14
click at [169, 255] on div at bounding box center [174, 250] width 112 height 10
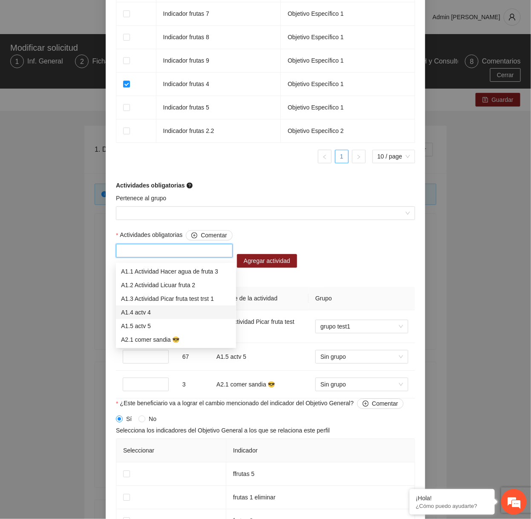
click at [149, 311] on div "A1.4 actv 4" at bounding box center [176, 312] width 110 height 9
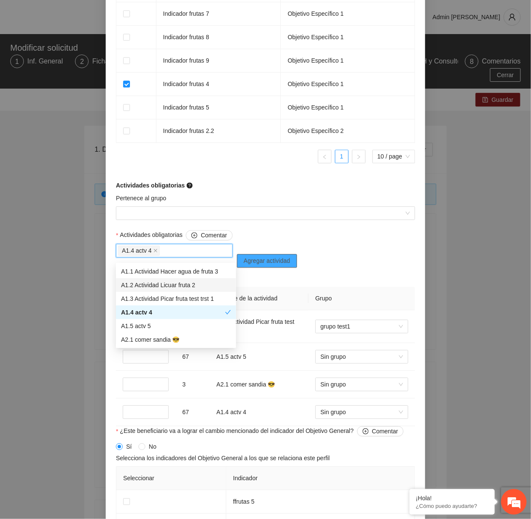
click at [283, 265] on span "Agregar actividad" at bounding box center [267, 260] width 46 height 9
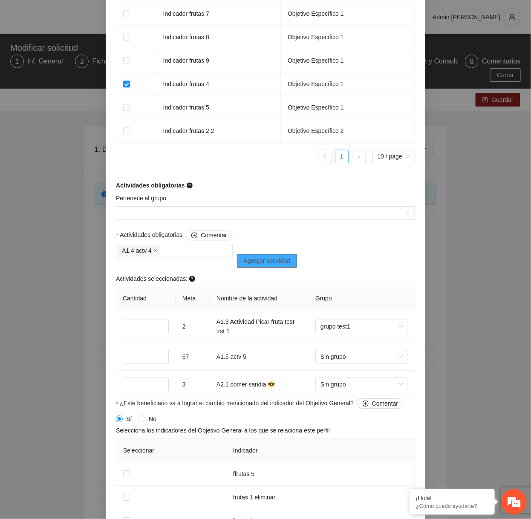
click at [283, 265] on span "Agregar actividad" at bounding box center [267, 260] width 46 height 9
click at [214, 253] on div at bounding box center [174, 250] width 112 height 10
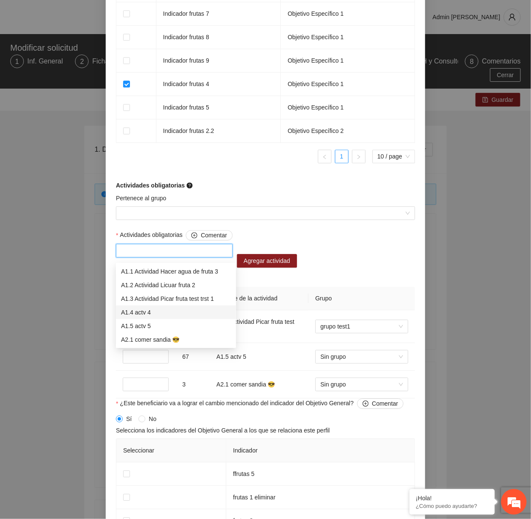
click at [167, 312] on div "A1.4 actv 4" at bounding box center [176, 312] width 110 height 9
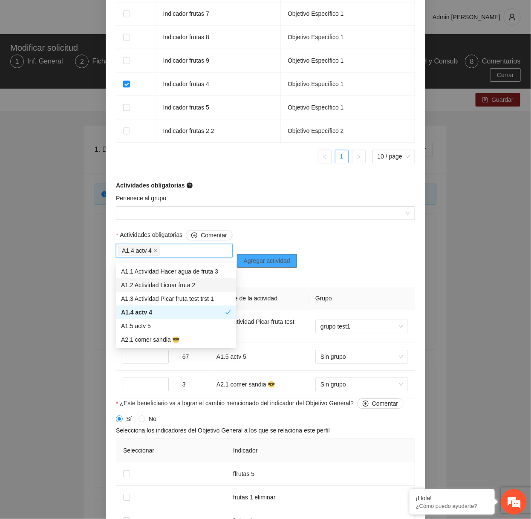
click at [283, 265] on span "Agregar actividad" at bounding box center [267, 260] width 46 height 9
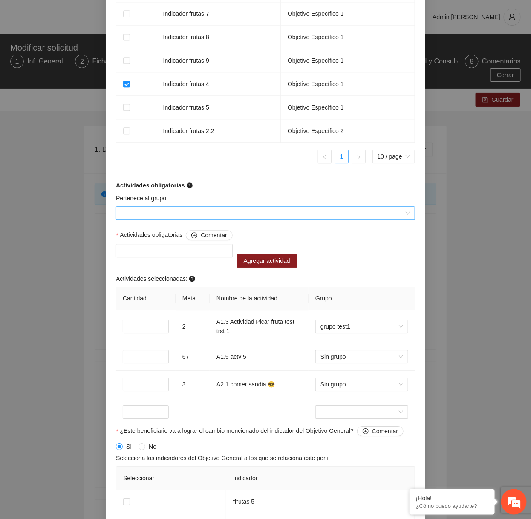
click at [242, 219] on input "Pertenece al grupo" at bounding box center [262, 213] width 283 height 13
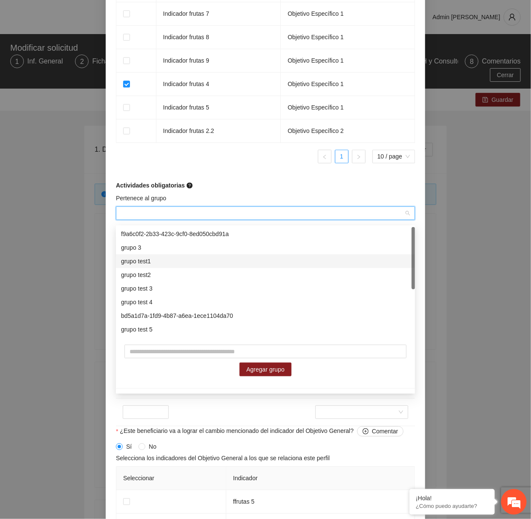
click at [170, 262] on div "grupo test1" at bounding box center [265, 260] width 289 height 9
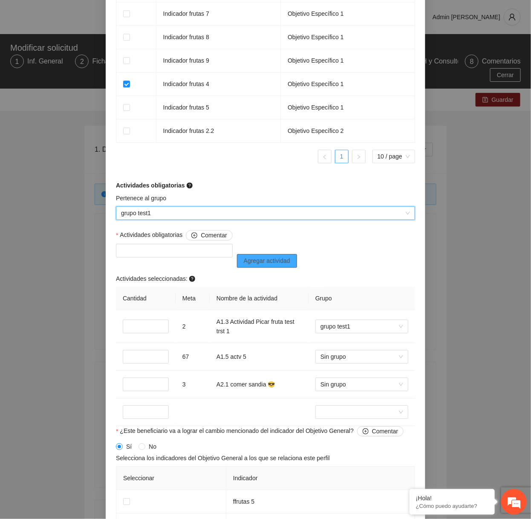
click at [263, 262] on span "Agregar actividad" at bounding box center [267, 260] width 46 height 9
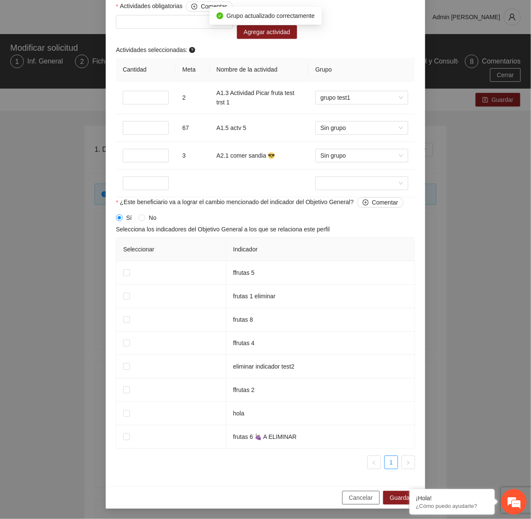
click at [362, 500] on span "Cancelar" at bounding box center [361, 497] width 24 height 9
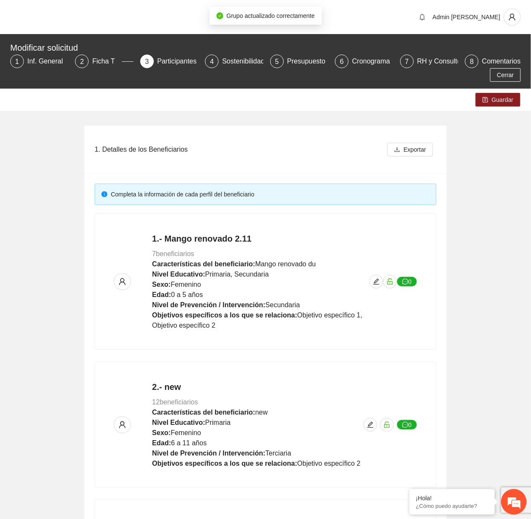
scroll to position [488, 0]
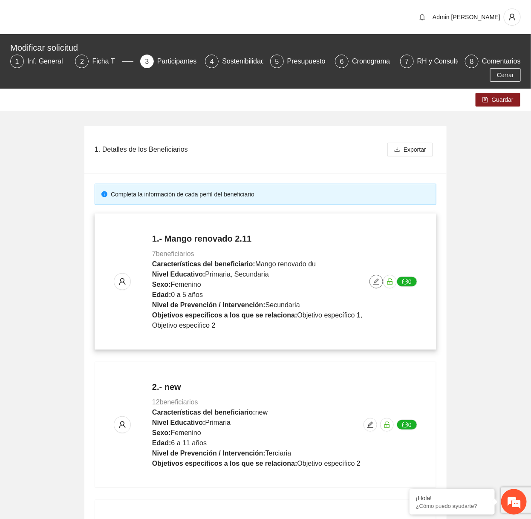
click at [371, 280] on span "edit" at bounding box center [376, 281] width 13 height 7
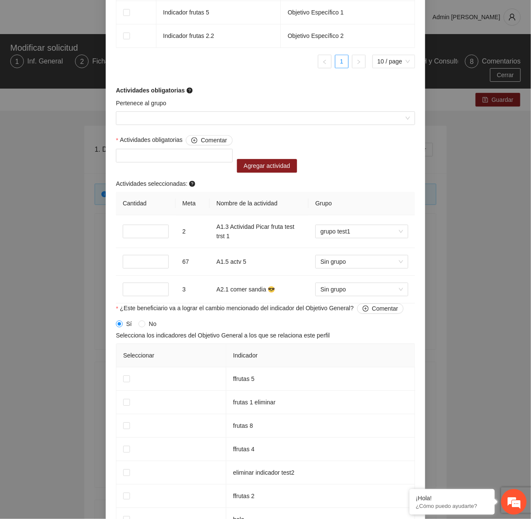
scroll to position [730, 0]
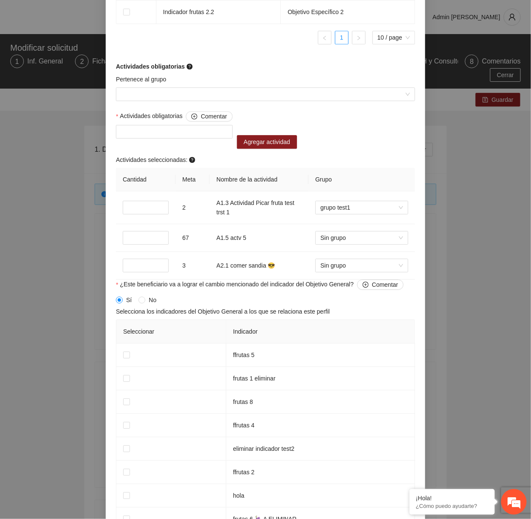
click at [182, 139] on div "Actividades obligatorias Comentar" at bounding box center [174, 129] width 121 height 37
click at [182, 133] on div at bounding box center [174, 132] width 112 height 10
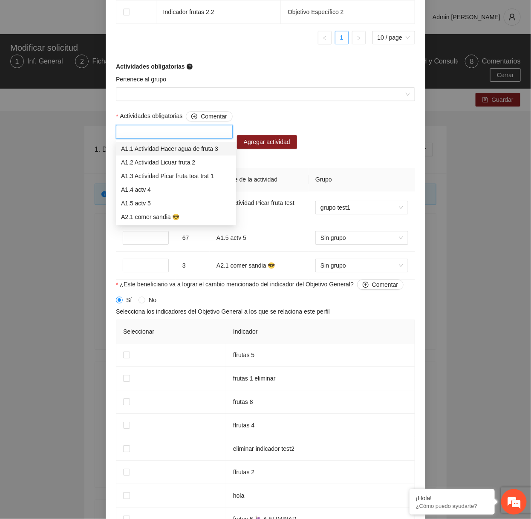
click at [219, 104] on div "Pertenece al grupo" at bounding box center [265, 93] width 303 height 37
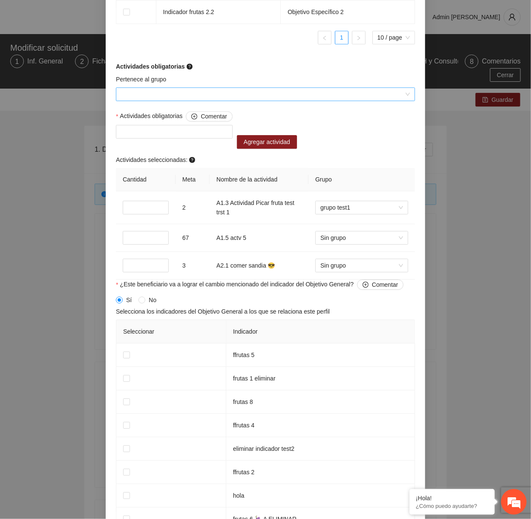
click at [221, 98] on input "Pertenece al grupo" at bounding box center [262, 94] width 283 height 13
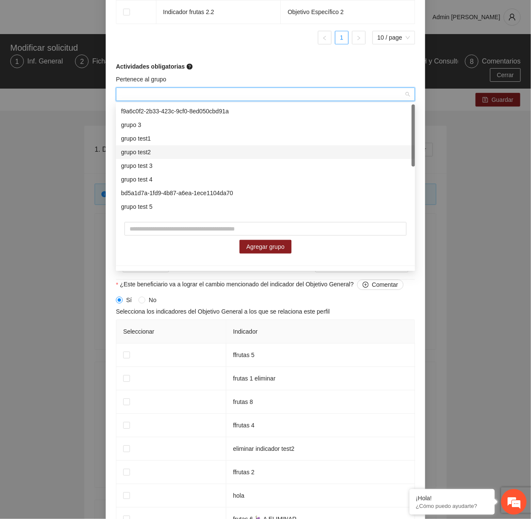
click at [175, 145] on div "grupo test2" at bounding box center [265, 152] width 299 height 14
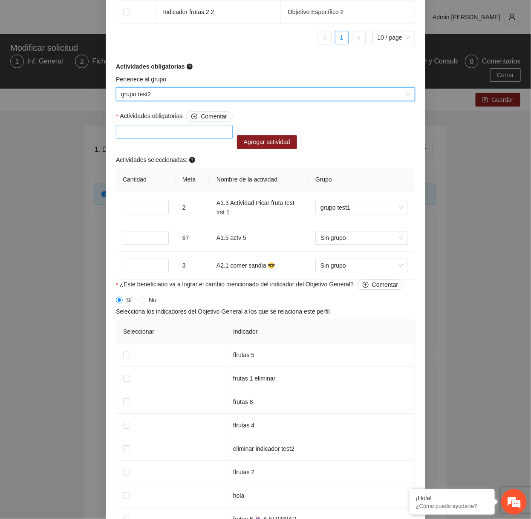
click at [171, 134] on div at bounding box center [174, 132] width 112 height 10
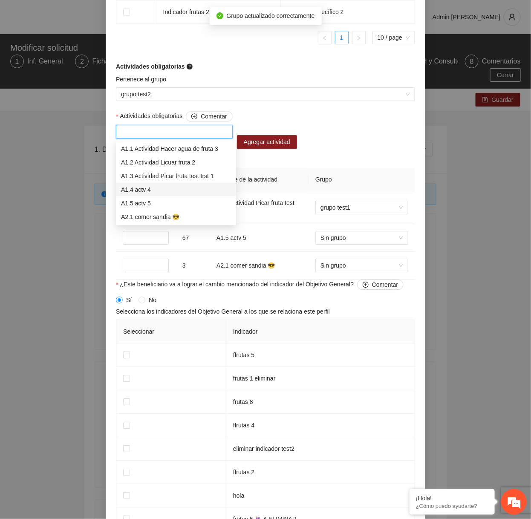
click at [153, 193] on div "A1.4 actv 4" at bounding box center [176, 189] width 110 height 9
click at [280, 135] on button "Agregar actividad" at bounding box center [267, 142] width 60 height 14
